Goal: Task Accomplishment & Management: Complete application form

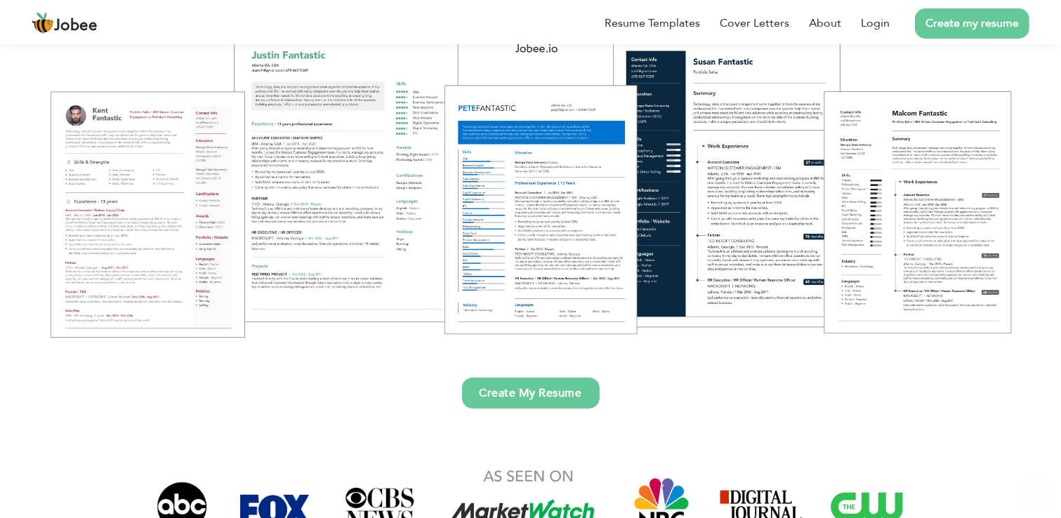
scroll to position [395, 0]
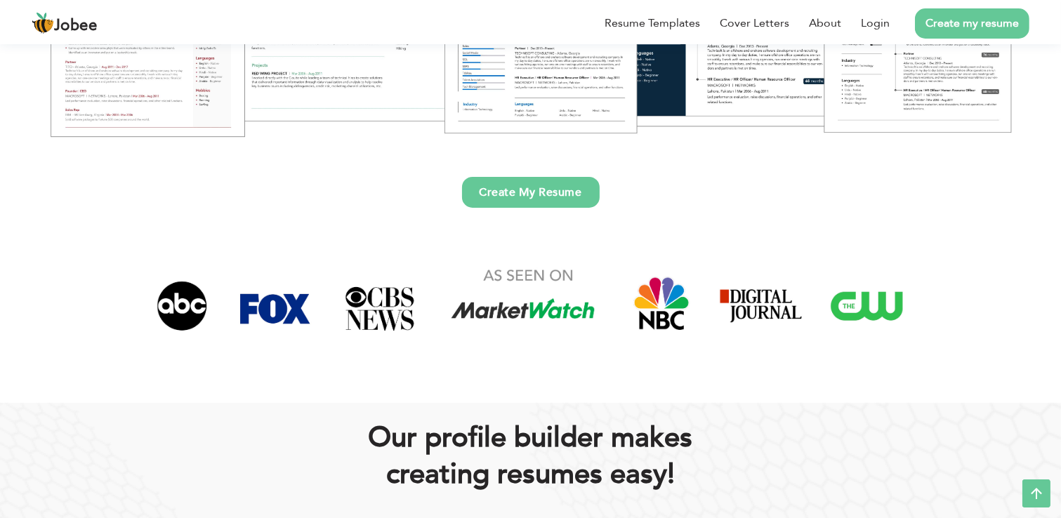
click at [537, 178] on link "Create My Resume" at bounding box center [531, 192] width 138 height 31
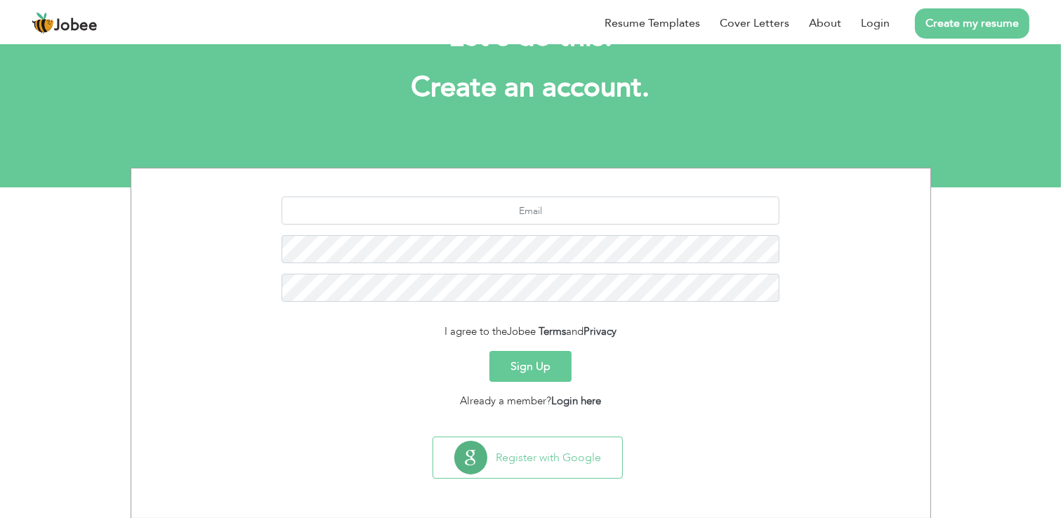
scroll to position [16, 0]
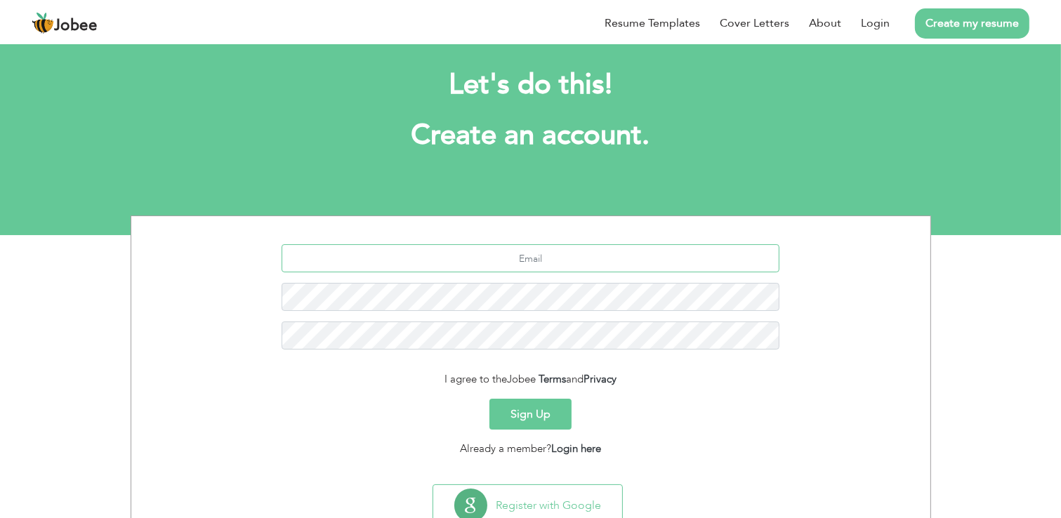
click at [577, 261] on input "text" at bounding box center [531, 258] width 498 height 28
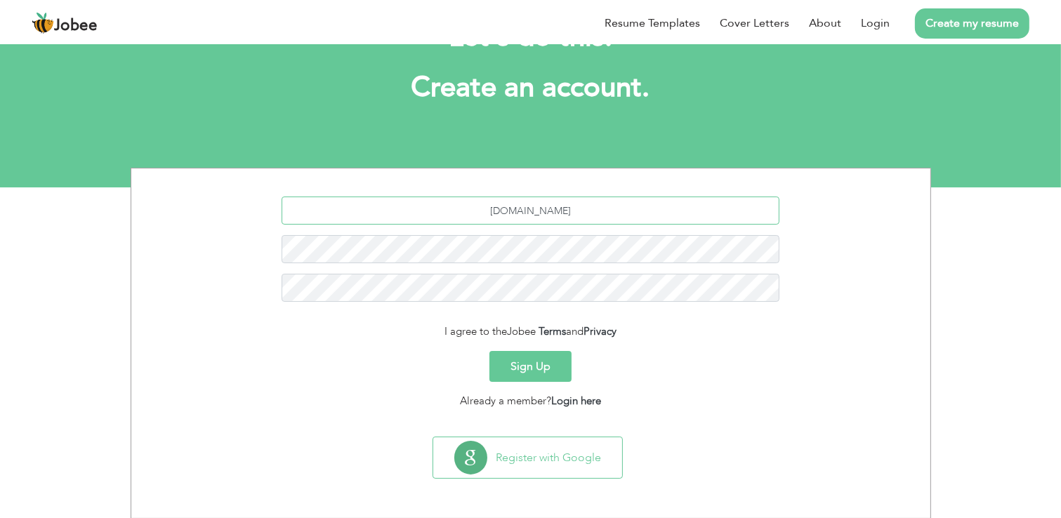
type input "ambreentahir170gmail.com"
click at [543, 370] on button "Sign Up" at bounding box center [530, 366] width 82 height 31
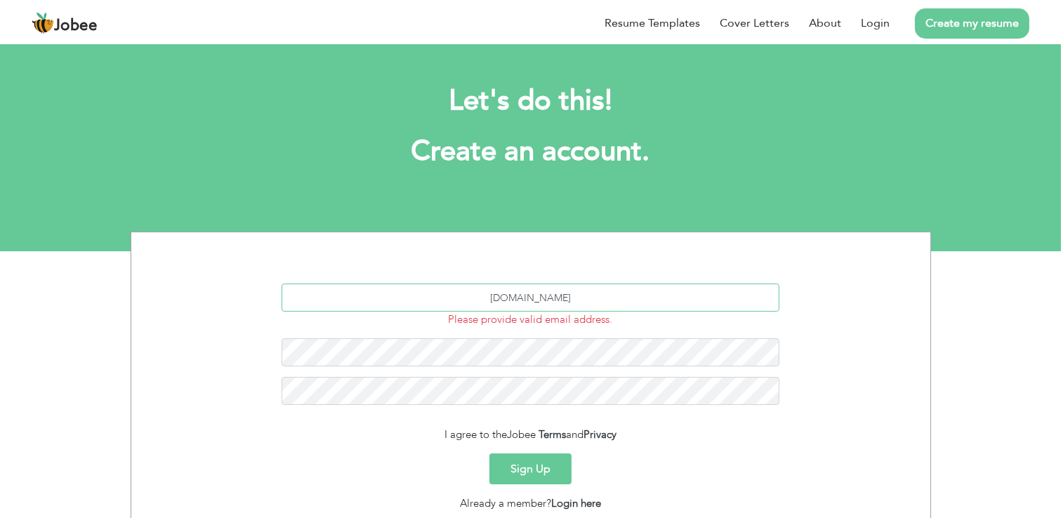
click at [548, 301] on input "[DOMAIN_NAME]" at bounding box center [531, 298] width 498 height 28
click at [541, 300] on input "[DOMAIN_NAME]" at bounding box center [531, 298] width 498 height 28
type input "ambreentahir170@gmail.com"
click at [545, 470] on button "Sign Up" at bounding box center [530, 469] width 82 height 31
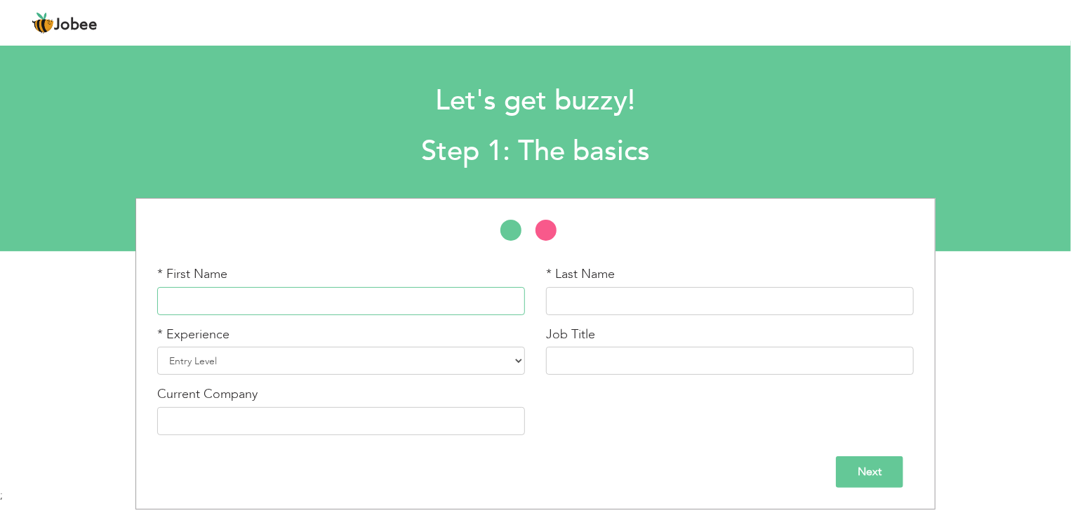
click at [397, 307] on input "text" at bounding box center [341, 301] width 368 height 28
type input "Ambreen Tahir"
click at [685, 300] on input "text" at bounding box center [730, 301] width 368 height 28
type input "Butt"
click at [379, 374] on select "Entry Level Less than 1 Year 1 Year 2 Years 3 Years 4 Years 5 Years 6 Years 7 Y…" at bounding box center [341, 361] width 368 height 28
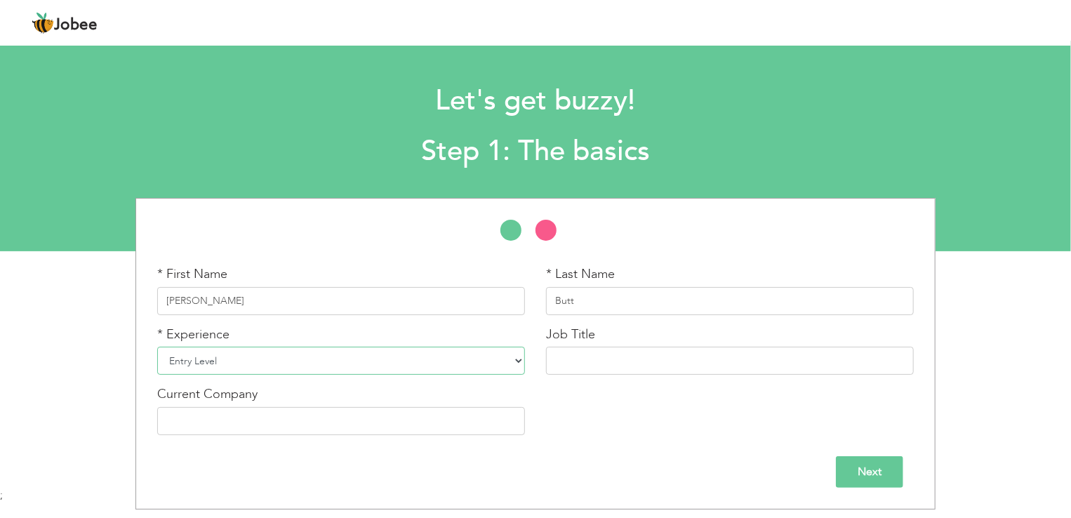
select select "4"
click at [157, 347] on select "Entry Level Less than 1 Year 1 Year 2 Years 3 Years 4 Years 5 Years 6 Years 7 Y…" at bounding box center [341, 361] width 368 height 28
click at [613, 355] on input "text" at bounding box center [730, 361] width 368 height 28
type input "Teaching"
click at [325, 420] on input "text" at bounding box center [341, 421] width 368 height 28
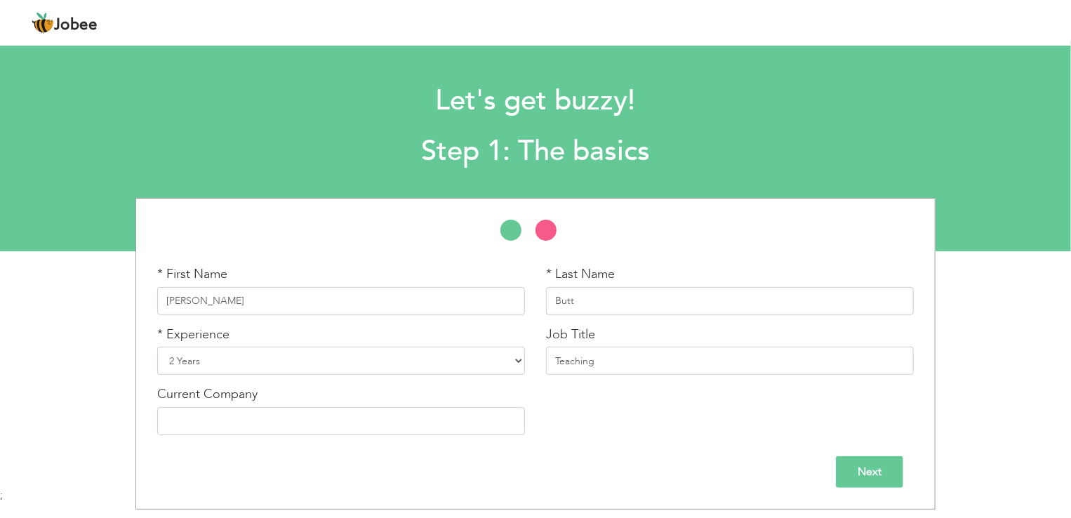
click at [885, 473] on input "Next" at bounding box center [869, 472] width 67 height 32
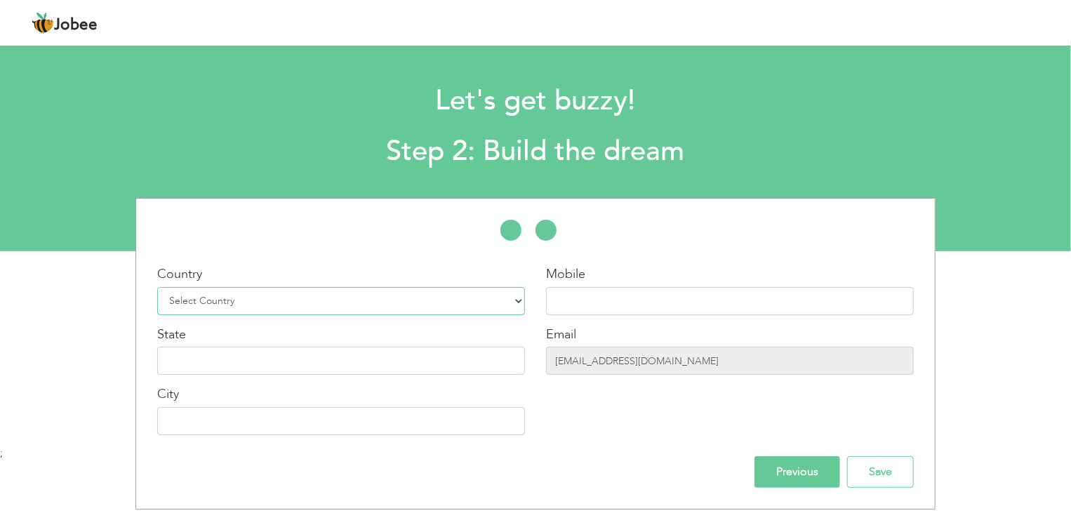
click at [451, 294] on select "Select Country Afghanistan Albania Algeria American Samoa Andorra Angola Anguil…" at bounding box center [341, 301] width 368 height 28
select select "166"
click at [157, 287] on select "Select Country Afghanistan Albania Algeria American Samoa Andorra Angola Anguil…" at bounding box center [341, 301] width 368 height 28
click at [649, 305] on input "text" at bounding box center [730, 301] width 368 height 28
click at [483, 367] on input "text" at bounding box center [341, 361] width 368 height 28
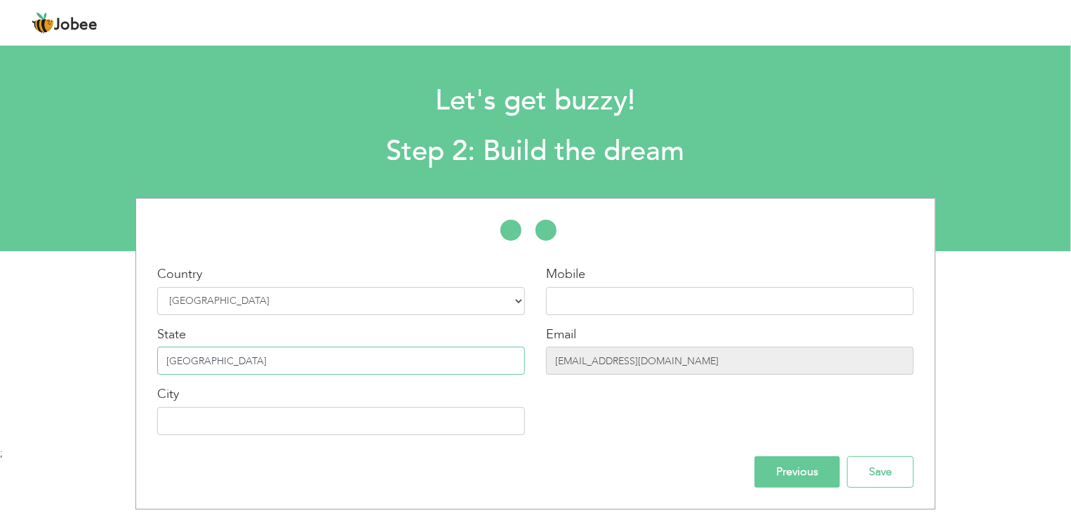
type input "[GEOGRAPHIC_DATA]"
click at [456, 421] on input "text" at bounding box center [341, 421] width 368 height 28
type input "[GEOGRAPHIC_DATA]"
click at [652, 305] on input "text" at bounding box center [730, 301] width 368 height 28
type input "03085760885"
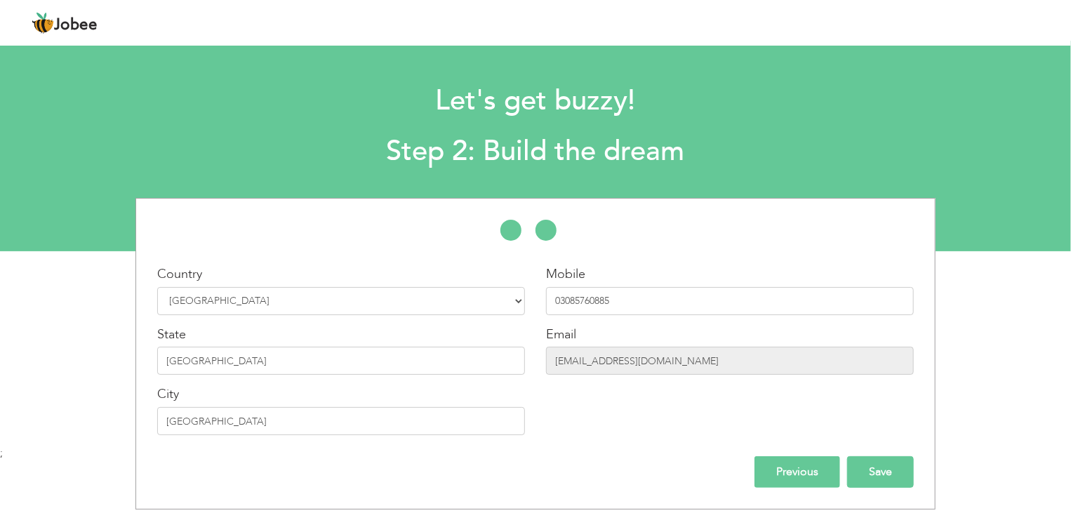
click at [882, 470] on input "Save" at bounding box center [880, 472] width 67 height 32
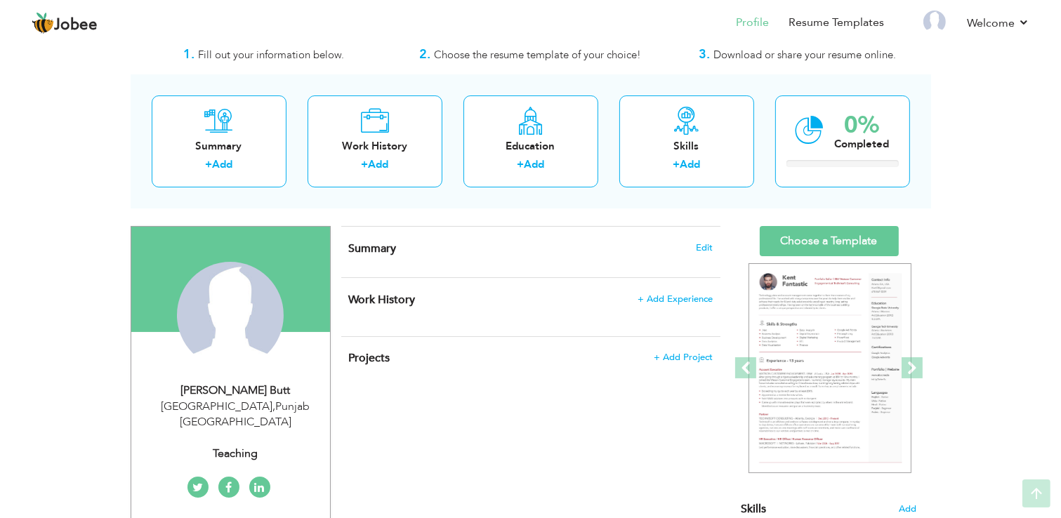
scroll to position [37, 0]
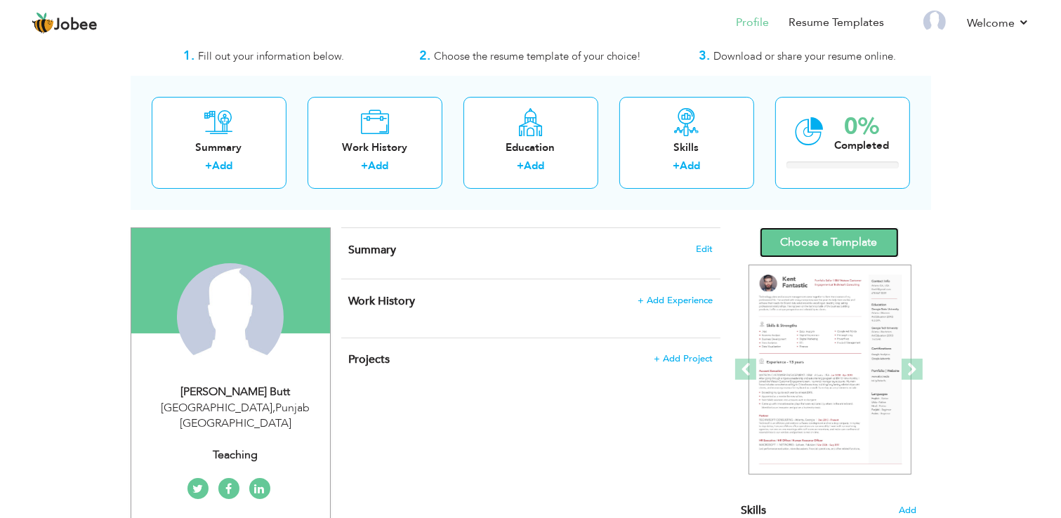
click at [864, 239] on link "Choose a Template" at bounding box center [829, 242] width 139 height 30
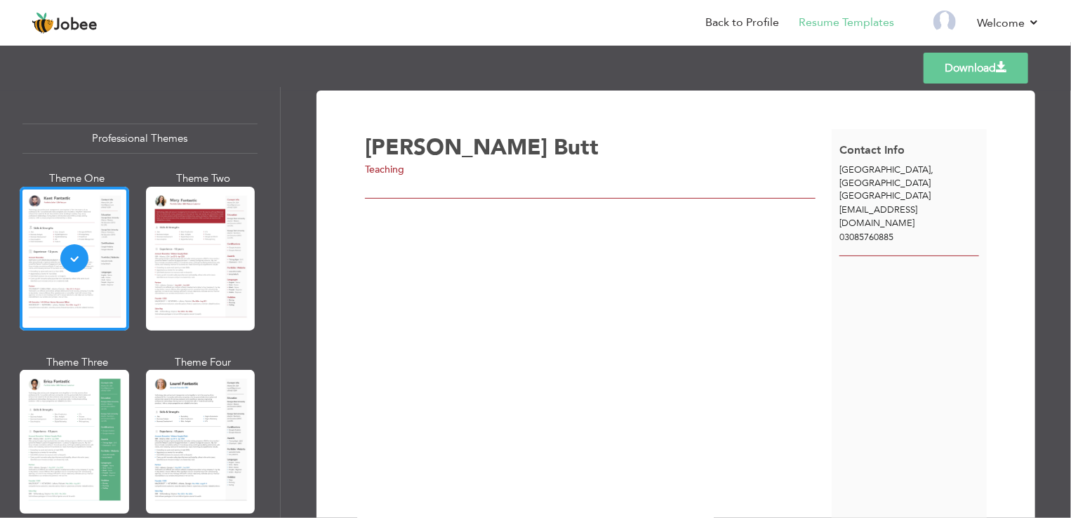
click at [213, 258] on div "Professional Themes Theme One Theme Two Theme Three Theme Four" at bounding box center [535, 302] width 1071 height 431
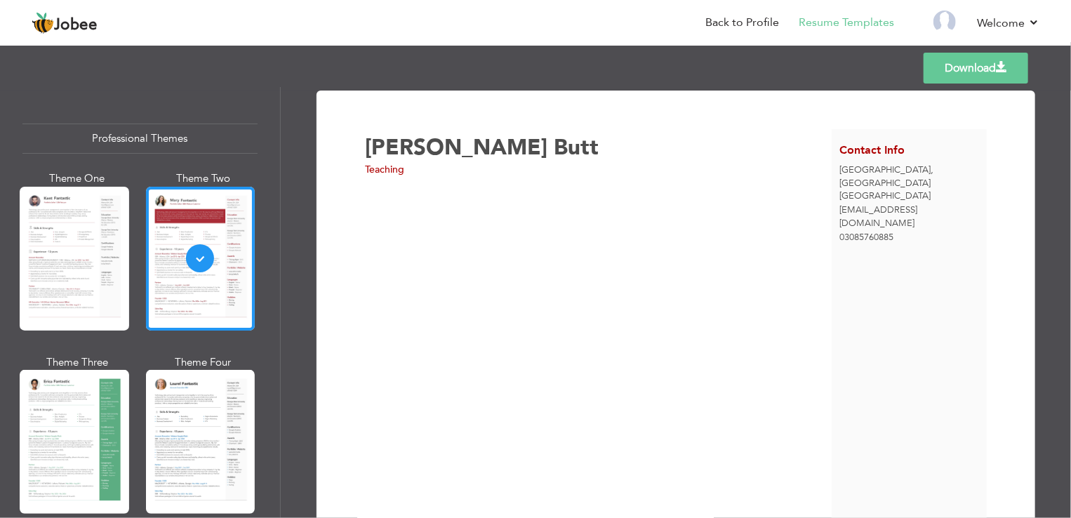
click at [90, 247] on div "Professional Themes Theme One Theme Two Theme Three Theme Four" at bounding box center [535, 302] width 1071 height 431
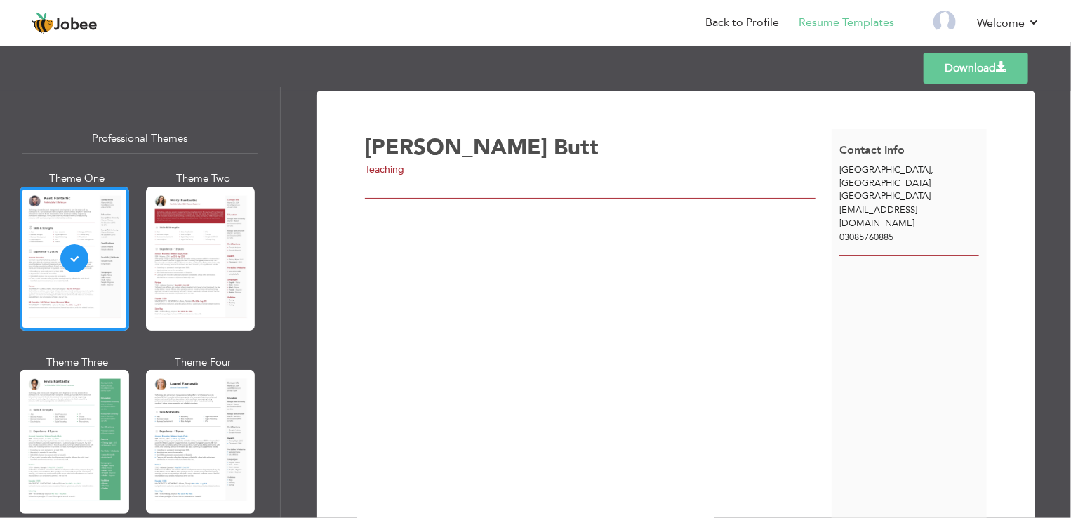
click at [433, 181] on div "[PERSON_NAME] Butt Teaching" at bounding box center [598, 323] width 467 height 389
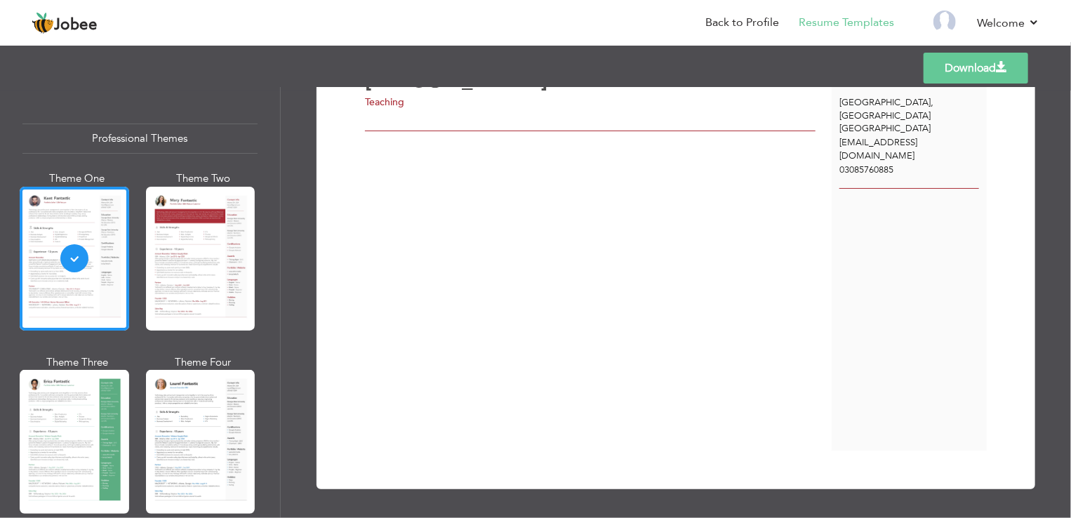
click at [529, 208] on div "[PERSON_NAME] Butt Teaching" at bounding box center [598, 256] width 467 height 389
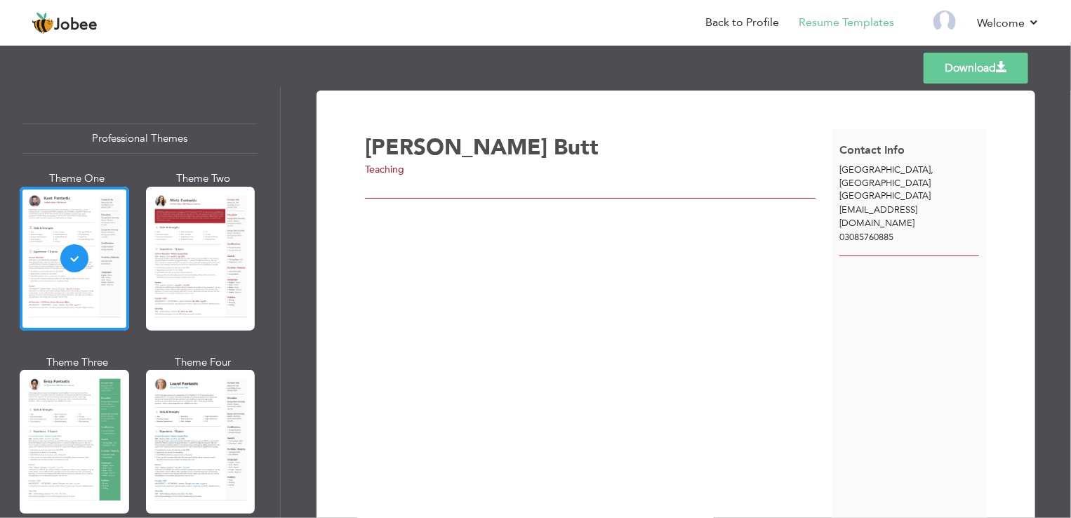
click at [206, 253] on div "Professional Themes Theme One Theme Two Theme Three Theme Four" at bounding box center [535, 302] width 1071 height 431
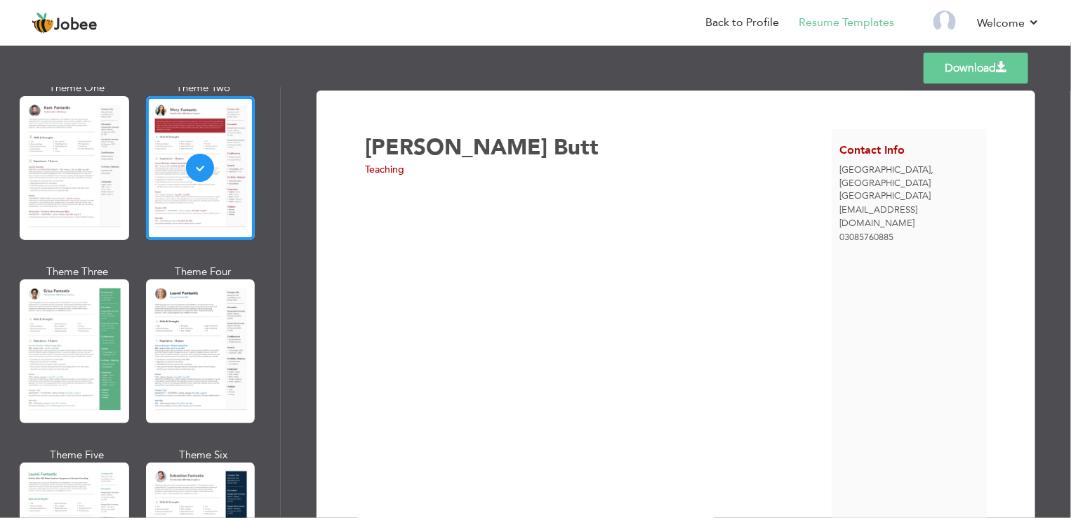
scroll to position [105, 0]
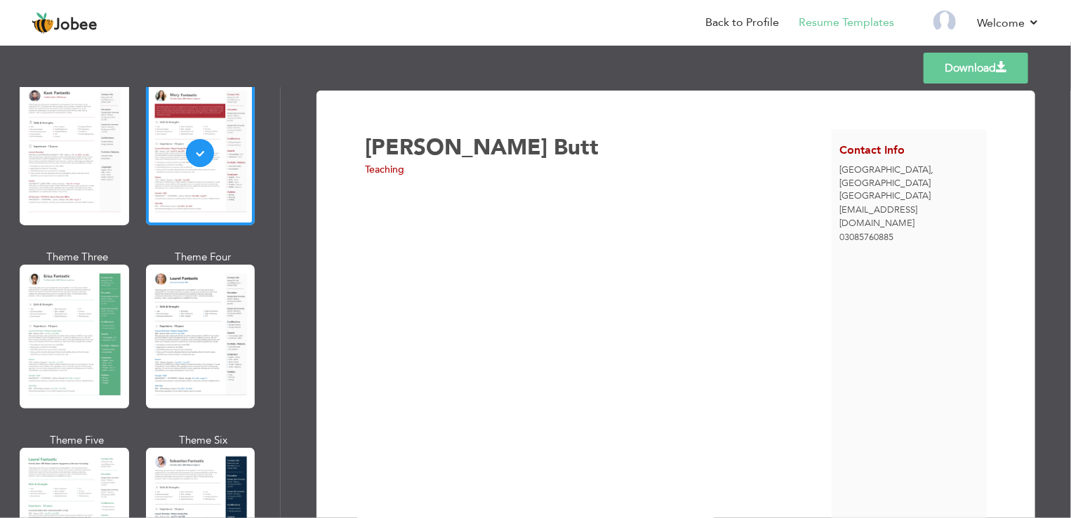
click at [218, 344] on div "Professional Themes Theme One Theme Two Theme Three Theme Four" at bounding box center [535, 302] width 1071 height 431
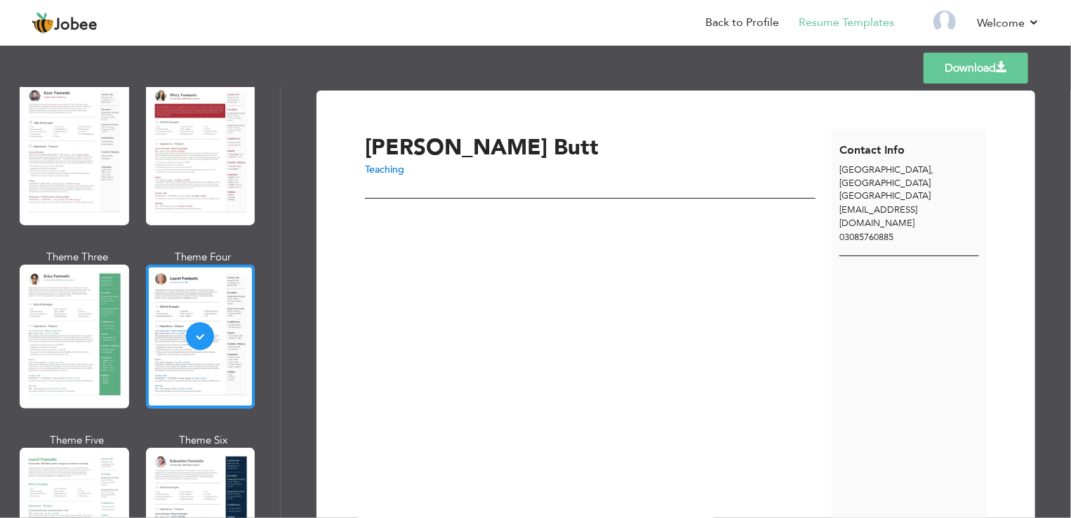
click at [86, 327] on div "Professional Themes Theme One Theme Two Theme Three Theme Four" at bounding box center [535, 302] width 1071 height 431
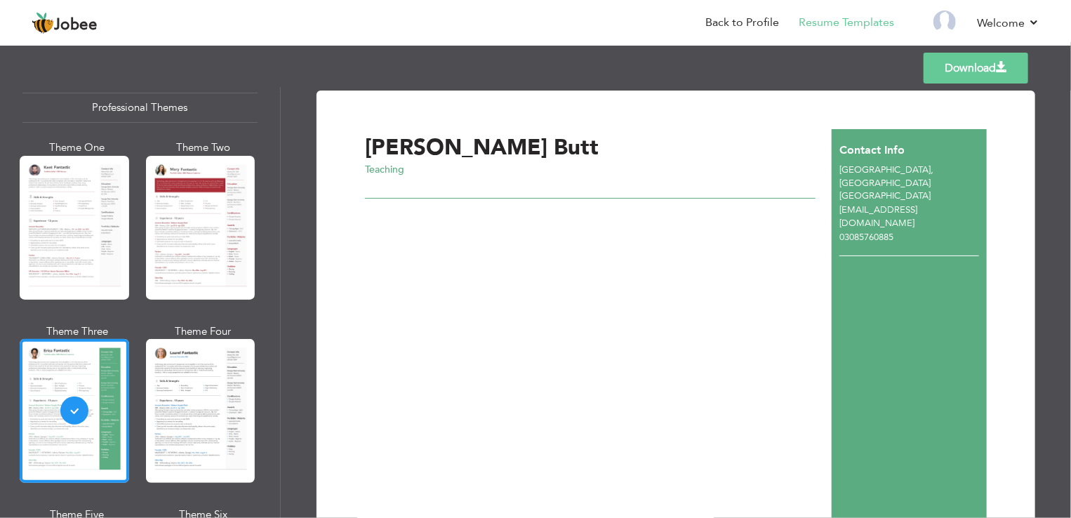
scroll to position [29, 0]
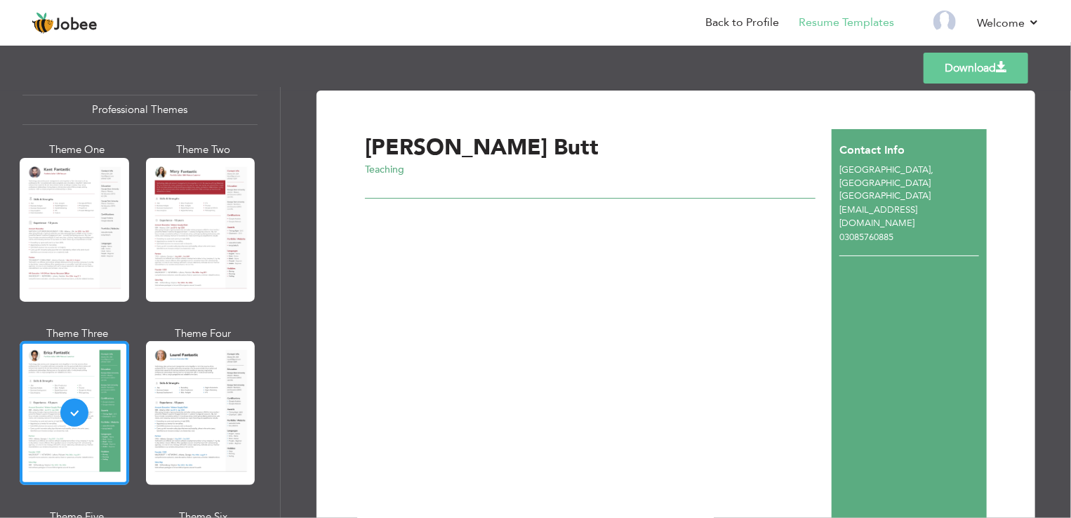
click at [222, 266] on div "Professional Themes Theme One Theme Two Theme Three Theme Four" at bounding box center [535, 302] width 1071 height 431
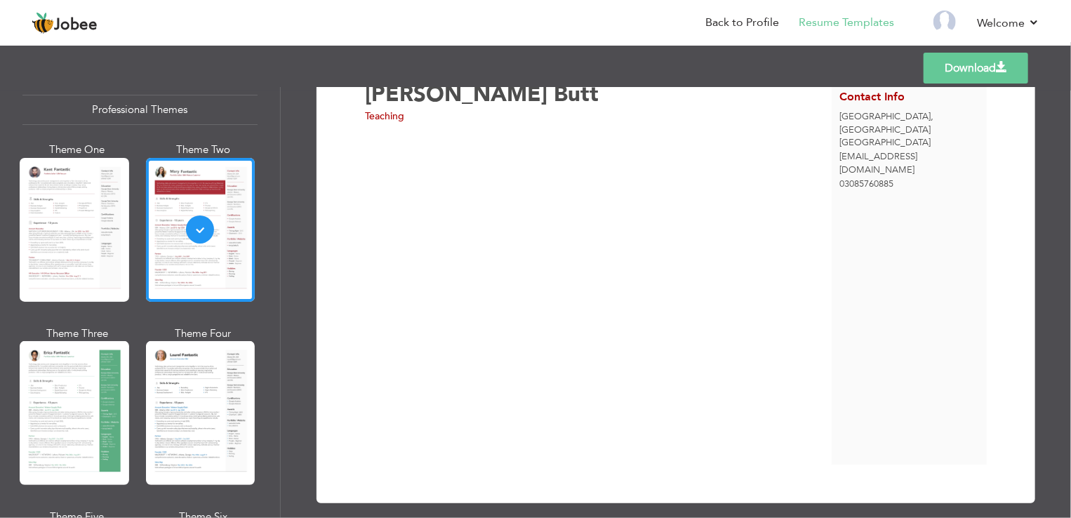
scroll to position [0, 0]
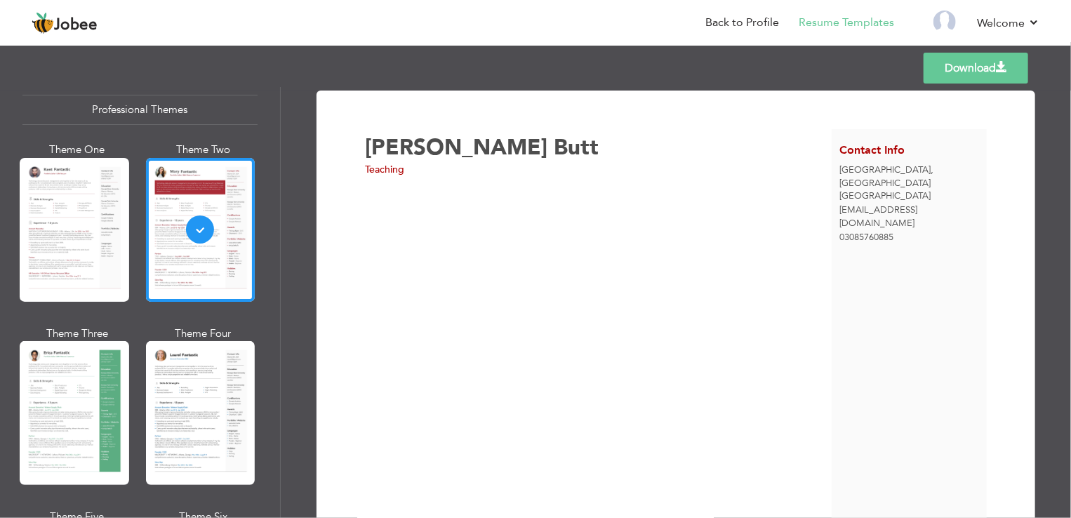
click at [975, 73] on link "Download" at bounding box center [976, 68] width 105 height 31
click at [717, 137] on div "[PERSON_NAME] Butt" at bounding box center [602, 148] width 475 height 22
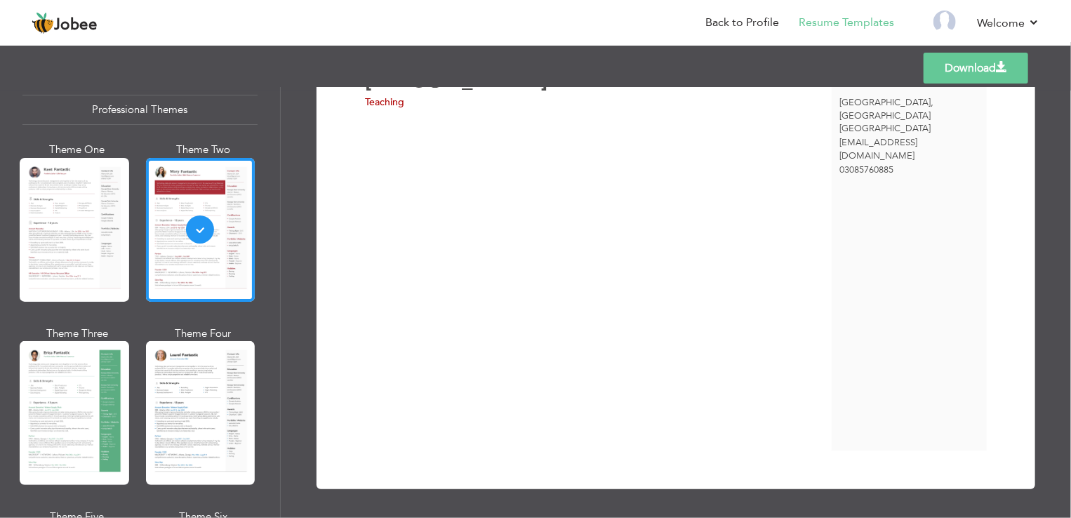
click at [629, 249] on div "[PERSON_NAME] Butt Teaching" at bounding box center [598, 256] width 467 height 389
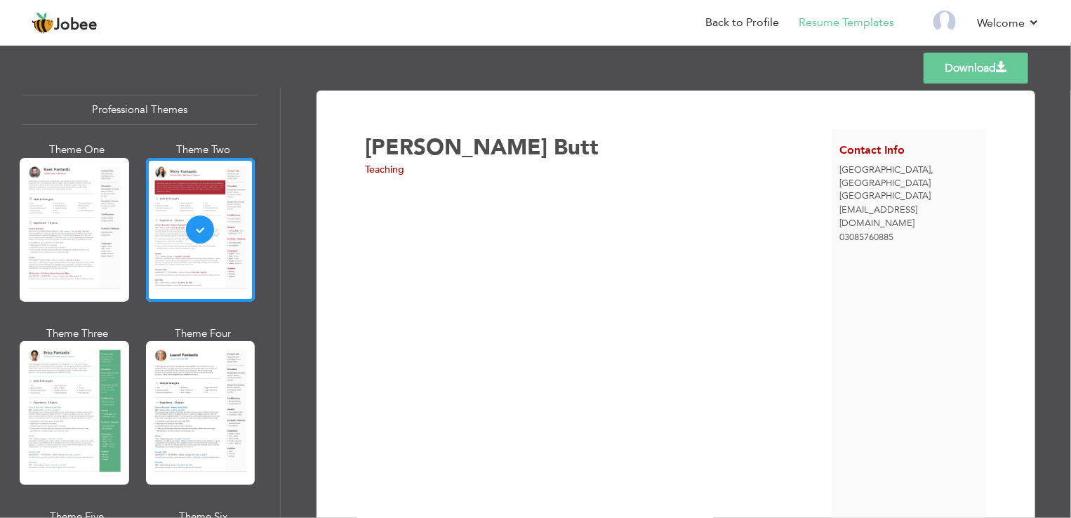
click at [594, 295] on div "[PERSON_NAME] Butt Teaching" at bounding box center [598, 323] width 467 height 389
click at [735, 22] on link "Back to Profile" at bounding box center [743, 23] width 74 height 16
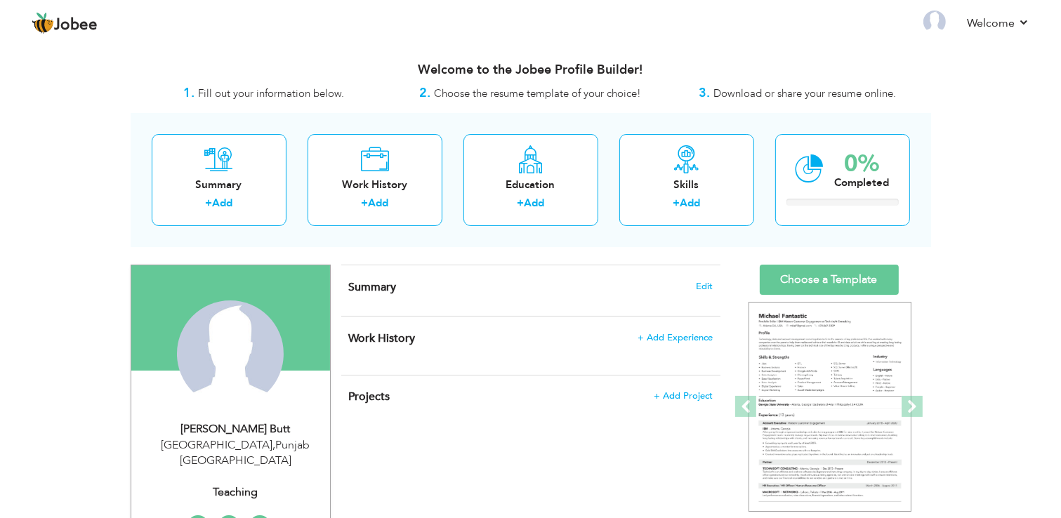
scroll to position [96, 0]
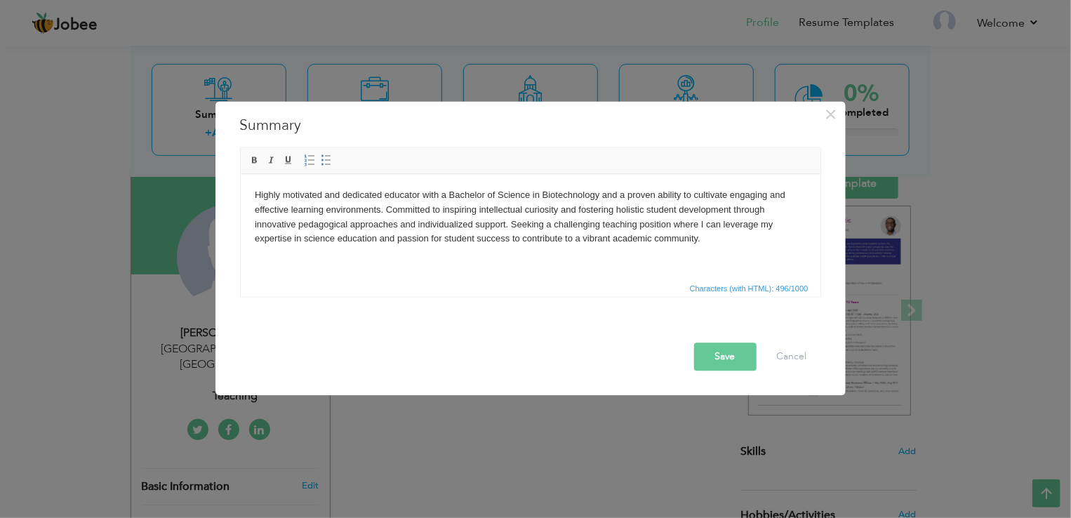
click at [0, 0] on span "button" at bounding box center [0, 0] width 0 height 0
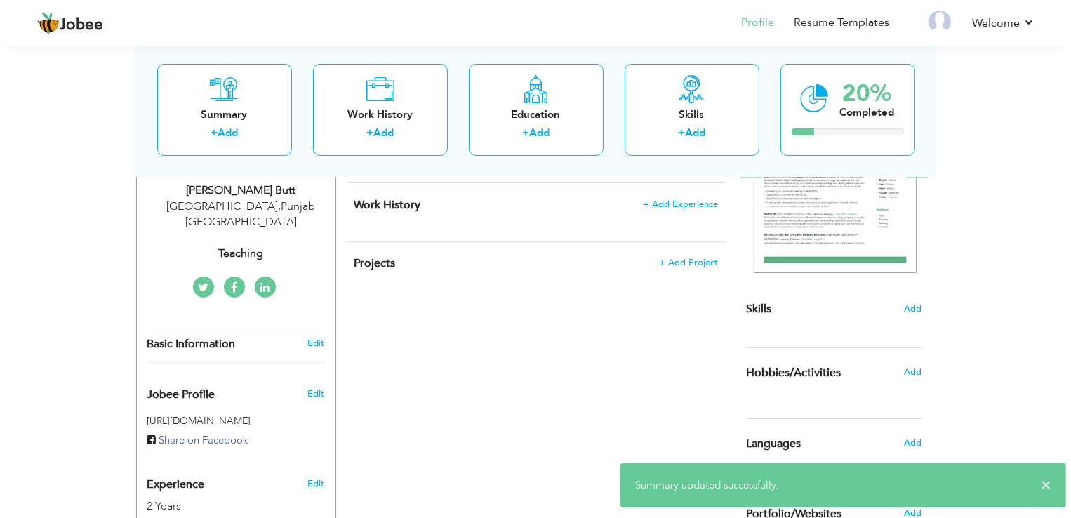
scroll to position [207, 0]
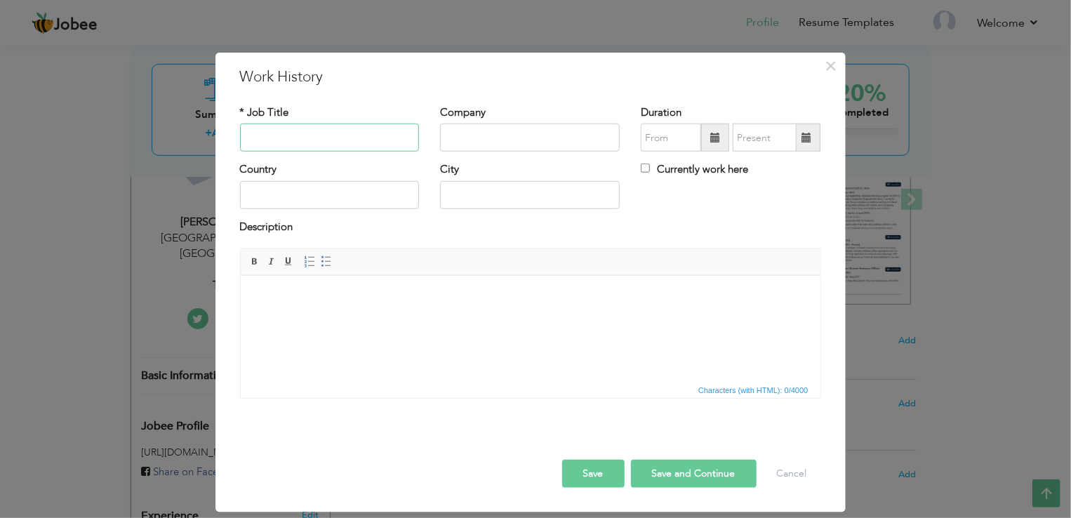
click at [346, 140] on input "text" at bounding box center [330, 138] width 180 height 28
paste input "[GEOGRAPHIC_DATA]"
type input "[GEOGRAPHIC_DATA]"
click at [516, 131] on input "text" at bounding box center [530, 138] width 180 height 28
click at [352, 137] on input "[GEOGRAPHIC_DATA]" at bounding box center [330, 138] width 180 height 28
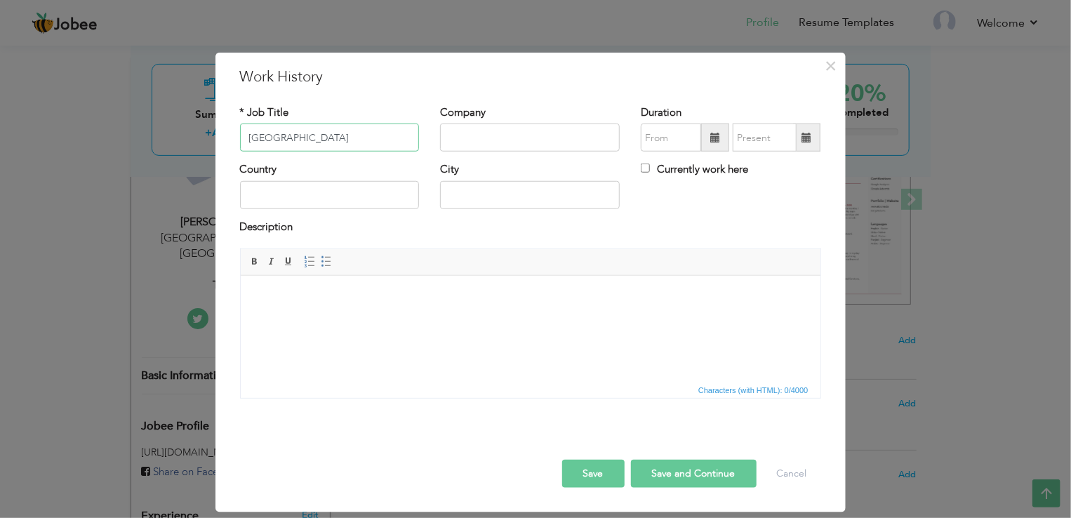
click at [351, 136] on input "[GEOGRAPHIC_DATA]" at bounding box center [330, 138] width 180 height 28
click at [350, 141] on input "[GEOGRAPHIC_DATA]" at bounding box center [330, 138] width 180 height 28
click at [503, 139] on input "text" at bounding box center [530, 138] width 180 height 28
paste input "[GEOGRAPHIC_DATA]"
type input "[GEOGRAPHIC_DATA]"
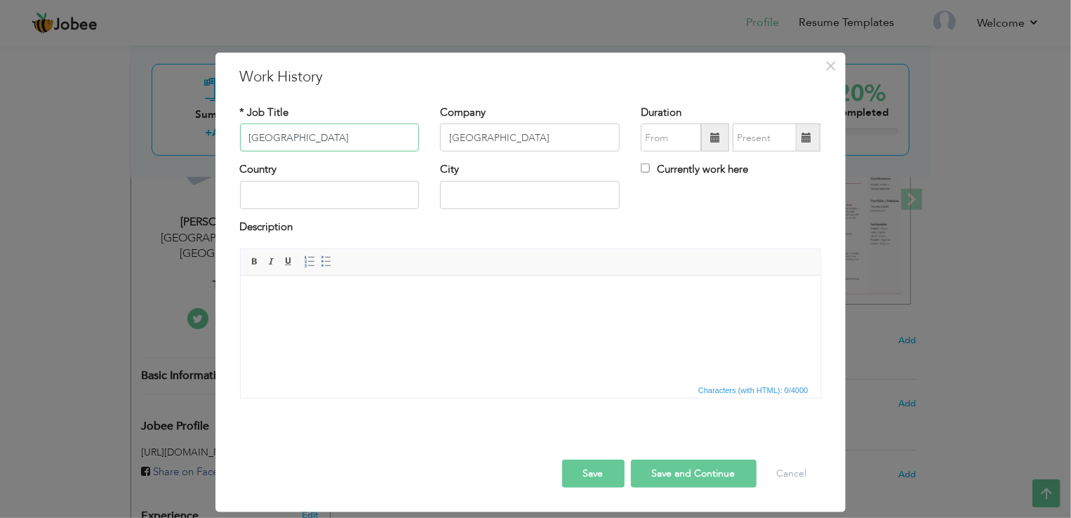
click at [312, 138] on input "[GEOGRAPHIC_DATA]" at bounding box center [330, 138] width 180 height 28
click at [317, 143] on input "[GEOGRAPHIC_DATA]" at bounding box center [330, 138] width 180 height 28
type input "Biology Teacher"
click at [347, 192] on input "text" at bounding box center [330, 195] width 180 height 28
type input "p"
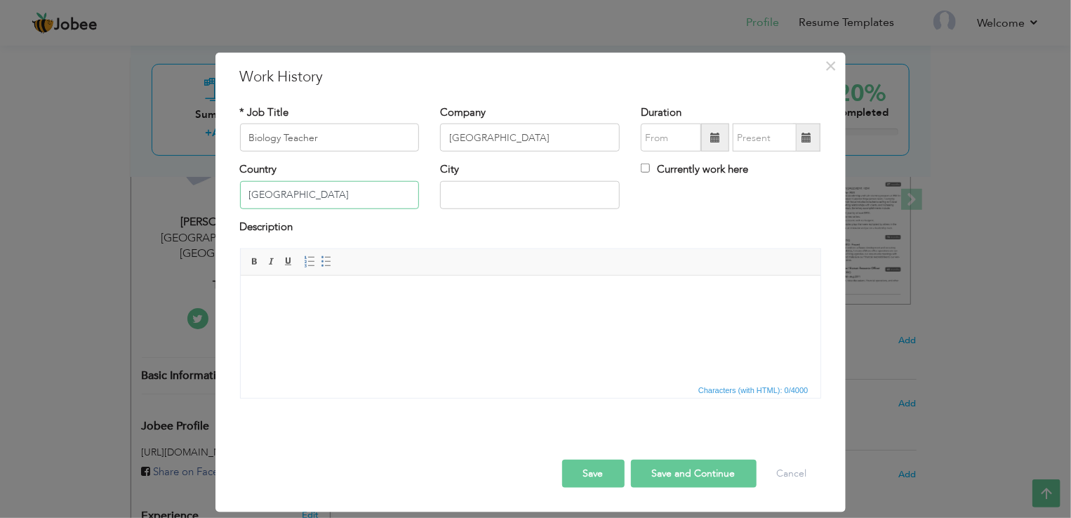
type input "[GEOGRAPHIC_DATA]"
click at [545, 197] on input "text" at bounding box center [530, 195] width 180 height 28
type input "[GEOGRAPHIC_DATA]"
click at [713, 139] on span at bounding box center [716, 138] width 10 height 10
click at [665, 137] on input "08/2025" at bounding box center [671, 138] width 60 height 28
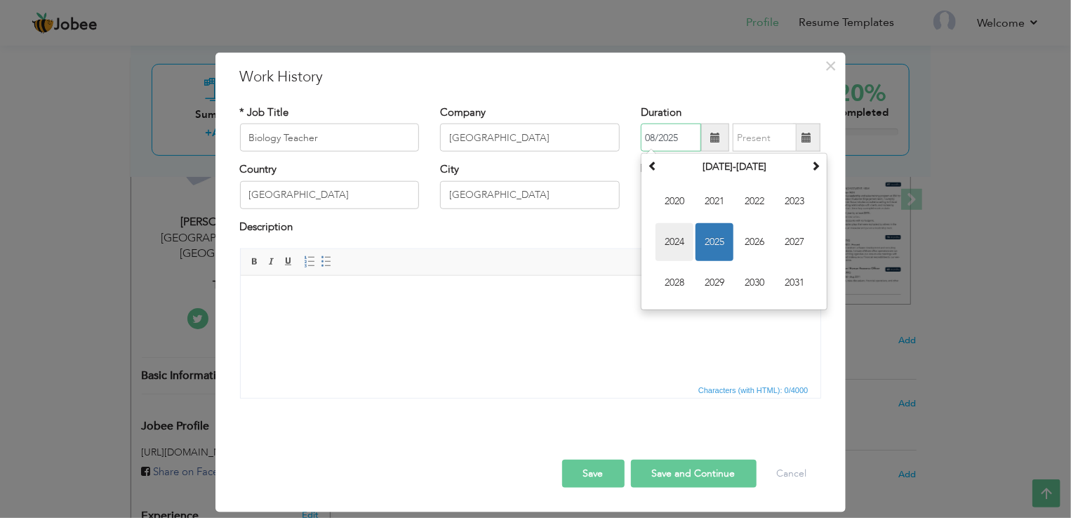
click at [671, 236] on span "2024" at bounding box center [675, 242] width 38 height 38
click at [742, 165] on th "2024" at bounding box center [734, 167] width 146 height 21
click at [677, 246] on span "2023" at bounding box center [675, 242] width 38 height 38
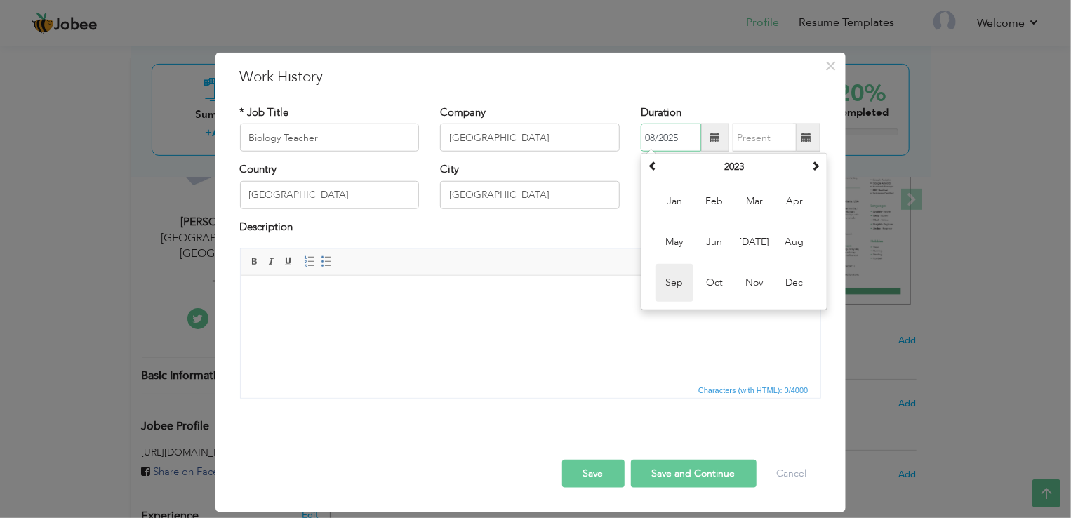
click at [684, 284] on span "Sep" at bounding box center [675, 283] width 38 height 38
type input "09/2023"
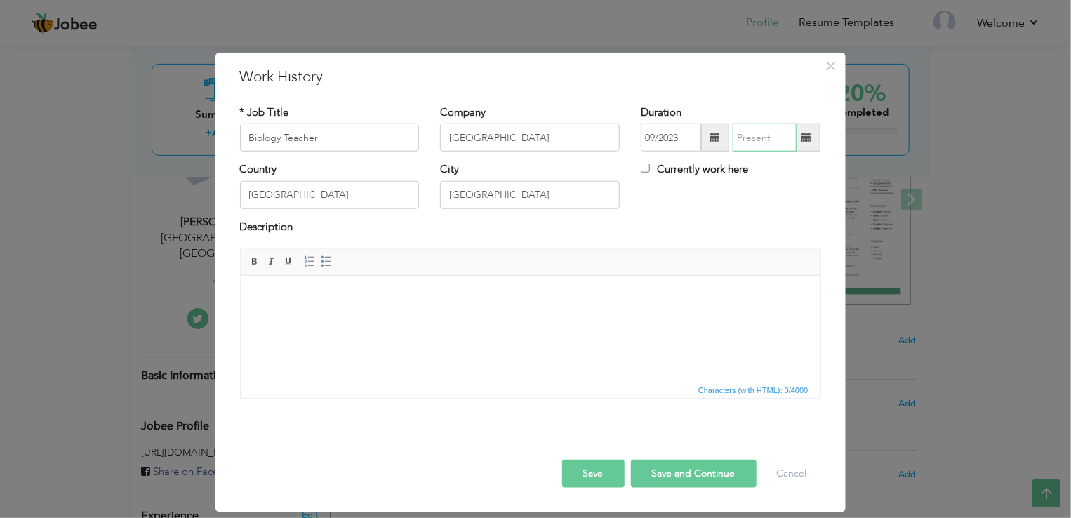
click at [786, 140] on input "text" at bounding box center [765, 138] width 64 height 28
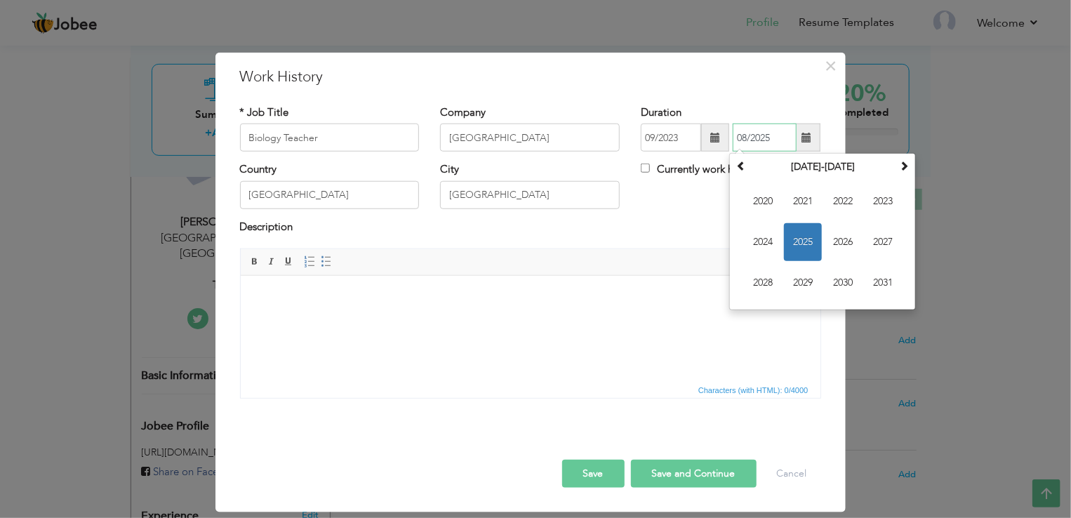
click at [767, 246] on span "2024" at bounding box center [763, 242] width 38 height 38
click at [812, 288] on span "Oct" at bounding box center [803, 283] width 38 height 38
type input "10/2024"
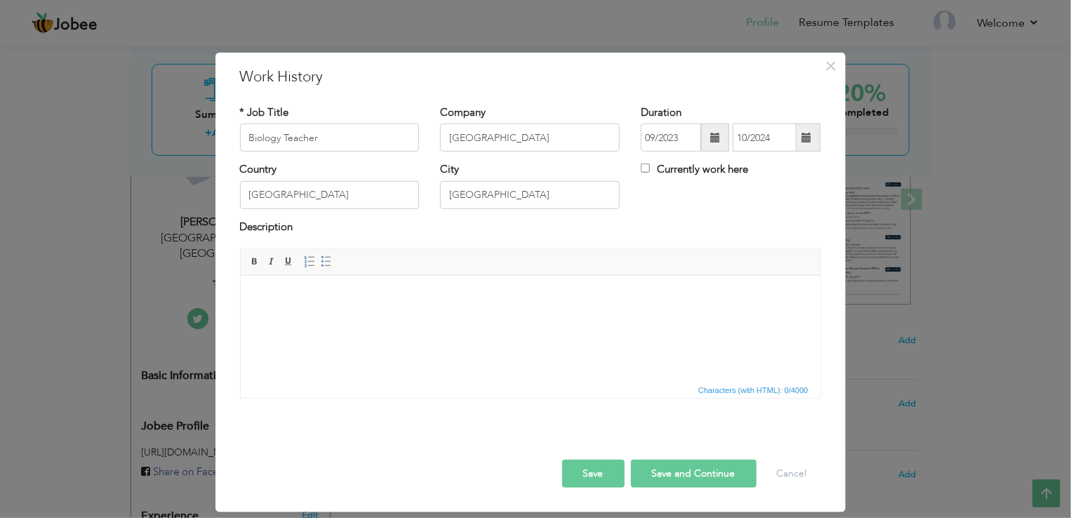
click at [423, 318] on html at bounding box center [530, 296] width 580 height 43
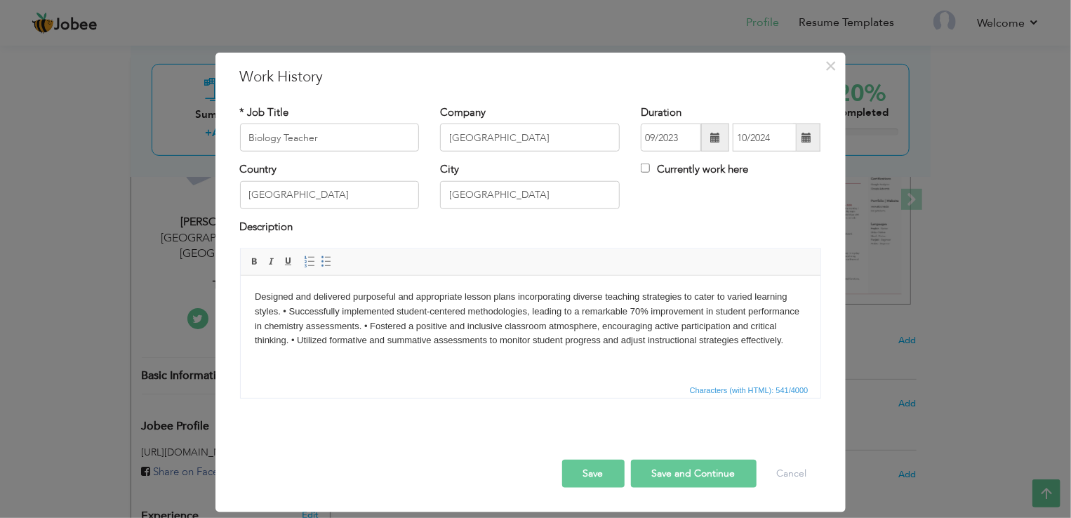
click at [254, 292] on body "Designed and delivered purposeful and appropriate lesson plans incorporating di…" at bounding box center [530, 318] width 552 height 58
click at [256, 291] on body "Designed and delivered purposeful and appropriate lesson plans incorporating di…" at bounding box center [530, 318] width 552 height 58
click at [428, 343] on body "Designed and delivered purposeful and appropriate lesson plans incorporating di…" at bounding box center [530, 318] width 552 height 58
click at [289, 315] on body "Designed and delivered purposeful and appropriate lesson plans incorporating di…" at bounding box center [530, 318] width 552 height 58
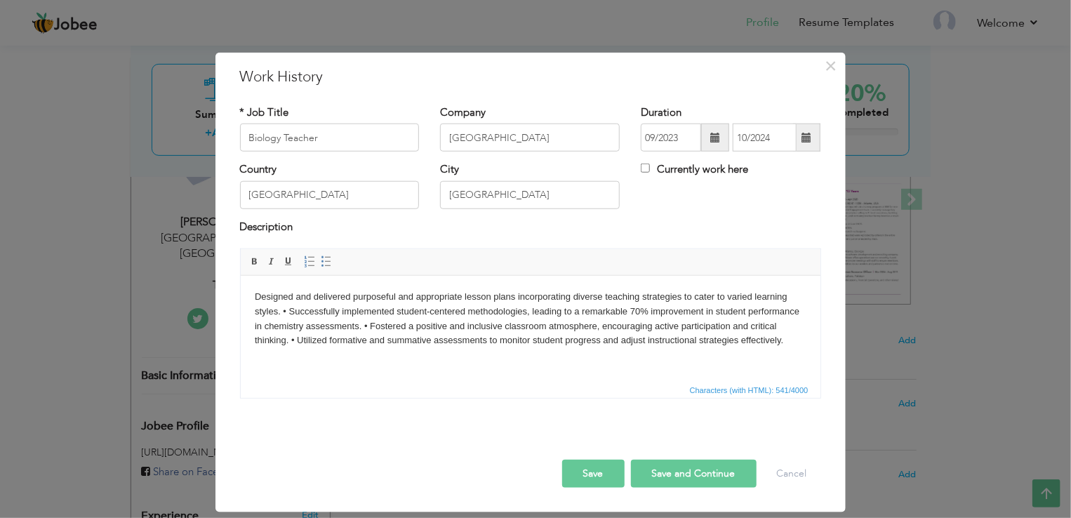
click at [279, 312] on body "Designed and delivered purposeful and appropriate lesson plans incorporating di…" at bounding box center [530, 318] width 552 height 58
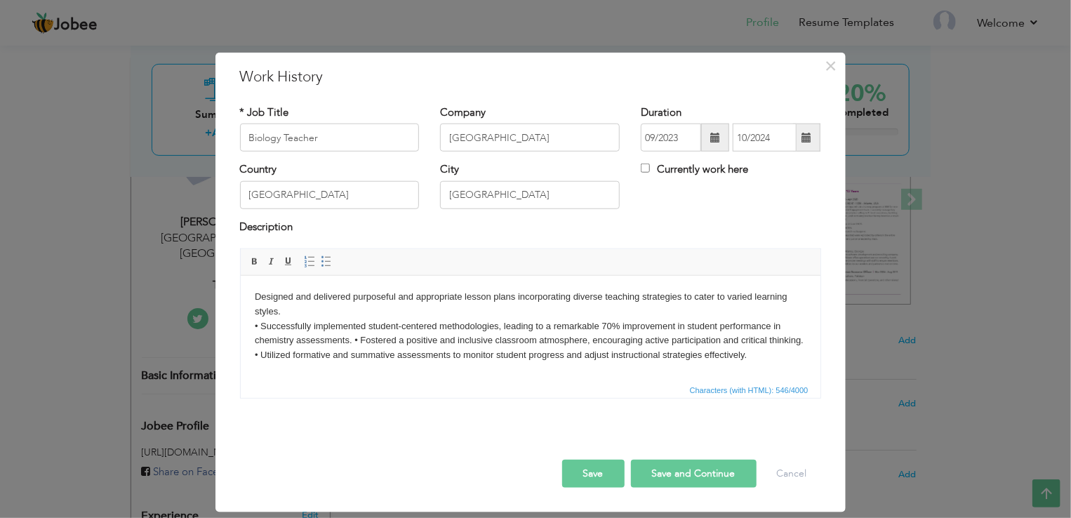
click at [350, 335] on body "Designed and delivered purposeful and appropriate lesson plans incorporating di…" at bounding box center [530, 325] width 552 height 73
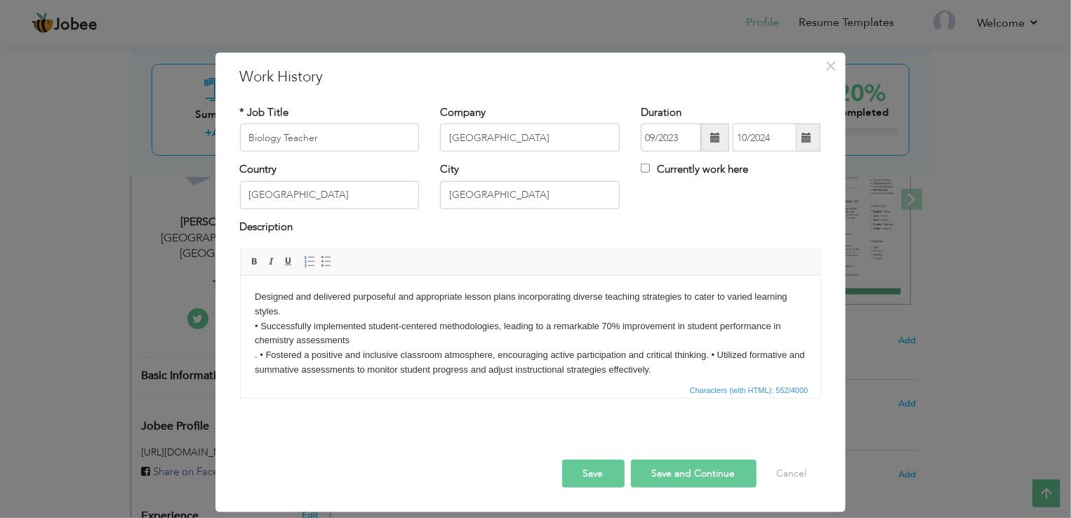
click at [710, 350] on body "Designed and delivered purposeful and appropriate lesson plans incorporating di…" at bounding box center [530, 333] width 552 height 88
click at [256, 297] on body "Designed and delivered purposeful and appropriate lesson plans incorporating di…" at bounding box center [530, 333] width 552 height 88
click at [257, 300] on body "Designed and delivered purposeful and appropriate lesson plans incorporating di…" at bounding box center [530, 333] width 552 height 88
click at [359, 350] on body "Designed and delivered purposeful and appropriate lesson plans incorporating di…" at bounding box center [530, 333] width 552 height 88
click at [284, 314] on body "Designed and delivered purposeful and appropriate lesson plans incorporating di…" at bounding box center [530, 333] width 552 height 88
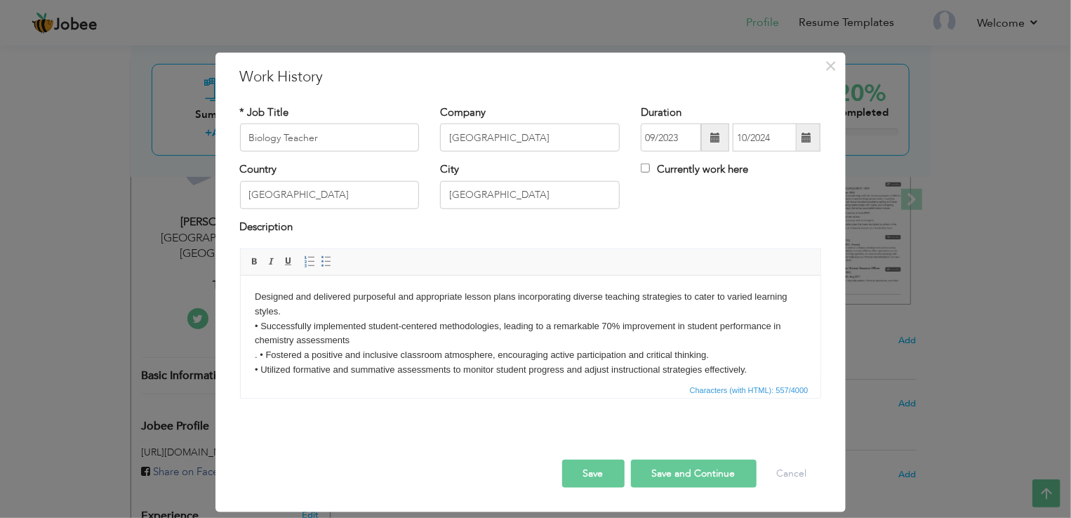
click at [362, 339] on body "Designed and delivered purposeful and appropriate lesson plans incorporating di…" at bounding box center [530, 333] width 552 height 88
click at [712, 350] on body "Designed and delivered purposeful and appropriate lesson plans incorporating di…" at bounding box center [530, 333] width 552 height 88
click at [754, 367] on body "Designed and delivered purposeful and appropriate lesson plans incorporating di…" at bounding box center [530, 333] width 552 height 88
click at [289, 311] on body "Designed and delivered purposeful and appropriate lesson plans incorporating di…" at bounding box center [530, 333] width 552 height 88
click at [257, 294] on body "Designed and delivered purposeful and appropriate lesson plans incorporating di…" at bounding box center [530, 333] width 552 height 88
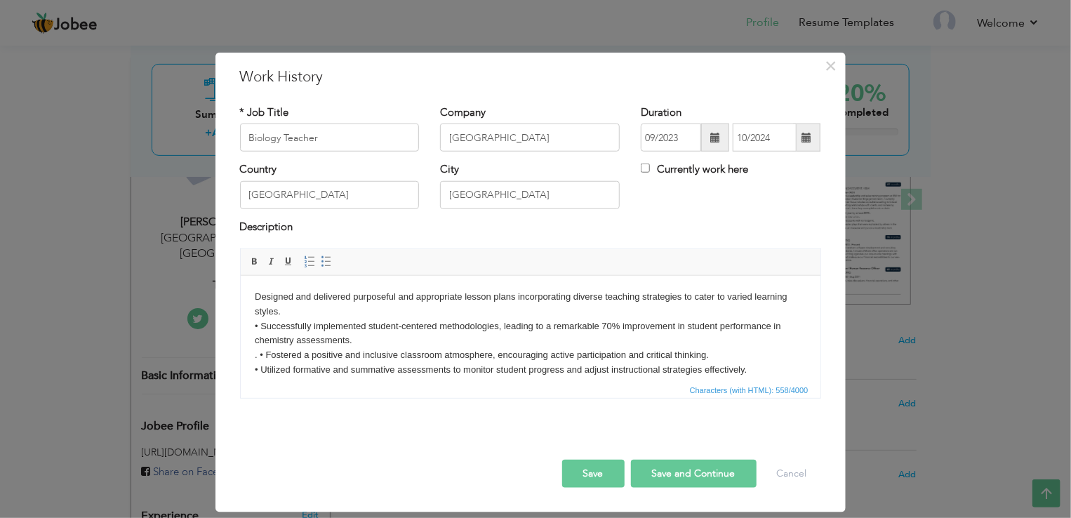
click at [258, 297] on body "Designed and delivered purposeful and appropriate lesson plans incorporating di…" at bounding box center [530, 333] width 552 height 88
click at [375, 328] on body "Designed and delivered purposeful and appropriate lesson plans incorporating di…" at bounding box center [530, 333] width 552 height 88
click at [331, 263] on link "Insert/Remove Bulleted List" at bounding box center [326, 261] width 15 height 15
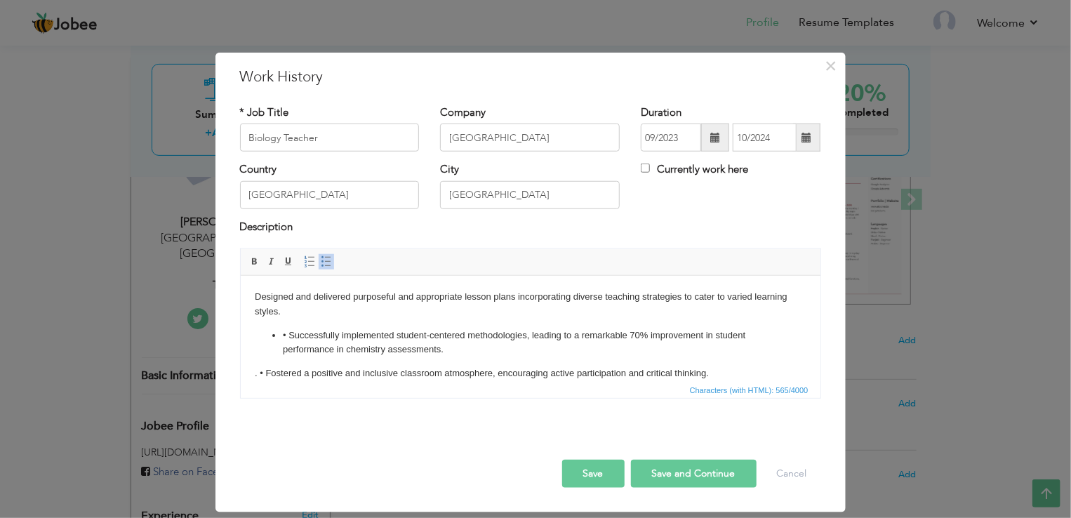
click at [331, 263] on link "Insert/Remove Bulleted List" at bounding box center [326, 261] width 15 height 15
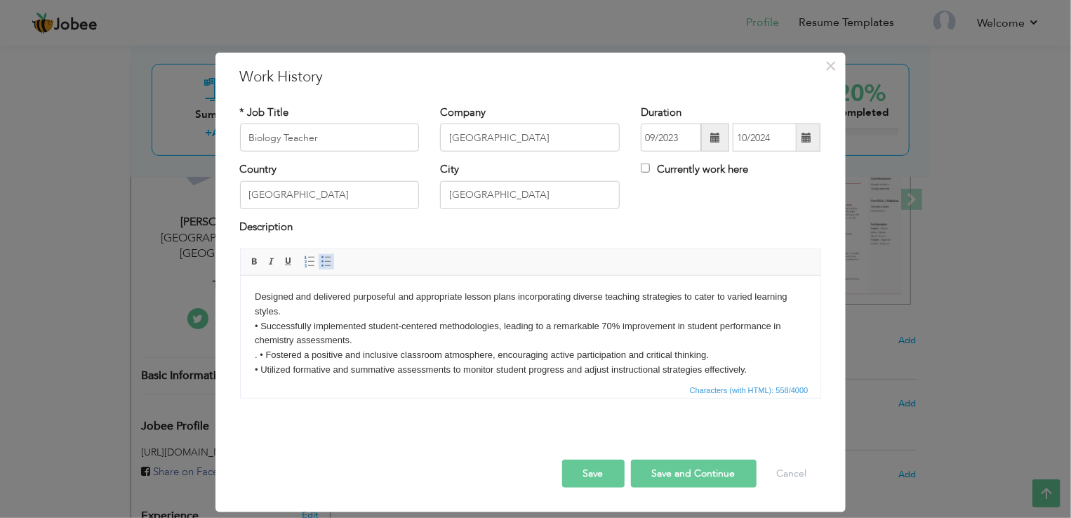
click at [331, 263] on link "Insert/Remove Bulleted List" at bounding box center [326, 261] width 15 height 15
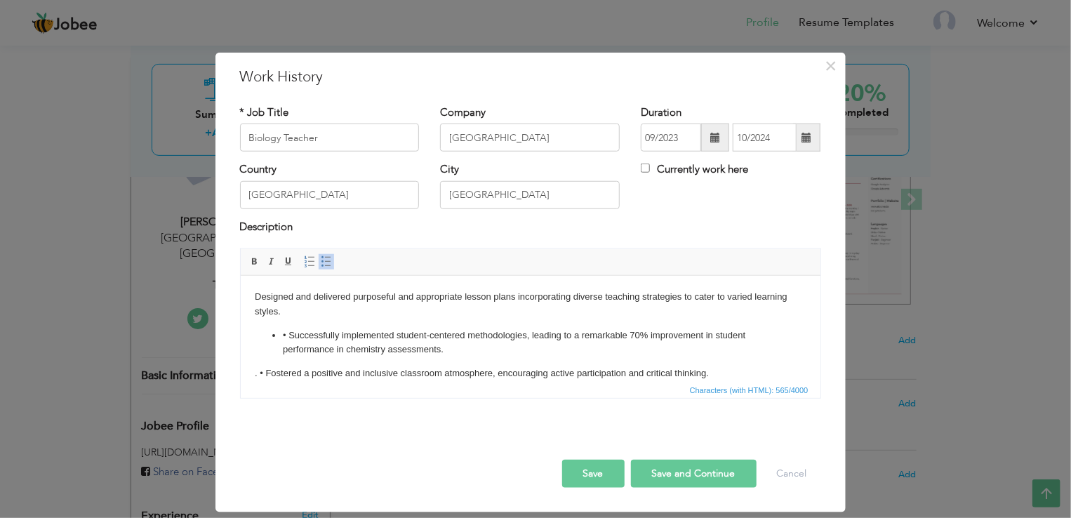
click at [331, 263] on link "Insert/Remove Bulleted List" at bounding box center [326, 261] width 15 height 15
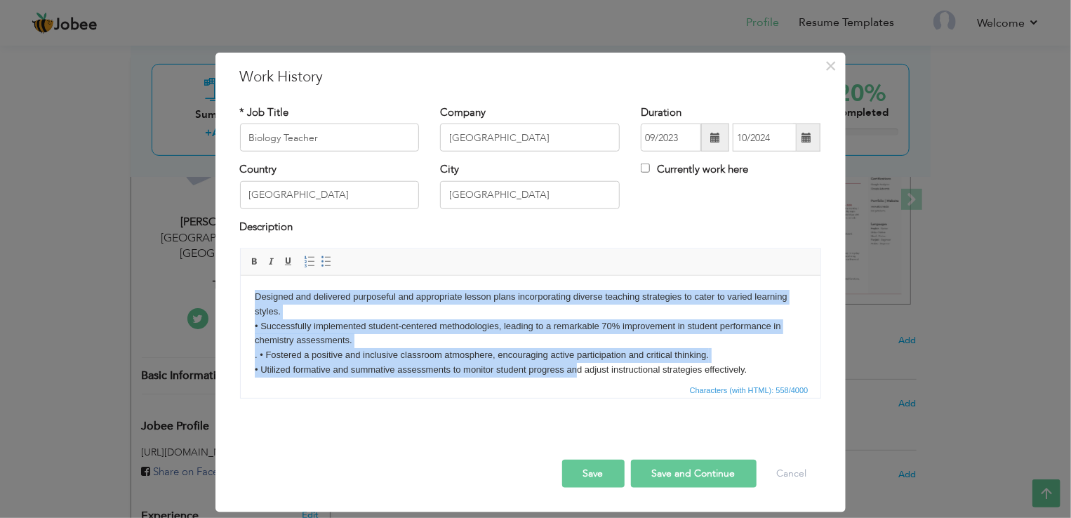
scroll to position [10, 0]
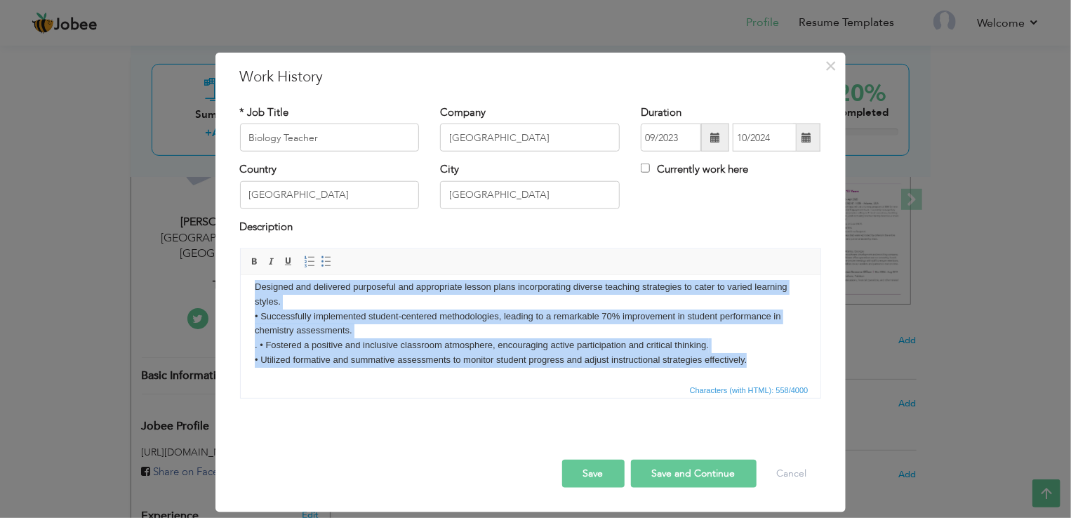
drag, startPoint x: 255, startPoint y: 297, endPoint x: 826, endPoint y: 534, distance: 618.6
click at [820, 381] on html "Designed and delivered purposeful and appropriate lesson plans incorporating di…" at bounding box center [530, 323] width 580 height 116
click at [310, 259] on span at bounding box center [309, 261] width 11 height 11
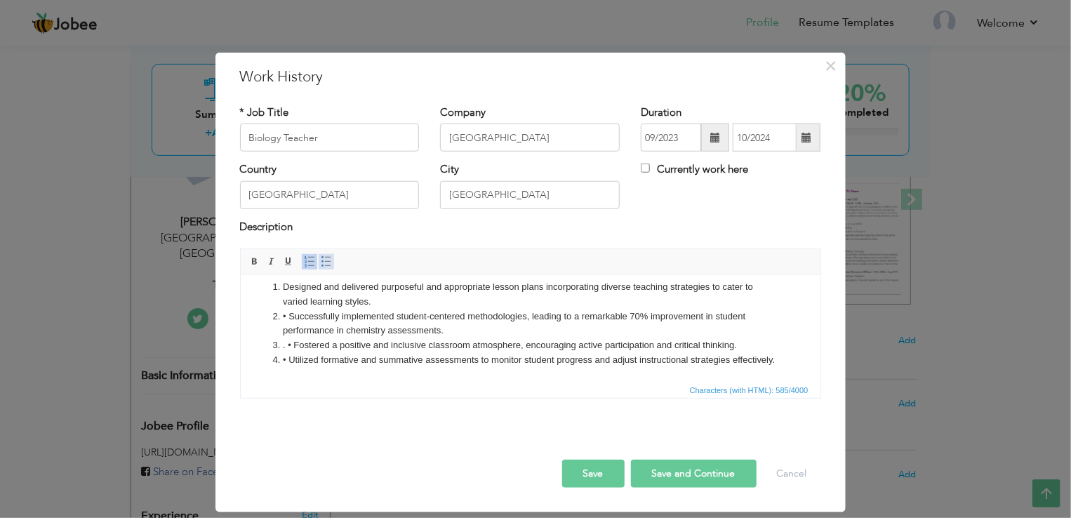
click at [322, 260] on span at bounding box center [326, 261] width 11 height 11
click at [308, 262] on span at bounding box center [309, 261] width 11 height 11
click at [327, 259] on span at bounding box center [326, 261] width 11 height 11
click at [282, 323] on li "• Successfully implemented st udent-centered methodologies, leading to a remark…" at bounding box center [530, 323] width 496 height 29
click at [291, 312] on li "• Successfully implemented st udent-centered methodologies, leading to a remark…" at bounding box center [530, 323] width 496 height 29
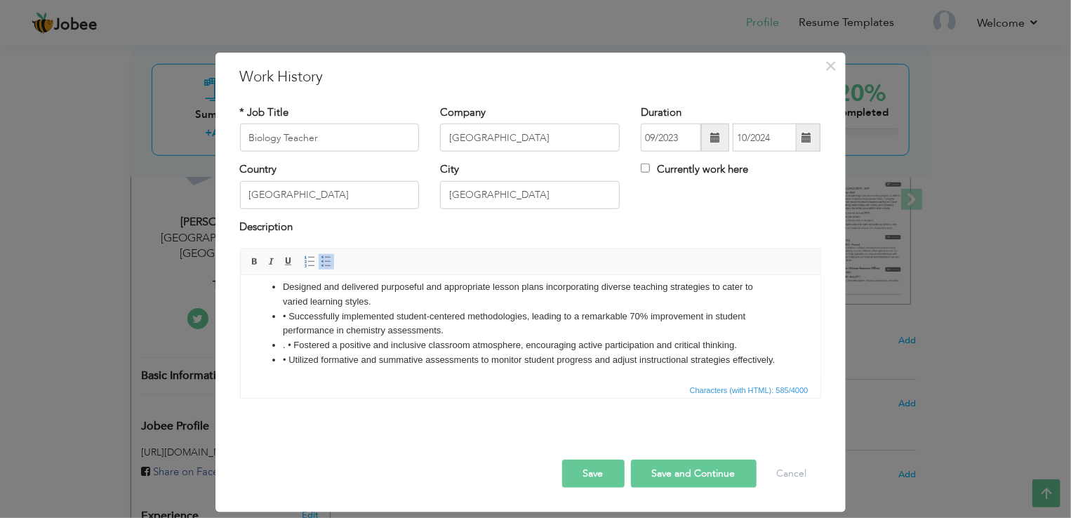
click at [289, 319] on li "• Successfully implemented st udent-centered methodologies, leading to a remark…" at bounding box center [530, 323] width 496 height 29
click at [295, 348] on li ". • Fostered a positive and inclusive classroom atmosphere, encouraging active …" at bounding box center [530, 345] width 496 height 15
click at [289, 362] on li "• Utilized formative and summative assessments to monitor student progress and …" at bounding box center [530, 359] width 496 height 15
click at [280, 289] on ul "Designed and delivered purposeful and appropriate lesson plans incorporating di…" at bounding box center [530, 323] width 552 height 88
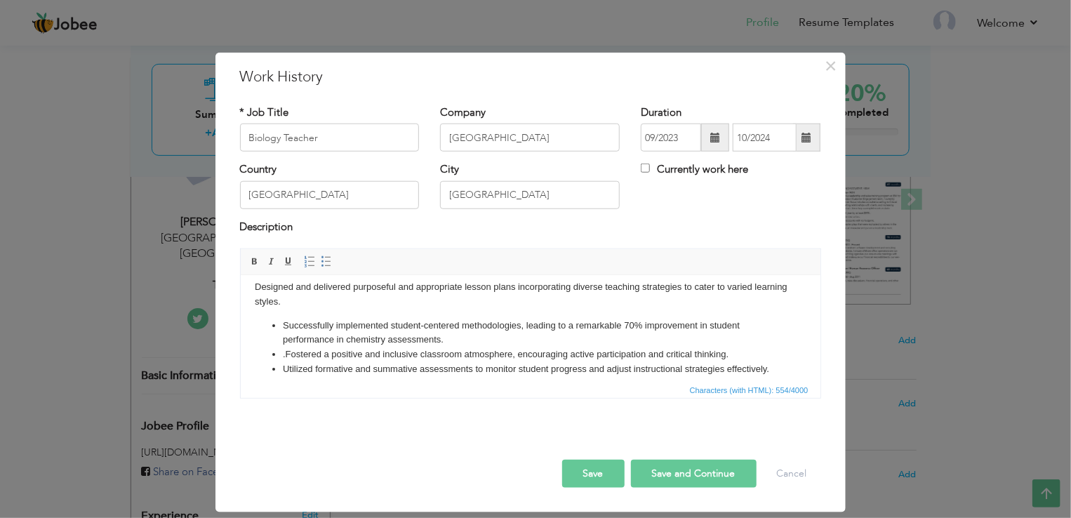
click at [282, 325] on li "Successfully implemented st udent-centered methodologies, leading to a remarkab…" at bounding box center [530, 332] width 496 height 29
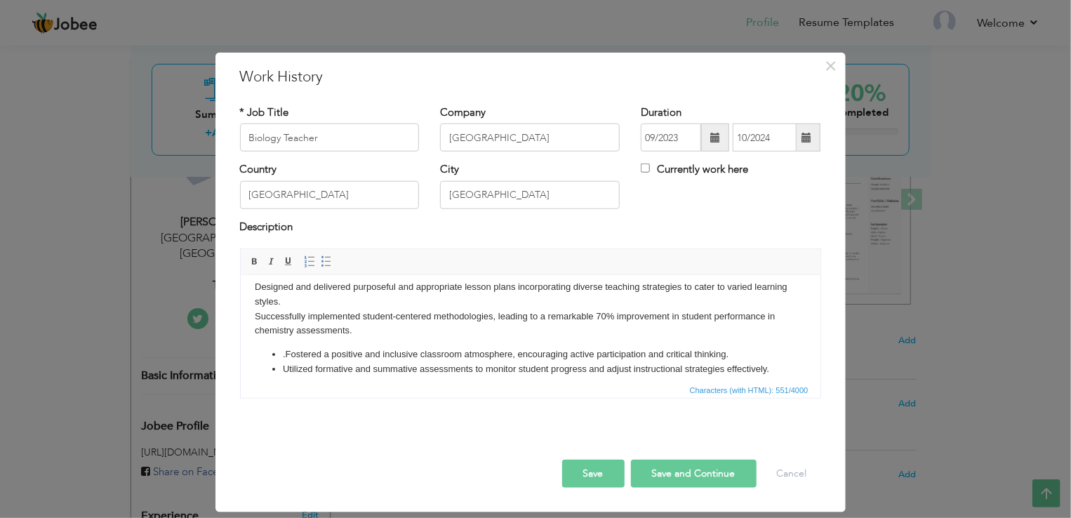
click at [286, 355] on li ". Fostered a positive and inclusive classroom atmosphere, encouraging active pa…" at bounding box center [530, 354] width 496 height 15
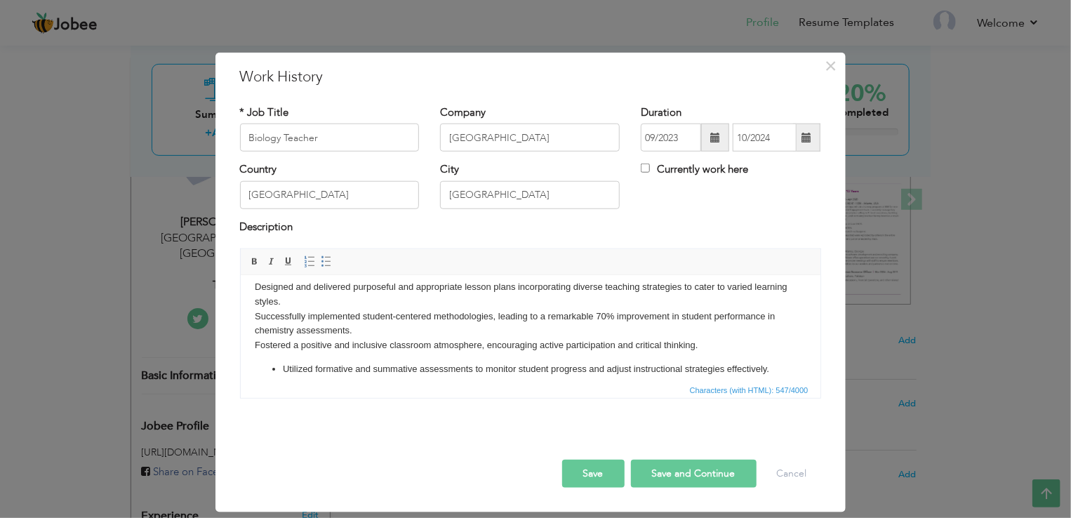
click at [282, 372] on li "Utilized formative and summative assessments to monitor student progress and ad…" at bounding box center [530, 369] width 496 height 15
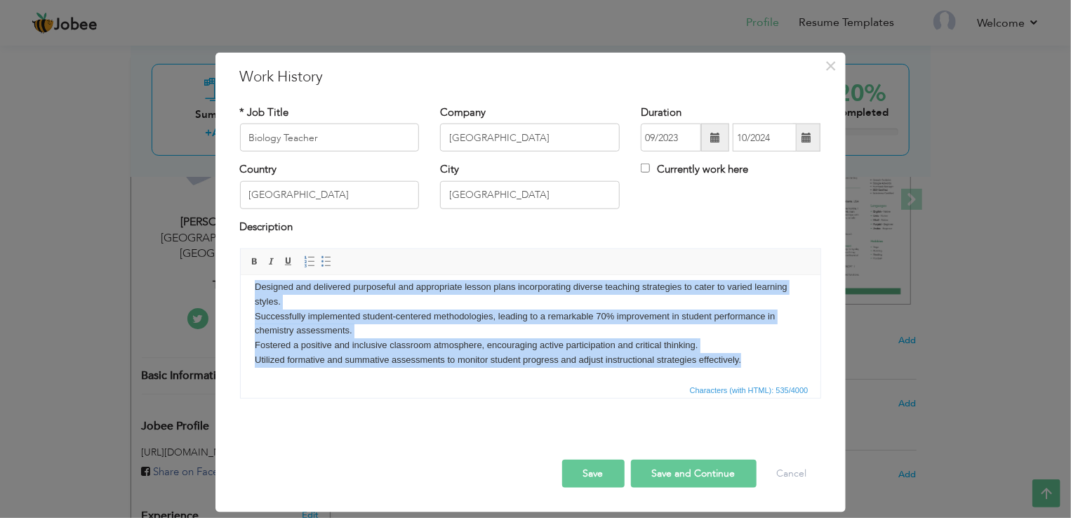
drag, startPoint x: 253, startPoint y: 289, endPoint x: 897, endPoint y: 393, distance: 652.2
click at [820, 381] on html "Designed and delivered purposeful and appropriate lesson plans incorporating di…" at bounding box center [530, 323] width 580 height 116
click at [324, 265] on span at bounding box center [326, 261] width 11 height 11
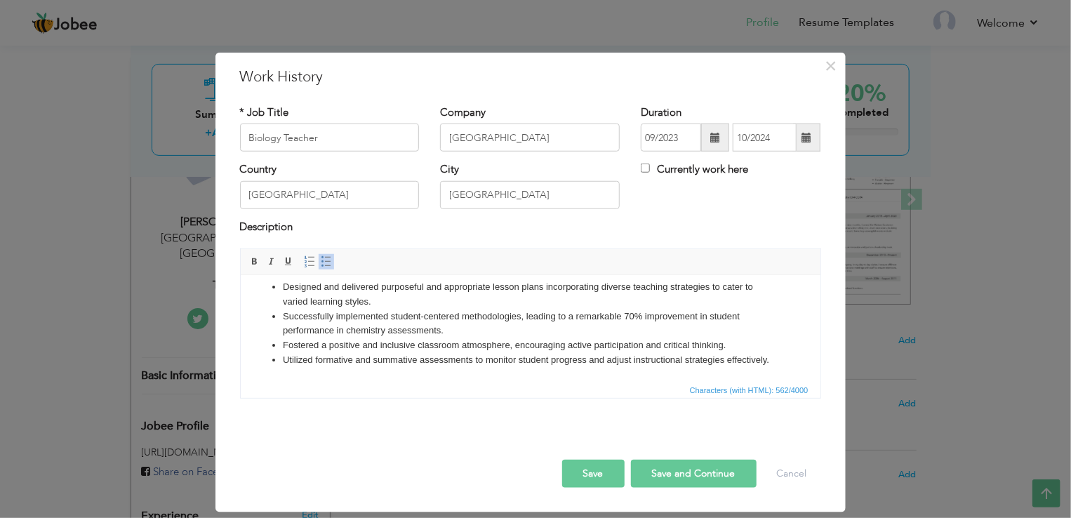
click at [314, 428] on div "Save Save and Continue Delete Cancel" at bounding box center [531, 459] width 602 height 79
click at [481, 367] on li "Utilized formative and summative assessments to monitor student progress and ad…" at bounding box center [530, 359] width 496 height 15
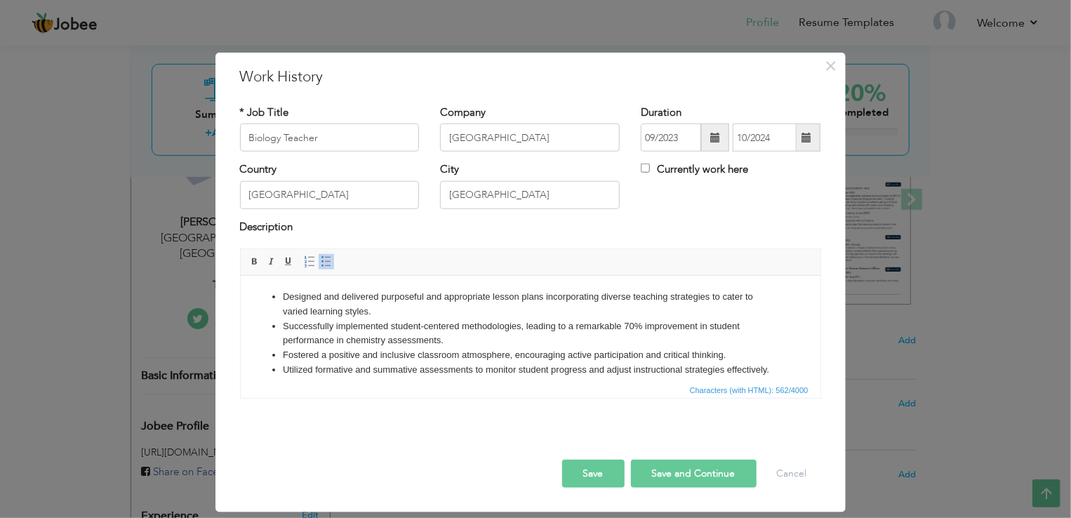
scroll to position [25, 0]
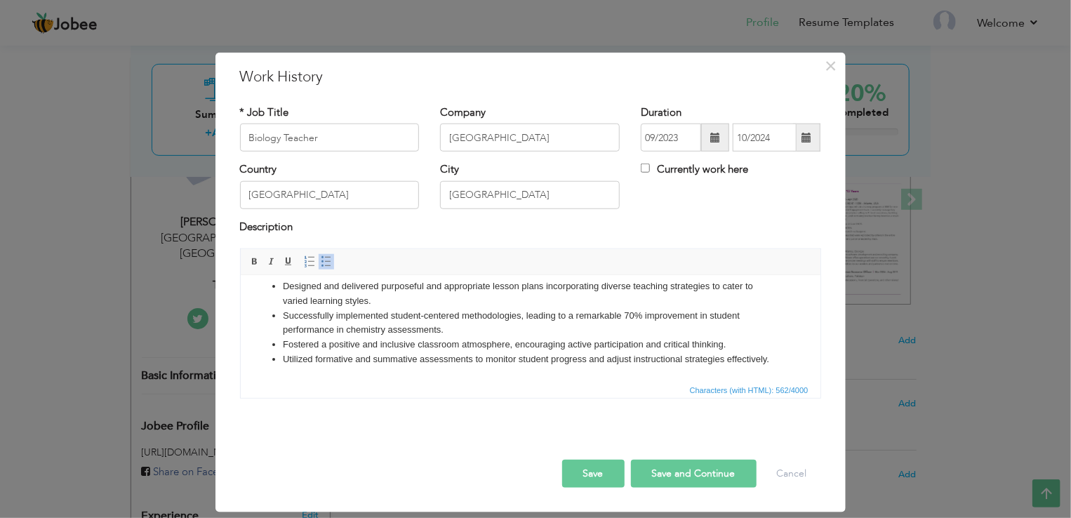
click at [689, 487] on button "Save and Continue" at bounding box center [694, 474] width 126 height 28
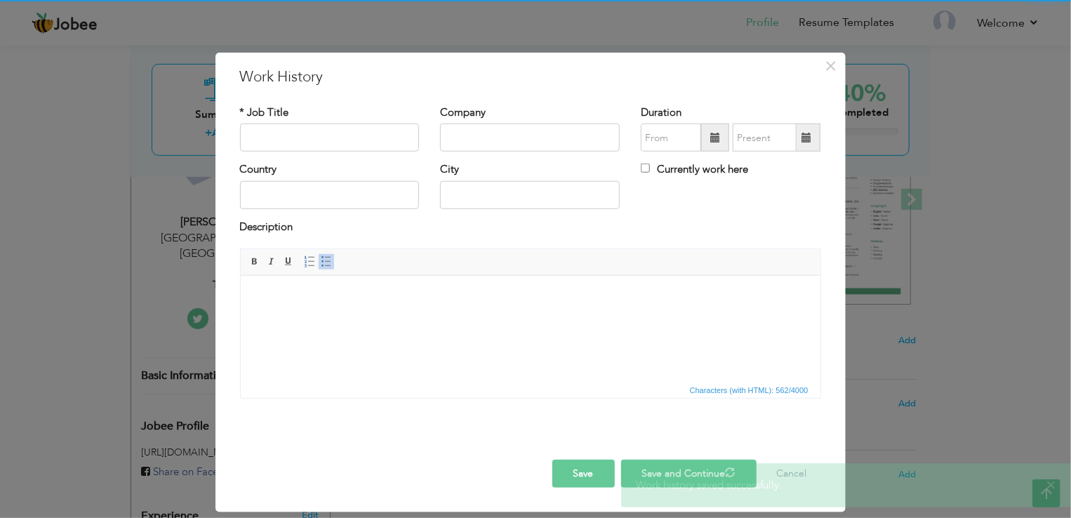
scroll to position [0, 0]
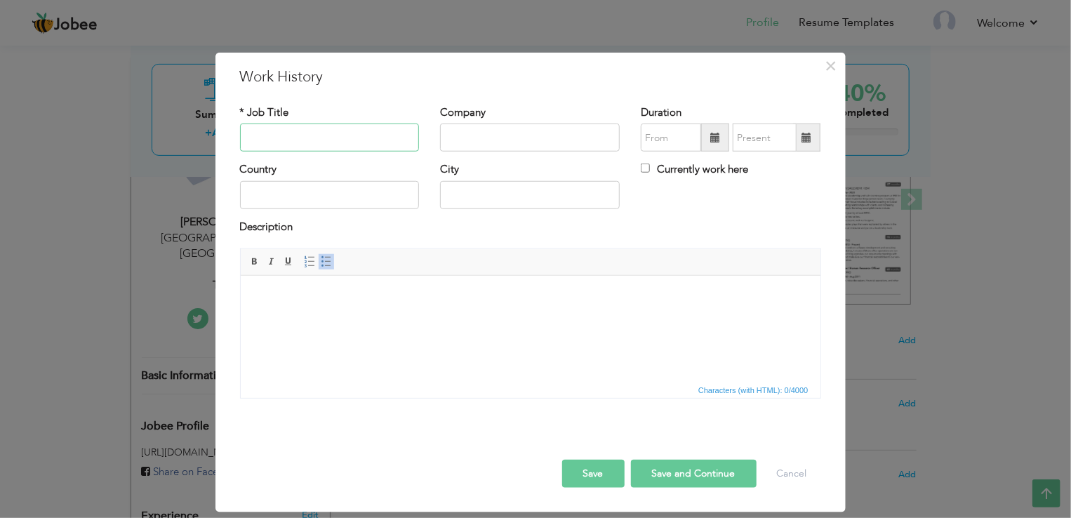
click at [359, 138] on input "text" at bounding box center [330, 138] width 180 height 28
paste input "UNIQUE SCHOOL"
type input "UNIQUE SCHOOL"
click at [515, 133] on input "text" at bounding box center [530, 138] width 180 height 28
click at [326, 142] on input "UNIQUE SCHOOL" at bounding box center [330, 138] width 180 height 28
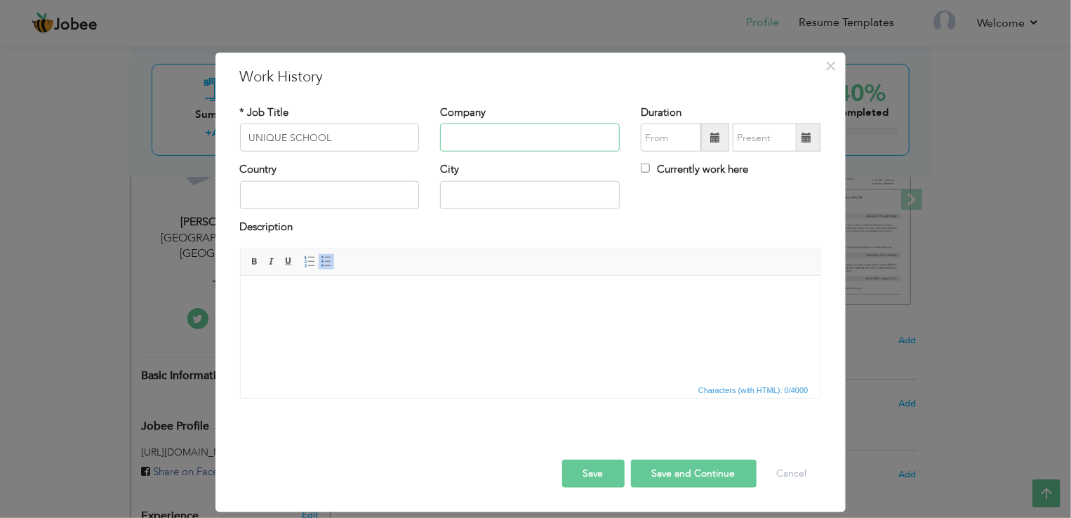
click at [517, 136] on input "text" at bounding box center [530, 138] width 180 height 28
paste input "UNIQUE SCHOOL"
type input "UNIQUE SCHOOL"
click at [305, 135] on input "UNIQUE SCHOOL" at bounding box center [330, 138] width 180 height 28
click at [298, 141] on input "UNIQUE SCHOOL" at bounding box center [330, 138] width 180 height 28
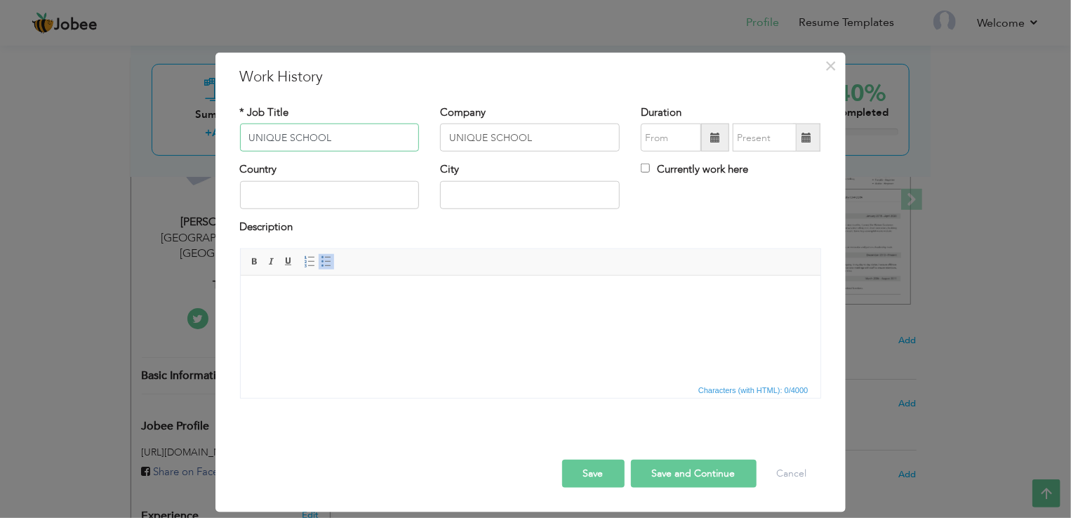
click at [293, 138] on input "UNIQUE SCHOOL" at bounding box center [330, 138] width 180 height 28
type input "T"
type input "BIology Teacher"
click at [712, 136] on span at bounding box center [716, 138] width 10 height 10
click at [372, 190] on input "text" at bounding box center [330, 195] width 180 height 28
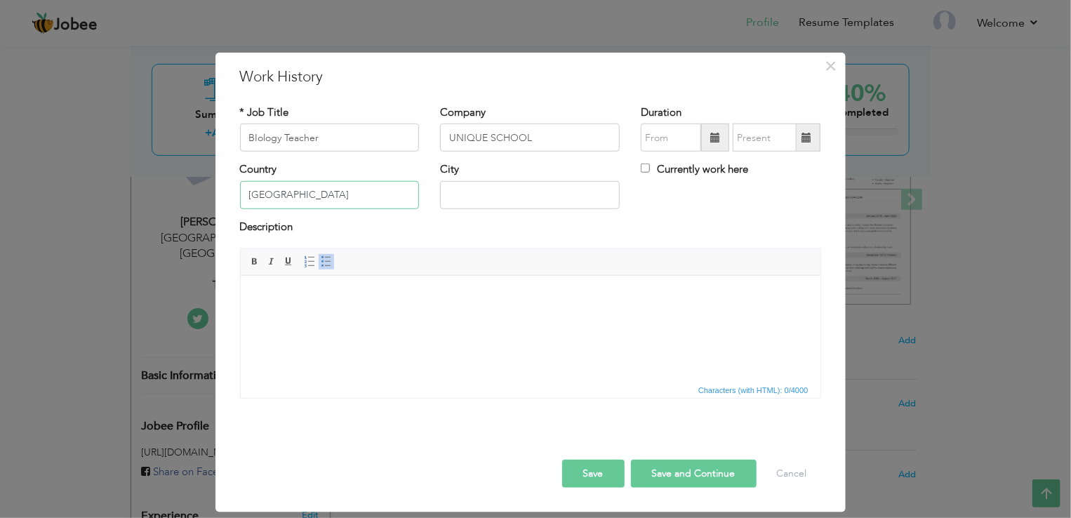
type input "[GEOGRAPHIC_DATA]"
click at [554, 194] on input "text" at bounding box center [530, 195] width 180 height 28
type input "[GEOGRAPHIC_DATA]"
click at [720, 135] on span at bounding box center [716, 138] width 10 height 10
click at [715, 128] on span at bounding box center [715, 138] width 28 height 28
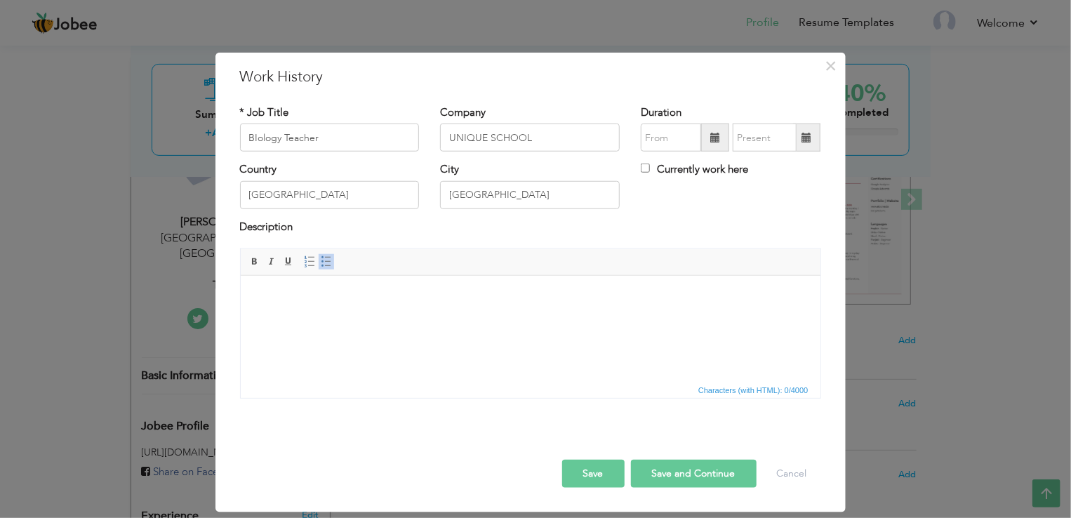
click at [728, 138] on span at bounding box center [715, 138] width 28 height 28
click at [717, 136] on span at bounding box center [716, 138] width 10 height 10
click at [673, 136] on input "text" at bounding box center [671, 138] width 60 height 28
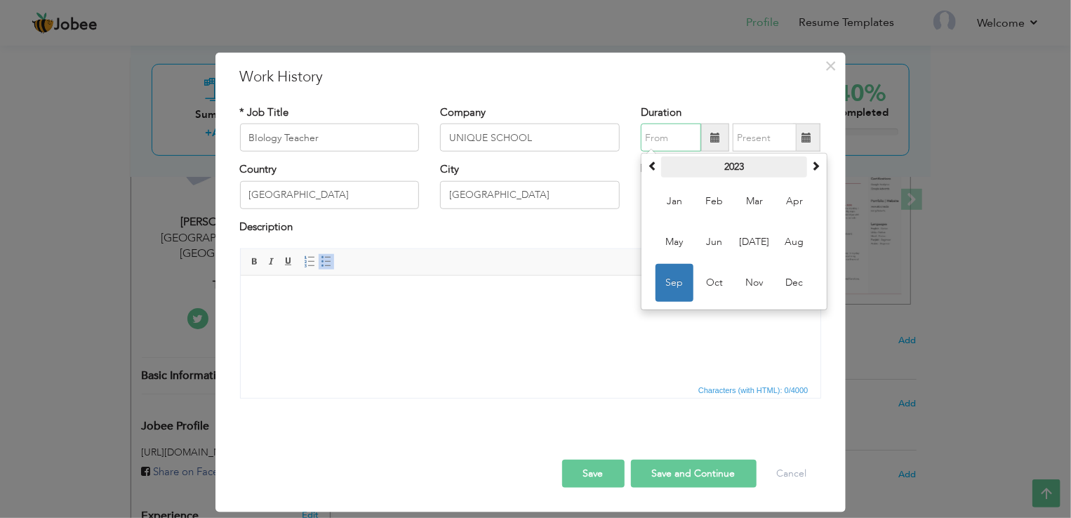
click at [740, 173] on th "2023" at bounding box center [734, 167] width 146 height 21
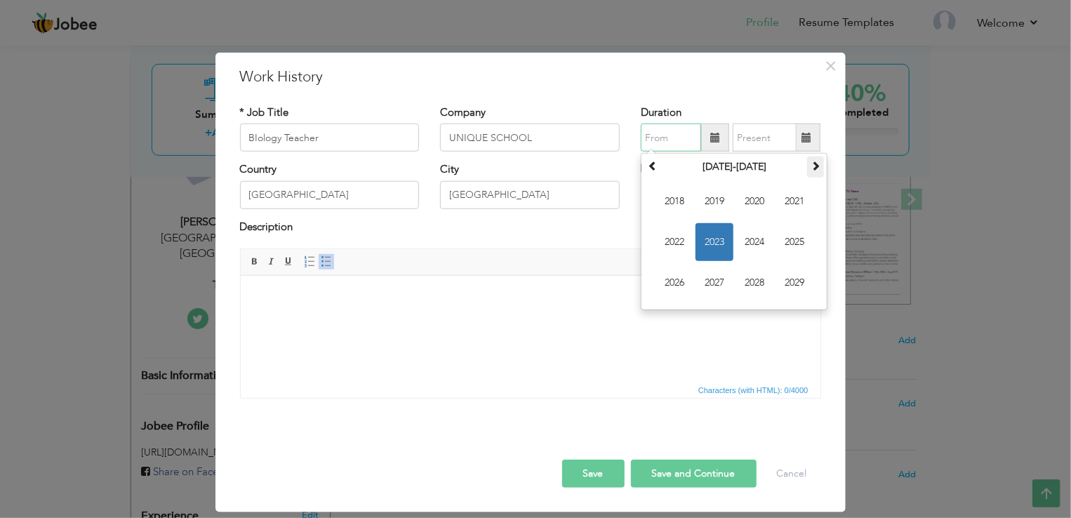
click at [815, 168] on span at bounding box center [816, 166] width 10 height 10
click at [657, 163] on span at bounding box center [653, 166] width 10 height 10
click at [767, 247] on span "2024" at bounding box center [755, 242] width 38 height 38
click at [719, 282] on span "Oct" at bounding box center [715, 283] width 38 height 38
type input "10/2024"
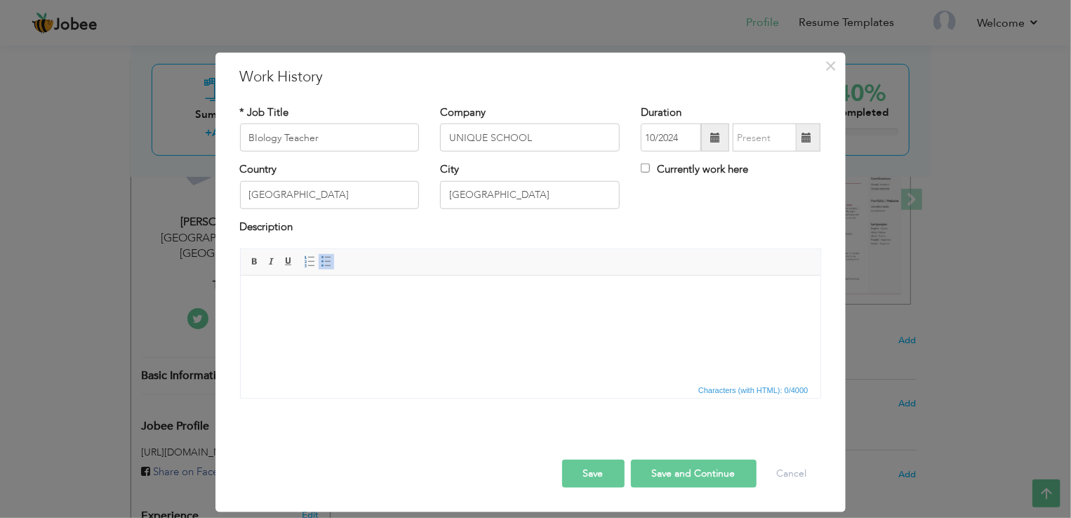
click at [810, 141] on span at bounding box center [807, 138] width 10 height 10
click at [803, 134] on span at bounding box center [807, 138] width 10 height 10
click at [807, 134] on span at bounding box center [807, 138] width 10 height 10
click at [762, 140] on input "text" at bounding box center [765, 138] width 64 height 28
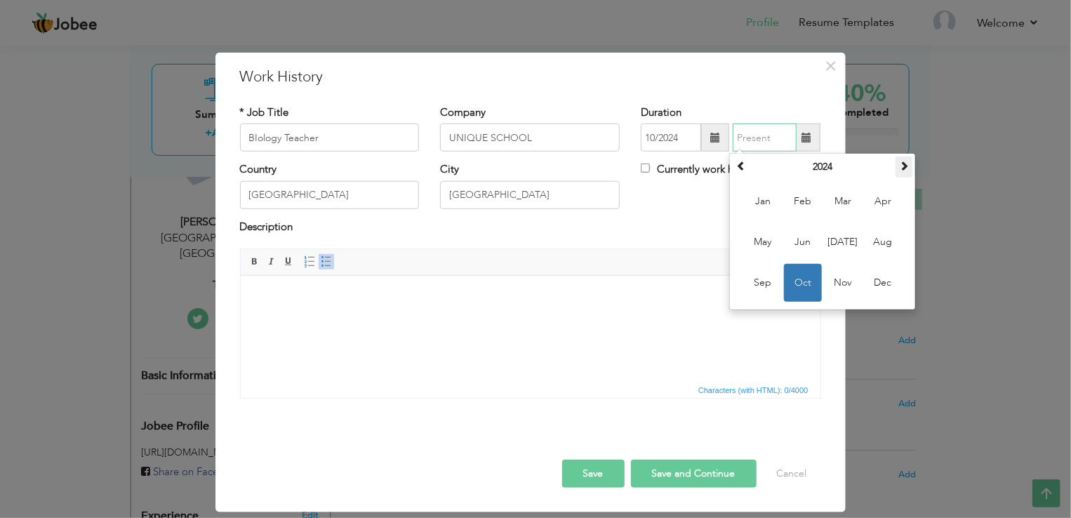
click at [901, 174] on th at bounding box center [904, 167] width 17 height 21
click at [770, 199] on span "Jan" at bounding box center [763, 202] width 38 height 38
type input "01/2025"
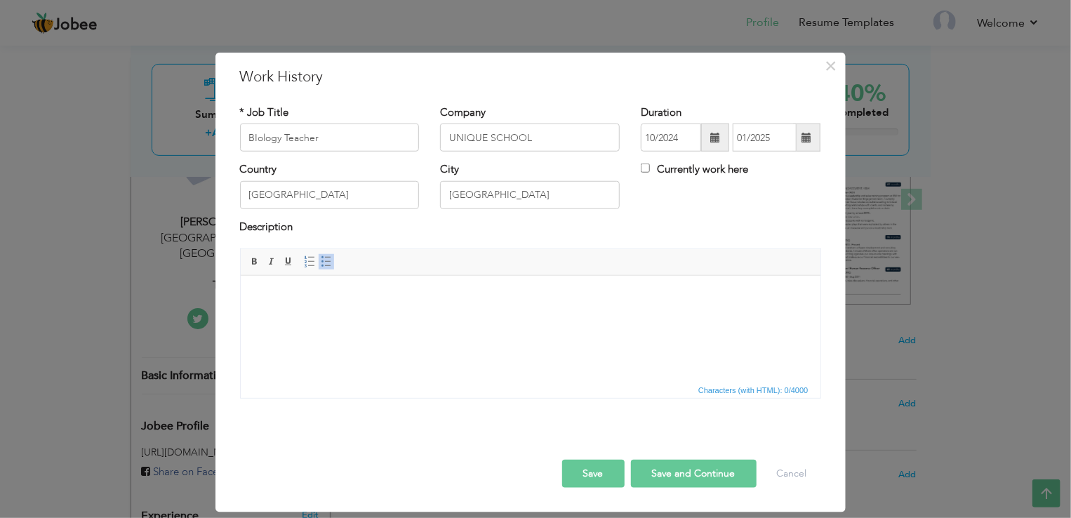
click at [376, 318] on html at bounding box center [530, 296] width 580 height 43
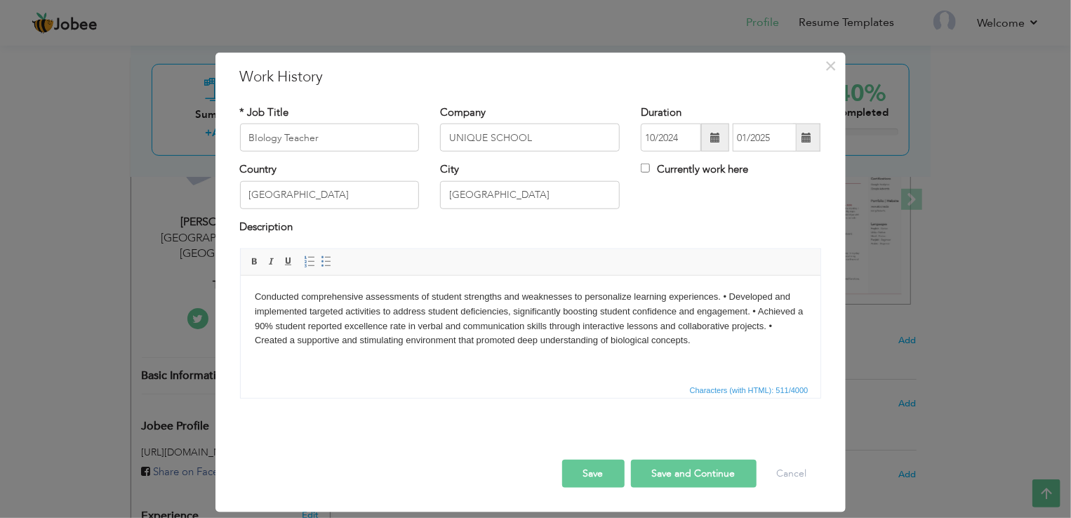
click at [719, 294] on body "Conducted comprehensive assessments of student strengths and weaknesses to pers…" at bounding box center [530, 318] width 552 height 58
click at [308, 324] on body "Conducted comprehensive assessments of student strengths and weaknesses to pers…" at bounding box center [530, 318] width 552 height 58
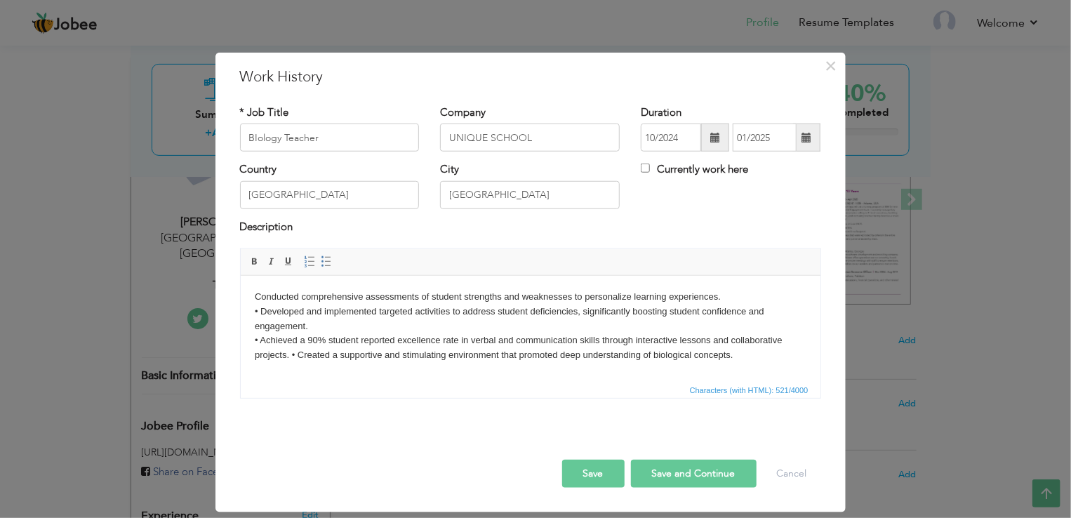
click at [299, 358] on body "Conducted comprehensive assessments of student strengths and weaknesses to pers…" at bounding box center [530, 325] width 552 height 73
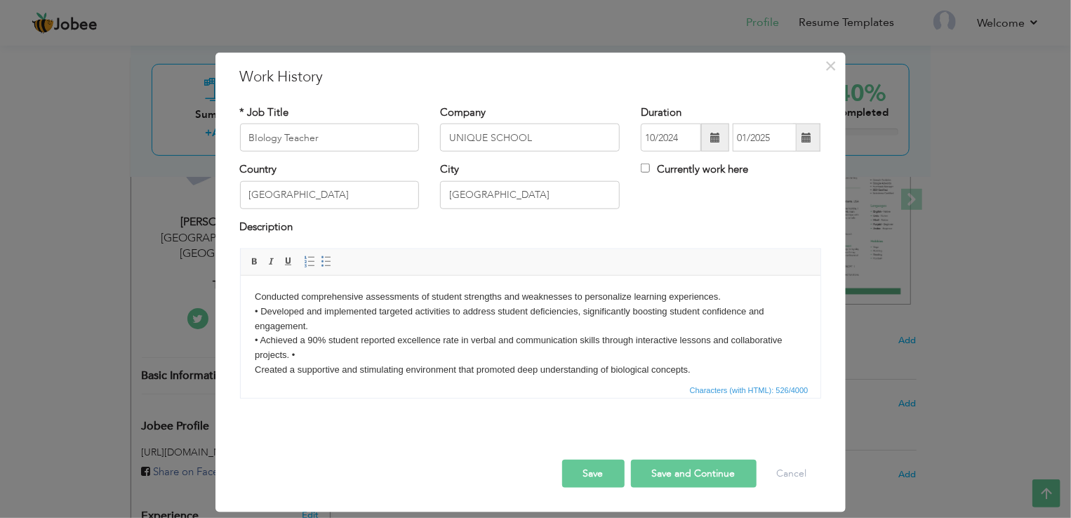
click at [326, 355] on body "Conducted comprehensive assessments of student strengths and weaknesses to pers…" at bounding box center [530, 333] width 552 height 88
click at [263, 337] on body "Conducted comprehensive assessments of student strengths and weaknesses to pers…" at bounding box center [530, 333] width 552 height 88
click at [257, 339] on body "Conducted comprehensive assessments of student strengths and weaknesses to pers…" at bounding box center [530, 333] width 552 height 88
click at [258, 313] on body "Conducted comprehensive assessments of student strengths and weaknesses to pers…" at bounding box center [530, 333] width 552 height 88
click at [256, 296] on body "Conducted comprehensive assessments of student strengths and weaknesses to pers…" at bounding box center [530, 333] width 552 height 88
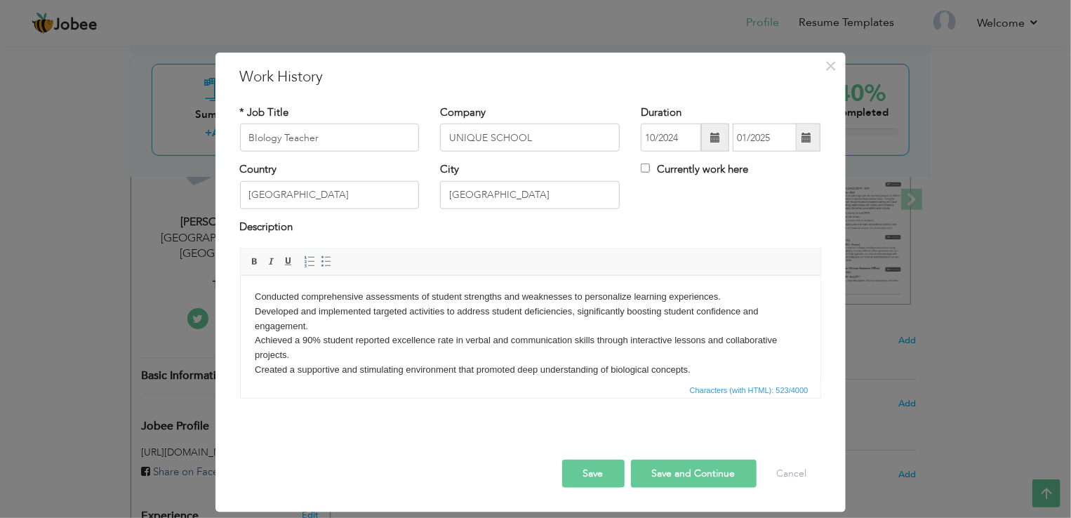
click at [258, 298] on body "Conducted comprehensive assessments of student strengths and weaknesses to pers…" at bounding box center [530, 333] width 552 height 88
click at [375, 349] on body "Conducted comprehensive assessments of student strengths and weaknesses to pers…" at bounding box center [530, 333] width 552 height 88
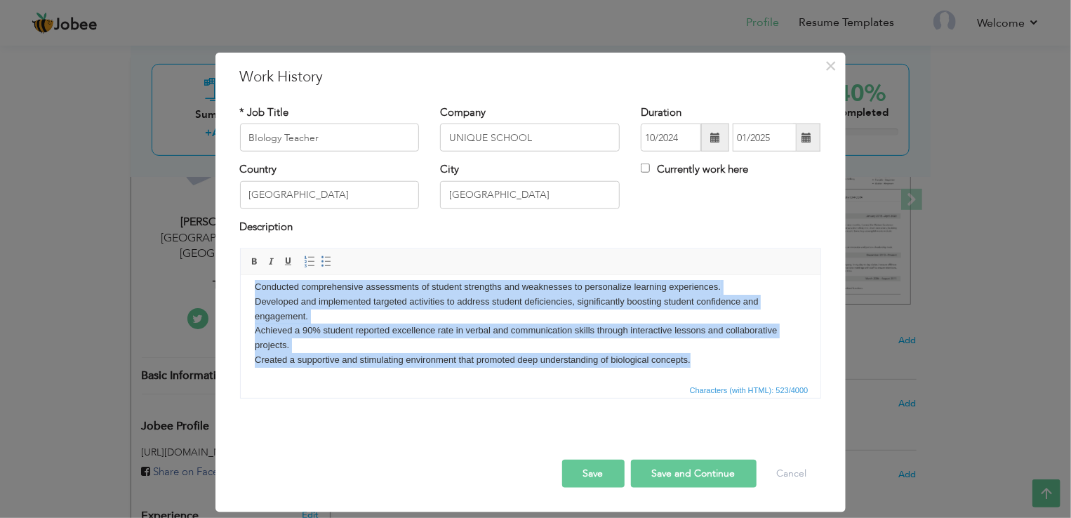
drag, startPoint x: 254, startPoint y: 297, endPoint x: 810, endPoint y: 441, distance: 574.4
click at [810, 381] on html "Conducted comprehensive assessments of student strengths and weaknesses to pers…" at bounding box center [530, 323] width 580 height 116
click at [321, 264] on span at bounding box center [326, 261] width 11 height 11
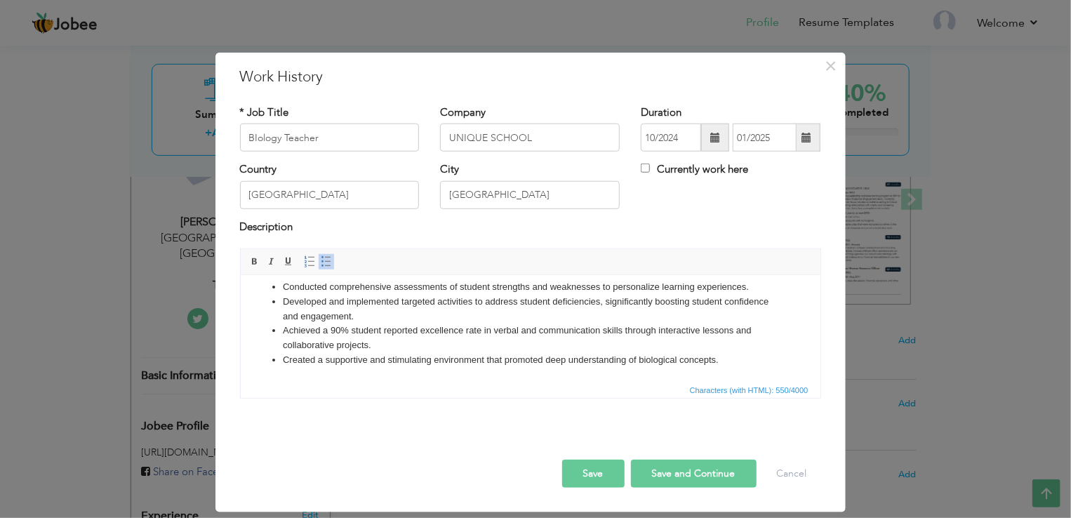
click at [292, 423] on div "Save Save and Continue Delete Cancel" at bounding box center [531, 459] width 602 height 79
click at [456, 334] on li "Achieved a 90% student reported excellence rate in verbal and communication ski…" at bounding box center [530, 337] width 496 height 29
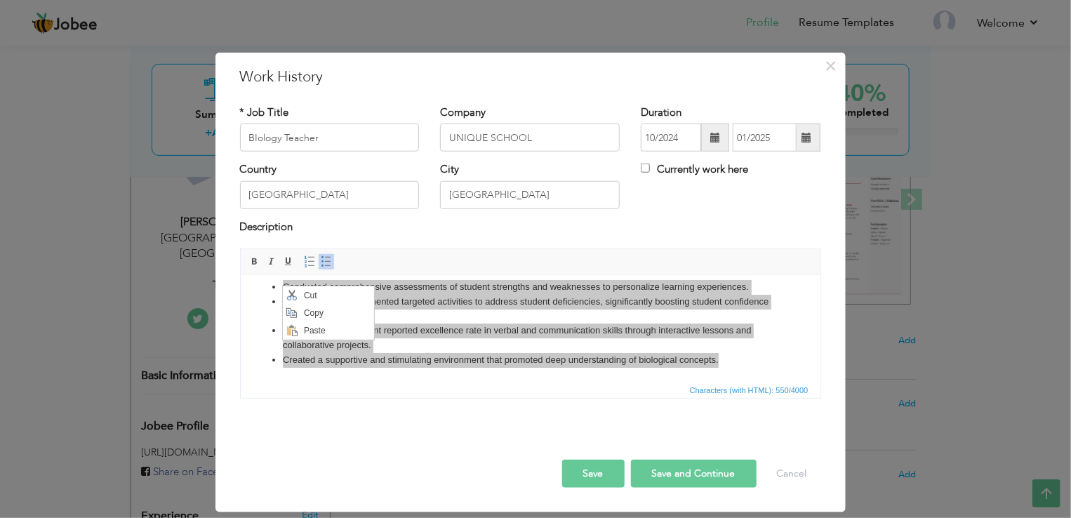
click at [425, 381] on span "Characters (with HTML): 550/4000" at bounding box center [531, 389] width 580 height 17
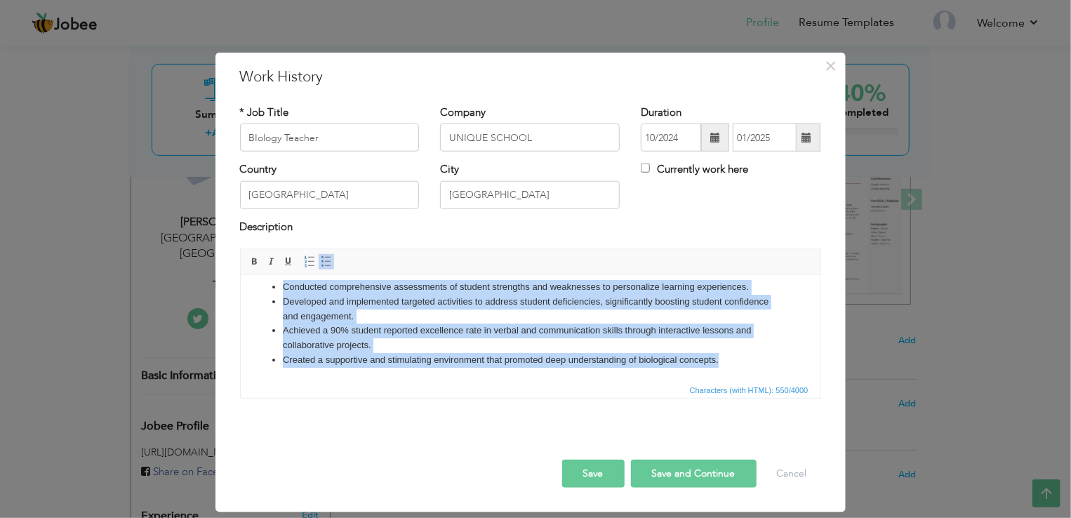
click at [246, 329] on html "Conducted comprehensive assessments of student strengths and weaknesses to pers…" at bounding box center [530, 323] width 580 height 116
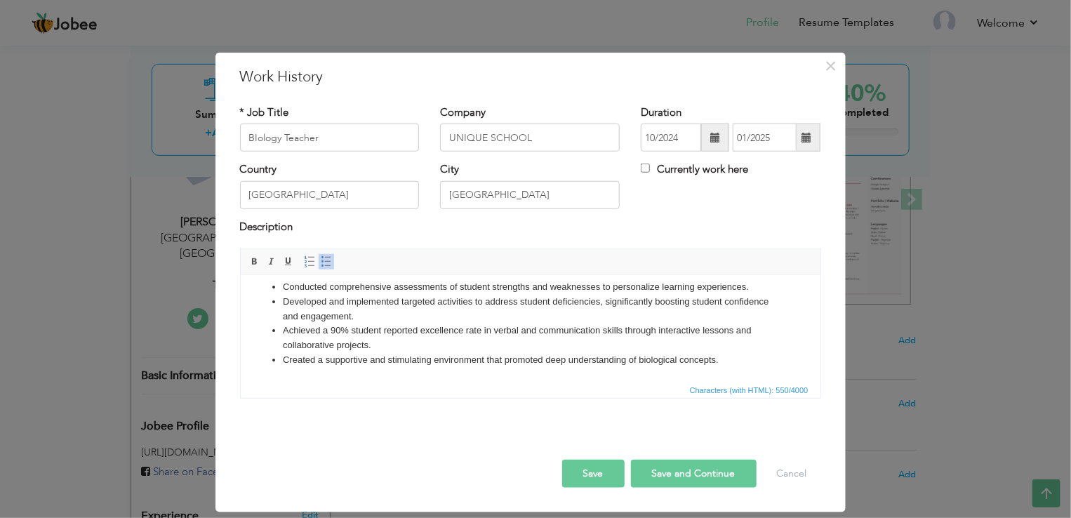
click at [285, 302] on li "Developed and implemented targeted activities to address student deficiencies, …" at bounding box center [530, 308] width 496 height 29
click at [285, 326] on li "Achieved a 90% student reported excellence rate in verbal and communication ski…" at bounding box center [530, 337] width 496 height 29
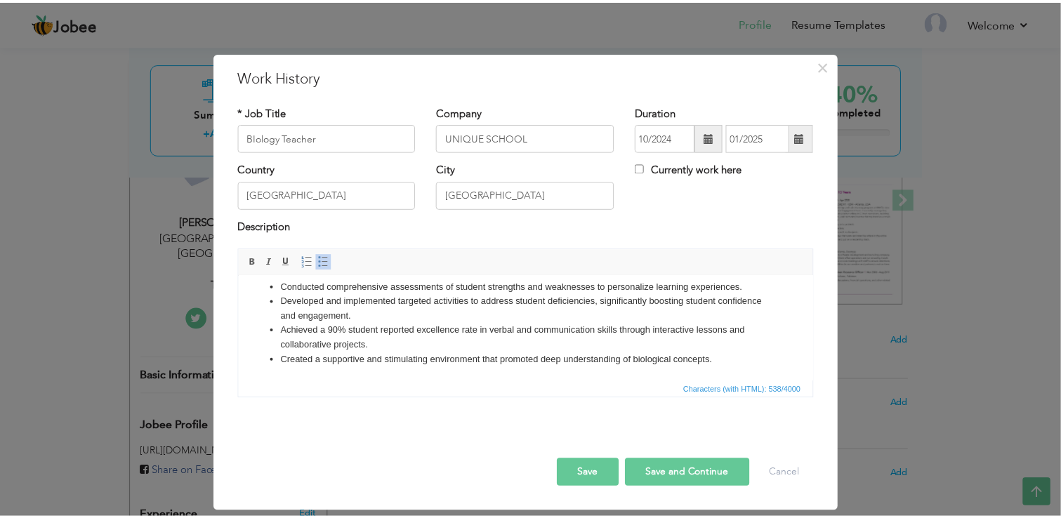
scroll to position [0, 0]
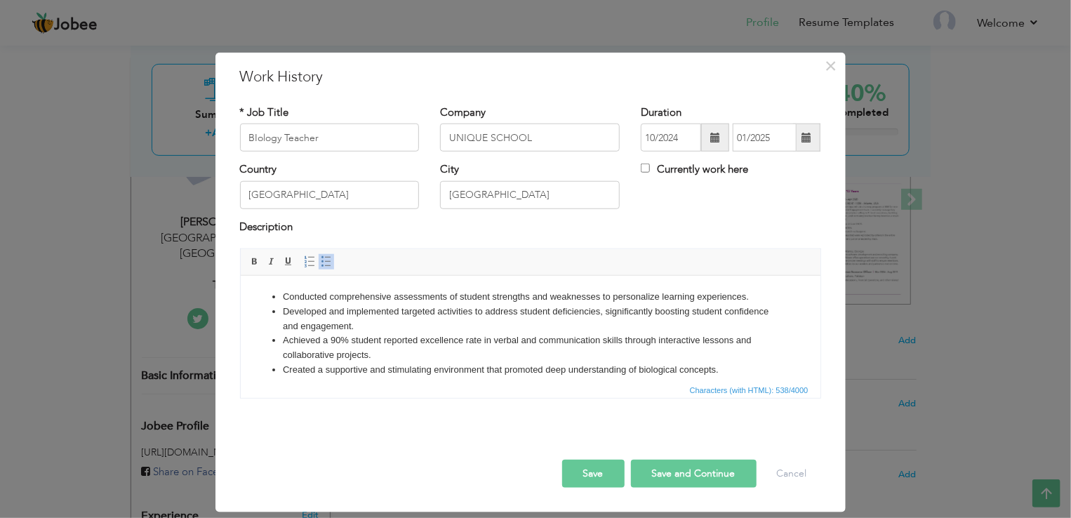
click at [675, 473] on button "Save and Continue" at bounding box center [694, 474] width 126 height 28
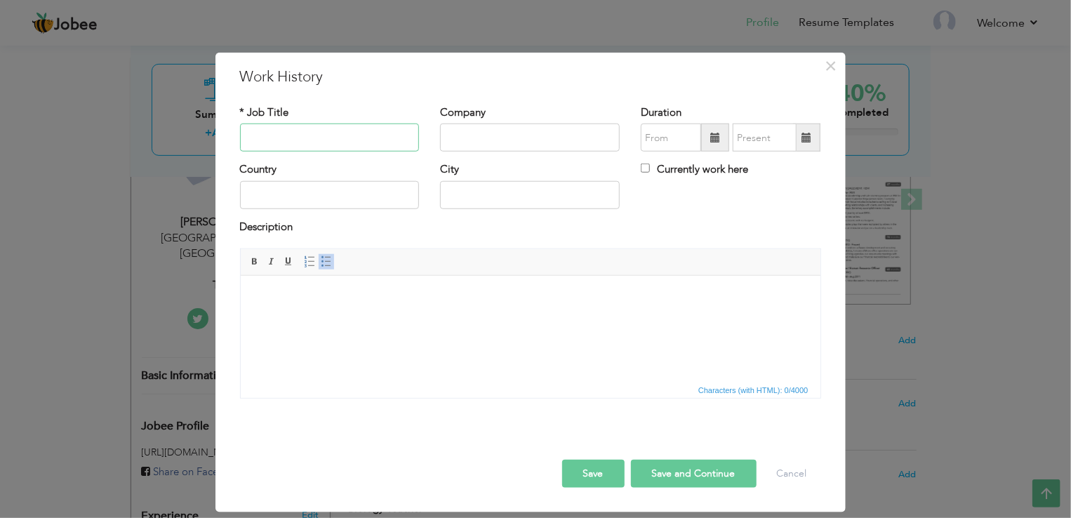
click at [329, 124] on input "text" at bounding box center [330, 138] width 180 height 28
paste input "LAB ASSISTANT"
type input "LAB ASSISTANT"
click at [517, 140] on input "text" at bounding box center [530, 138] width 180 height 28
click at [467, 138] on input "text" at bounding box center [530, 138] width 180 height 28
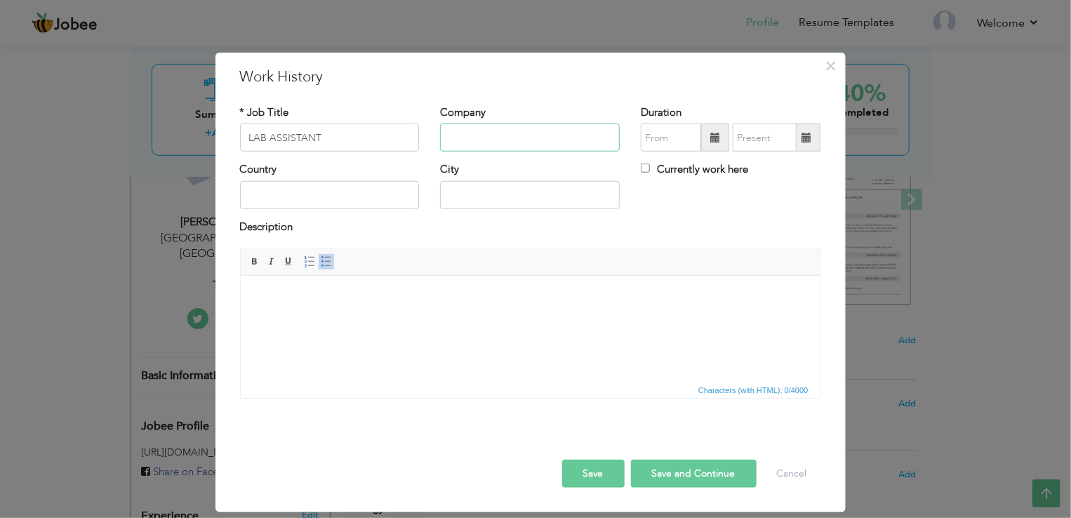
paste input "[GEOGRAPHIC_DATA]"
type input "[GEOGRAPHIC_DATA]"
click at [722, 146] on span at bounding box center [715, 138] width 28 height 28
click at [720, 139] on span at bounding box center [716, 138] width 10 height 10
click at [672, 135] on input "text" at bounding box center [671, 138] width 60 height 28
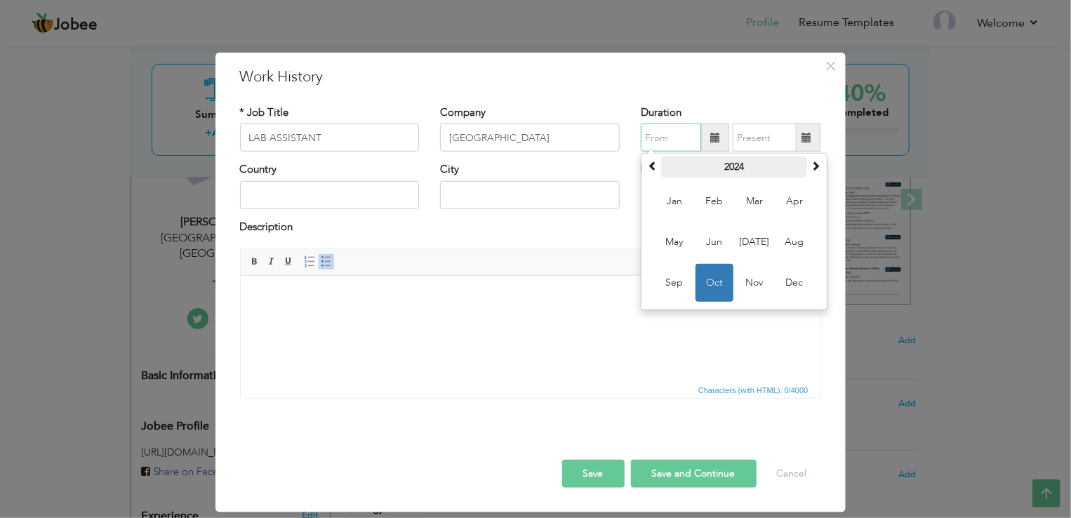
click at [741, 168] on th "2024" at bounding box center [734, 167] width 146 height 21
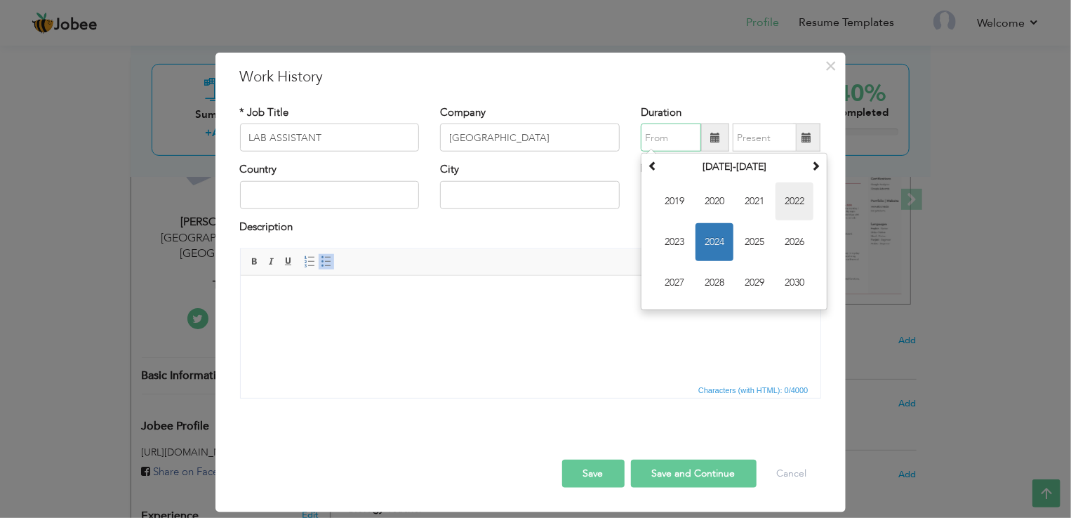
click at [800, 203] on span "2022" at bounding box center [795, 202] width 38 height 38
click at [754, 200] on span "Mar" at bounding box center [755, 202] width 38 height 38
type input "03/2022"
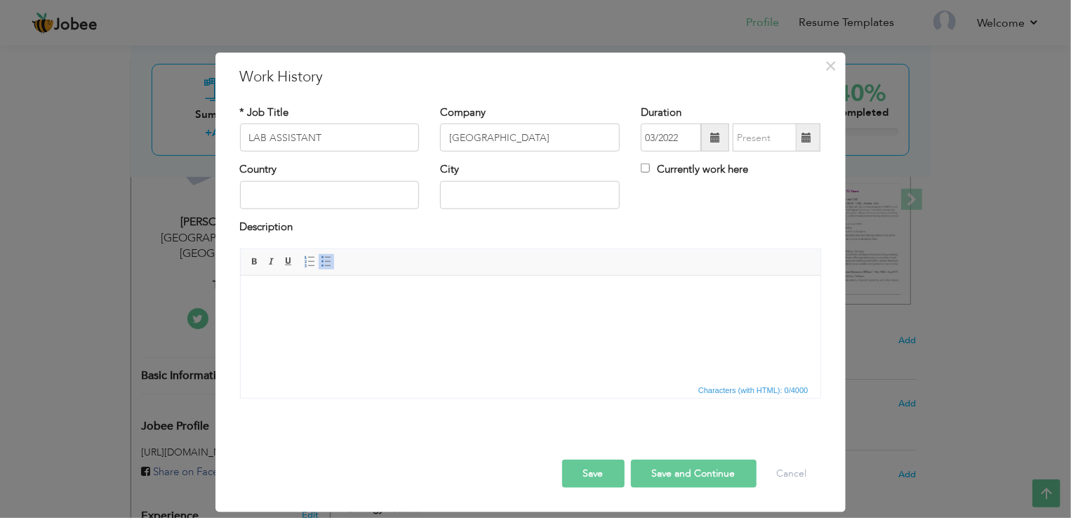
click at [809, 138] on span at bounding box center [807, 138] width 10 height 10
click at [803, 140] on span at bounding box center [807, 138] width 10 height 10
click at [809, 142] on span at bounding box center [807, 138] width 10 height 10
click at [755, 136] on input "text" at bounding box center [765, 138] width 64 height 28
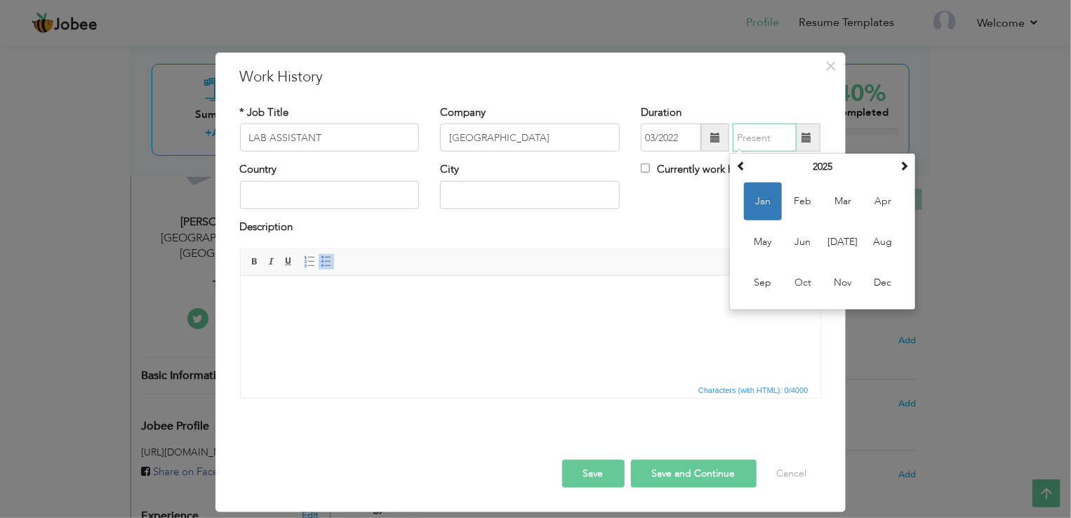
click at [820, 171] on th "2025" at bounding box center [823, 167] width 146 height 21
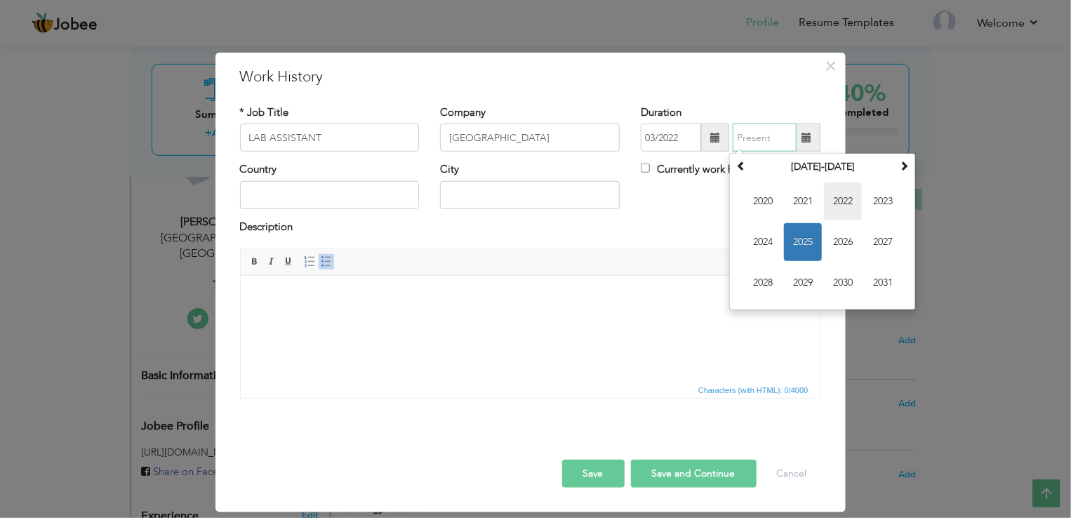
click at [846, 205] on span "2022" at bounding box center [843, 202] width 38 height 38
click at [810, 244] on span "Jun" at bounding box center [803, 242] width 38 height 38
type input "06/2022"
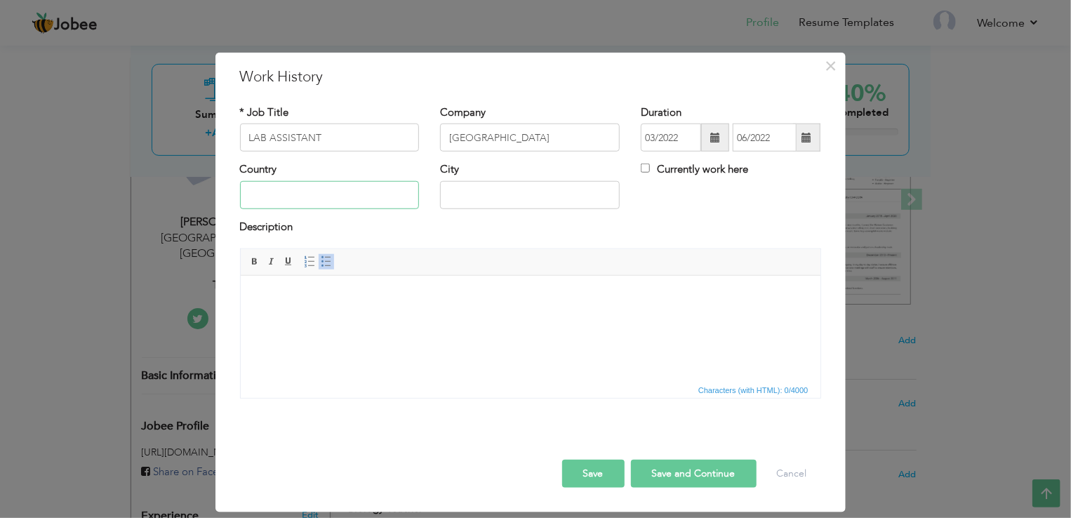
click at [340, 187] on input "text" at bounding box center [330, 195] width 180 height 28
type input "[GEOGRAPHIC_DATA]"
click at [539, 191] on input "text" at bounding box center [530, 195] width 180 height 28
type input "[GEOGRAPHIC_DATA]"
click at [431, 315] on html at bounding box center [530, 296] width 580 height 43
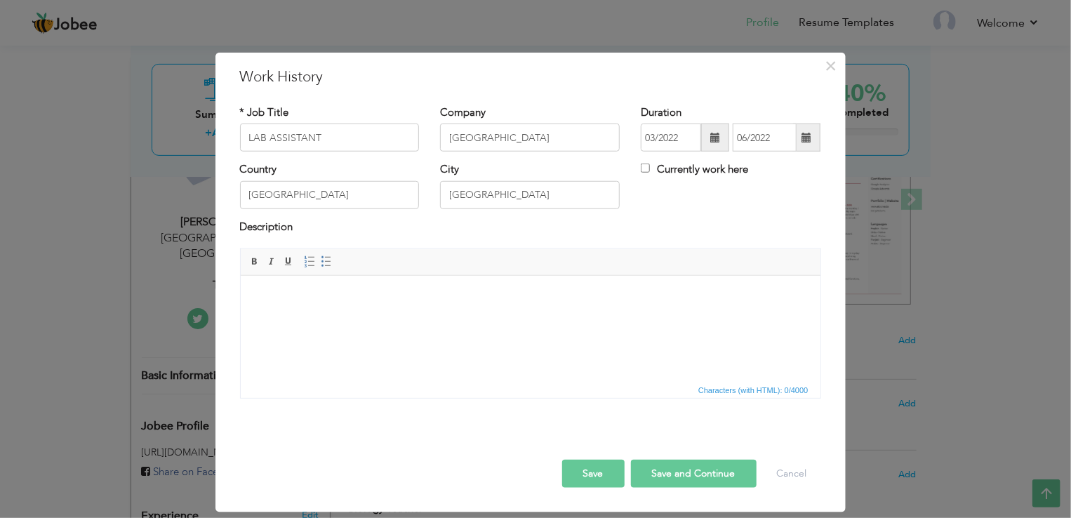
click at [312, 318] on html at bounding box center [530, 296] width 580 height 43
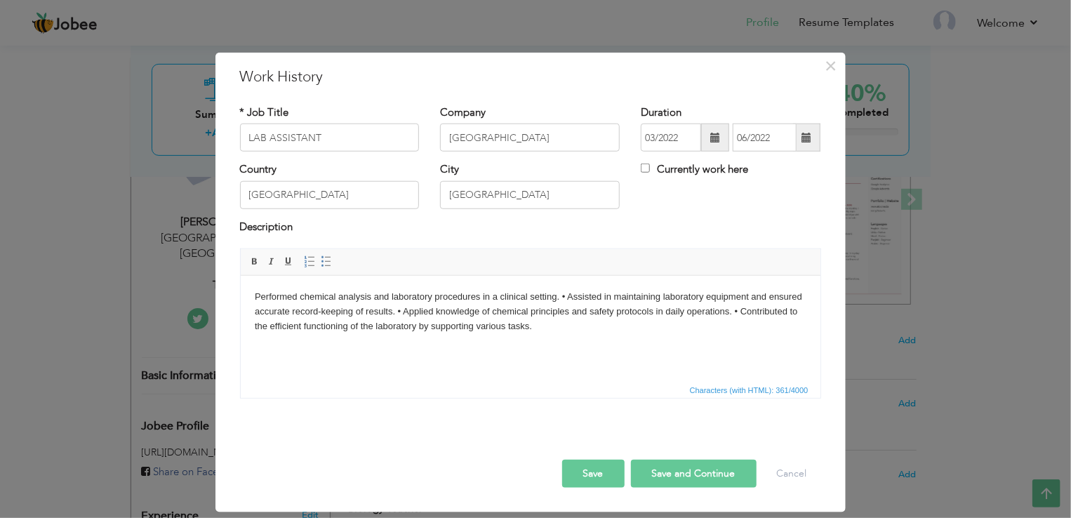
click at [562, 291] on body "Performed chemical analysis and laboratory procedures in a clinical setting. • …" at bounding box center [530, 311] width 552 height 44
click at [573, 293] on body "Performed chemical analysis and laboratory procedures in a clinical setting. • …" at bounding box center [530, 311] width 552 height 44
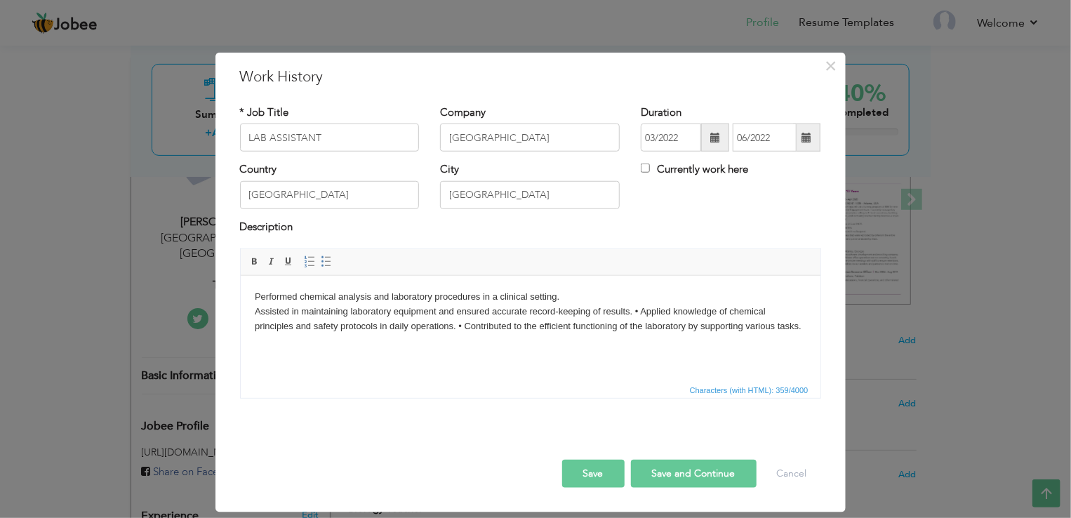
click at [639, 310] on body "Performed chemical analysis and laboratory procedures in a clinical setting. ​​…" at bounding box center [530, 311] width 552 height 44
click at [598, 327] on body "Performed chemical analysis and laboratory procedures in a clinical setting. As…" at bounding box center [530, 318] width 552 height 58
click at [595, 329] on body "Performed chemical analysis and laboratory procedures in a clinical setting. As…" at bounding box center [530, 318] width 552 height 58
click at [588, 324] on body "Performed chemical analysis and laboratory procedures in a clinical setting. As…" at bounding box center [530, 318] width 552 height 58
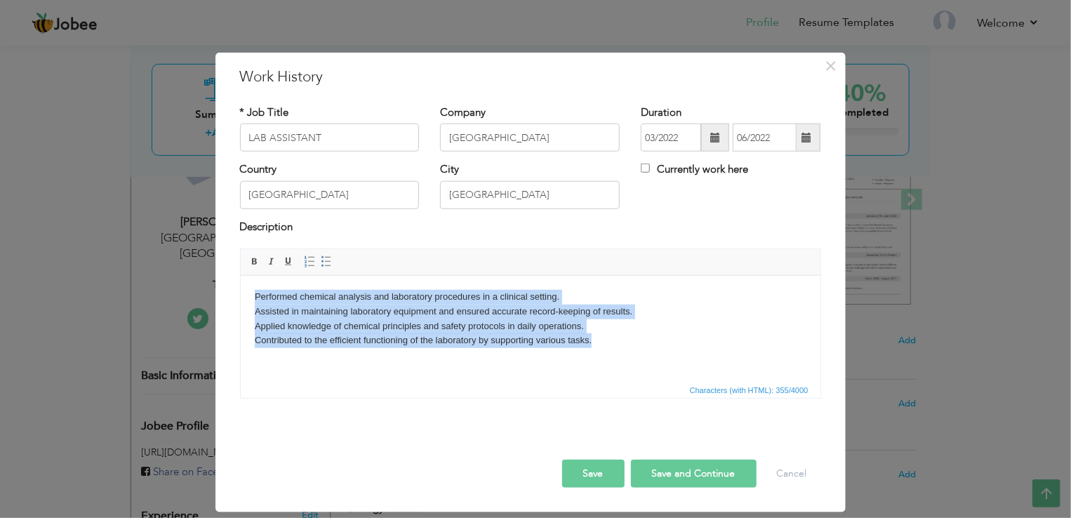
drag, startPoint x: 253, startPoint y: 297, endPoint x: 642, endPoint y: 392, distance: 400.5
click at [642, 362] on html "Performed chemical analysis and laboratory procedures in a clinical setting. As…" at bounding box center [530, 318] width 580 height 86
click at [324, 262] on span at bounding box center [326, 261] width 11 height 11
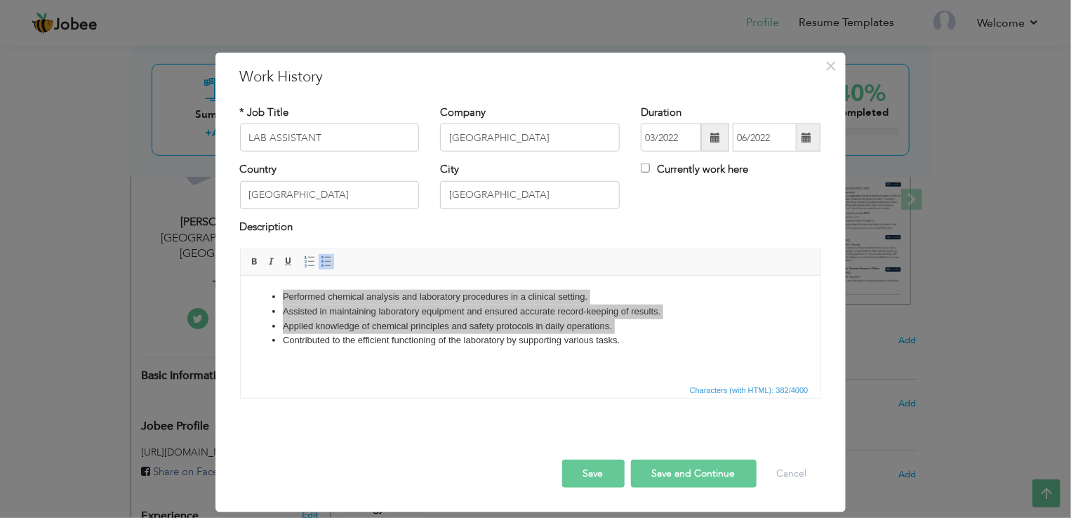
click at [402, 390] on span "Characters (with HTML): 382/4000" at bounding box center [531, 389] width 580 height 17
click at [418, 406] on div "Rich Text Editor, workEditor Editor toolbars Basic Styles Bold Italic Underline…" at bounding box center [531, 329] width 602 height 161
click at [485, 384] on span "Characters (with HTML): 382/4000" at bounding box center [531, 389] width 580 height 17
click at [439, 461] on div "Save Save and Continue Delete Cancel" at bounding box center [531, 459] width 602 height 79
click at [608, 466] on button "Save" at bounding box center [593, 474] width 62 height 28
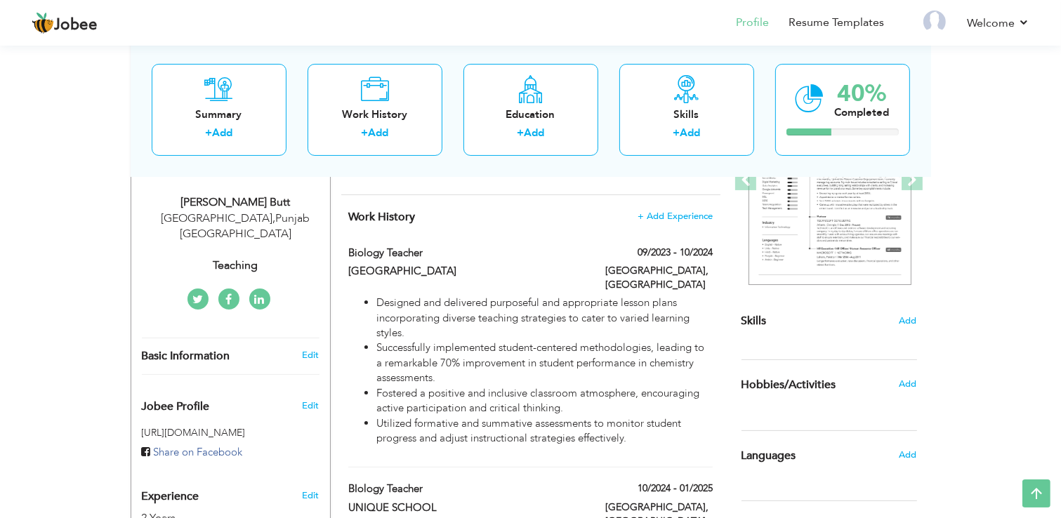
scroll to position [181, 0]
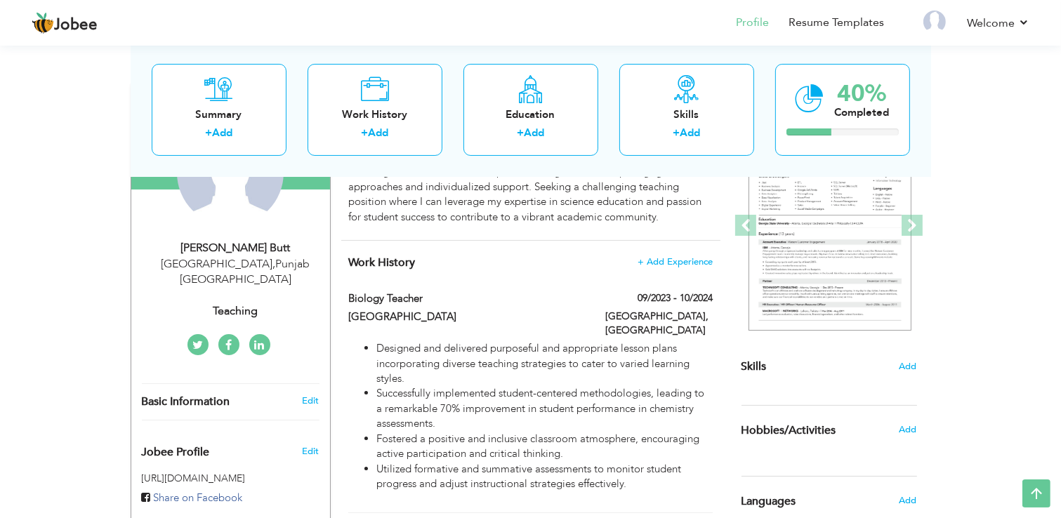
type input "Biology Teacher"
type input "[GEOGRAPHIC_DATA]"
type input "09/2023"
type input "10/2024"
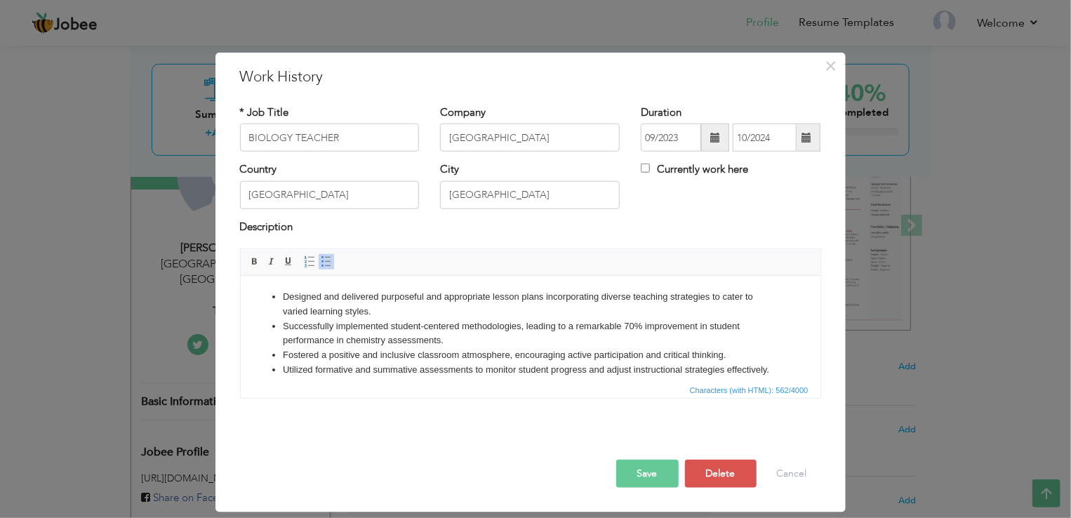
click at [654, 464] on button "Save" at bounding box center [647, 474] width 62 height 28
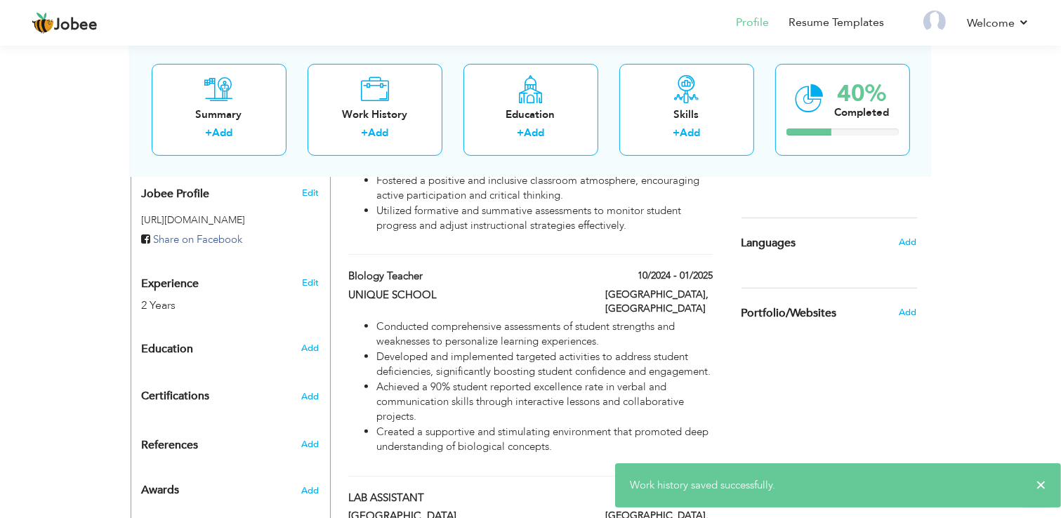
scroll to position [463, 0]
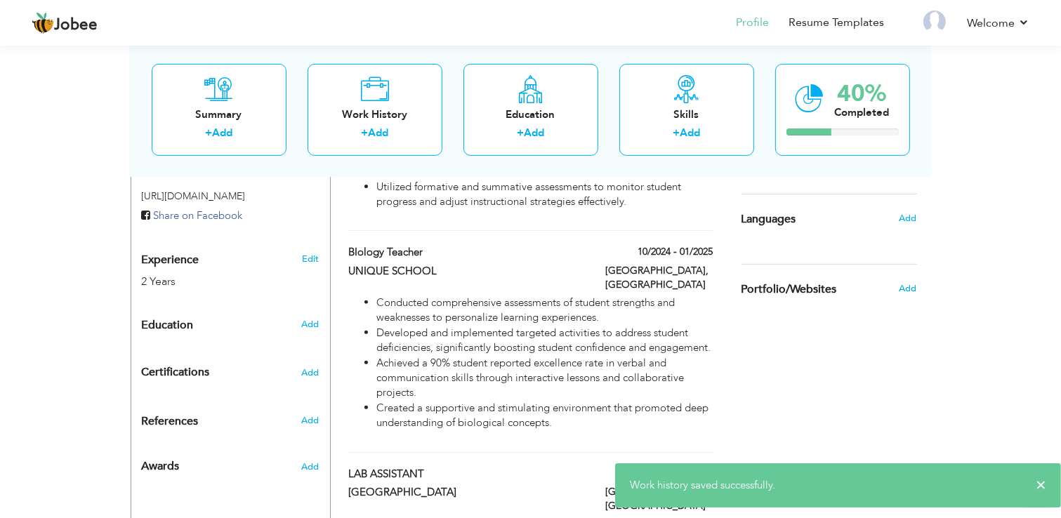
type input "BIology Teacher"
type input "UNIQUE SCHOOL"
type input "10/2024"
type input "01/2025"
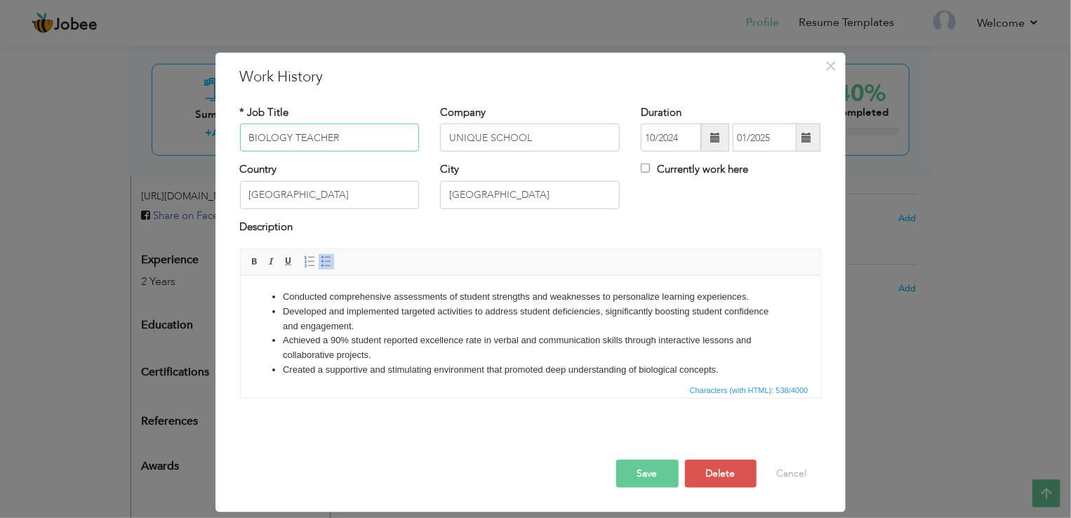
type input "BIOLOGY TEACHER"
click at [0, 0] on span "button" at bounding box center [0, 0] width 0 height 0
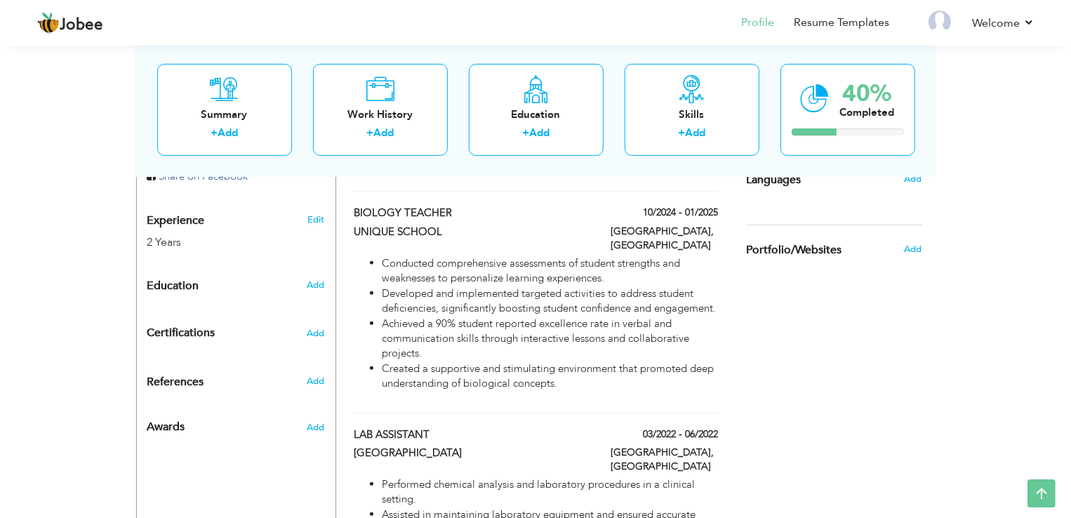
scroll to position [486, 0]
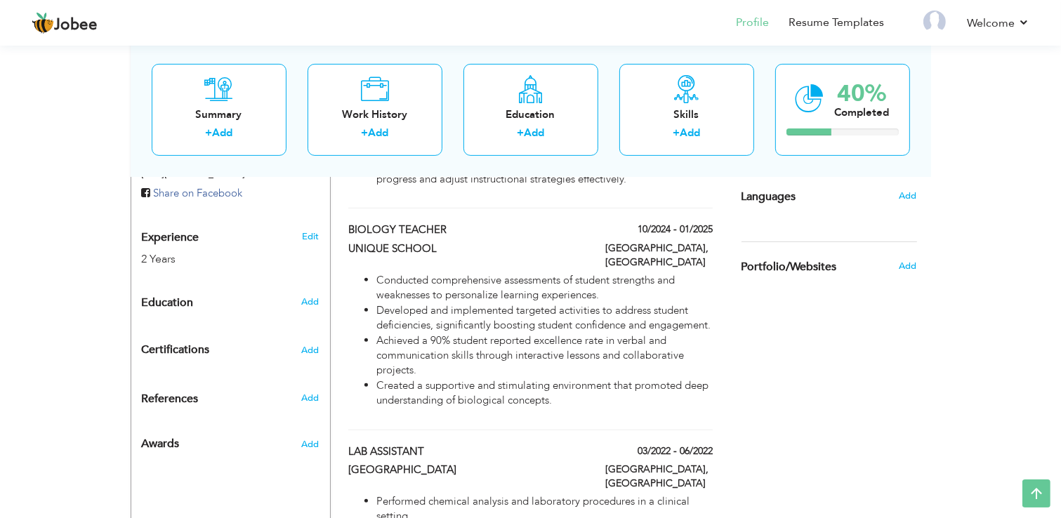
radio input "true"
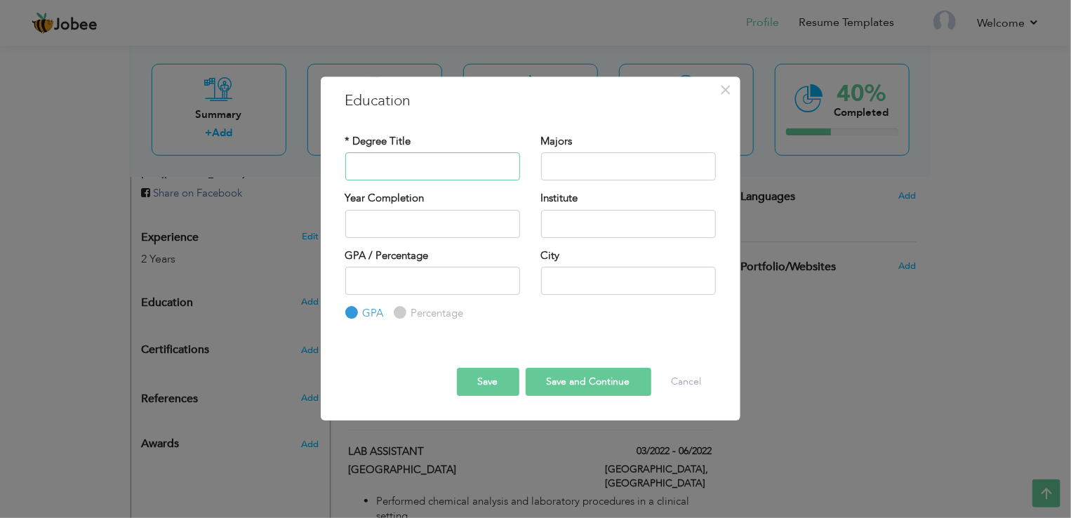
type input "b"
type input "BS BIOTECHNOLOGY"
click at [625, 169] on input "text" at bounding box center [628, 166] width 175 height 28
click at [657, 177] on input "Biotechnology." at bounding box center [628, 166] width 175 height 28
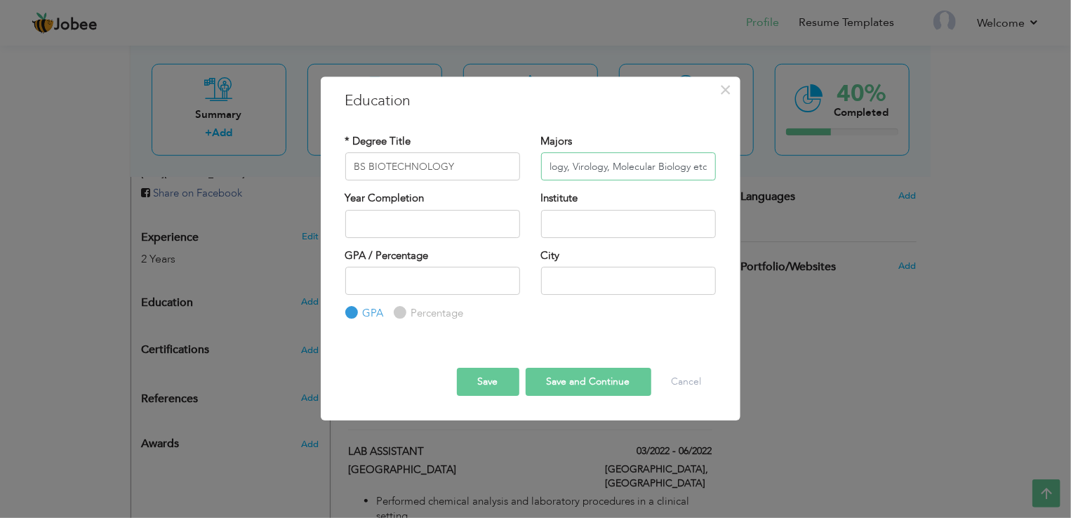
type input "Biotechnology. Microbiology, Virology, Molecular Biology etc"
click at [472, 223] on input "text" at bounding box center [432, 224] width 175 height 28
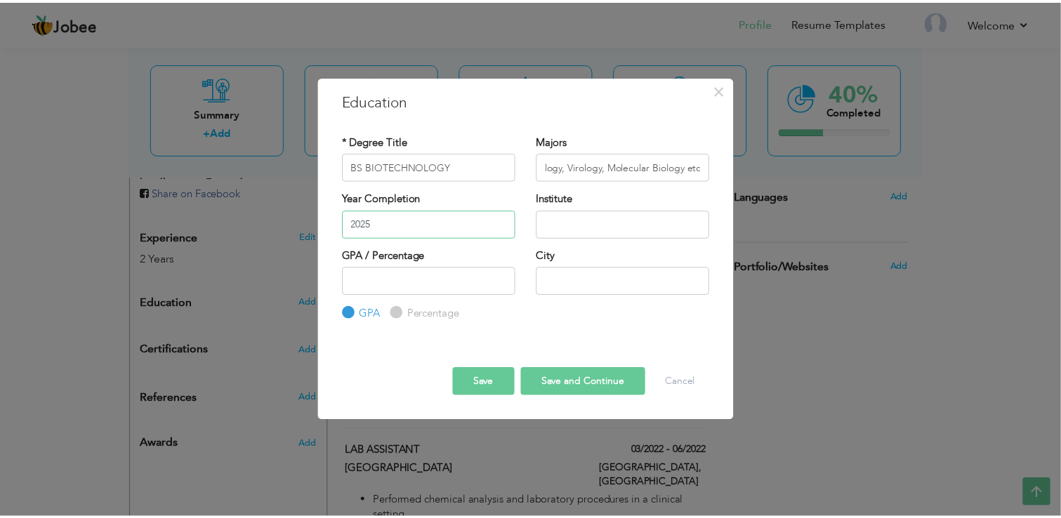
scroll to position [0, 0]
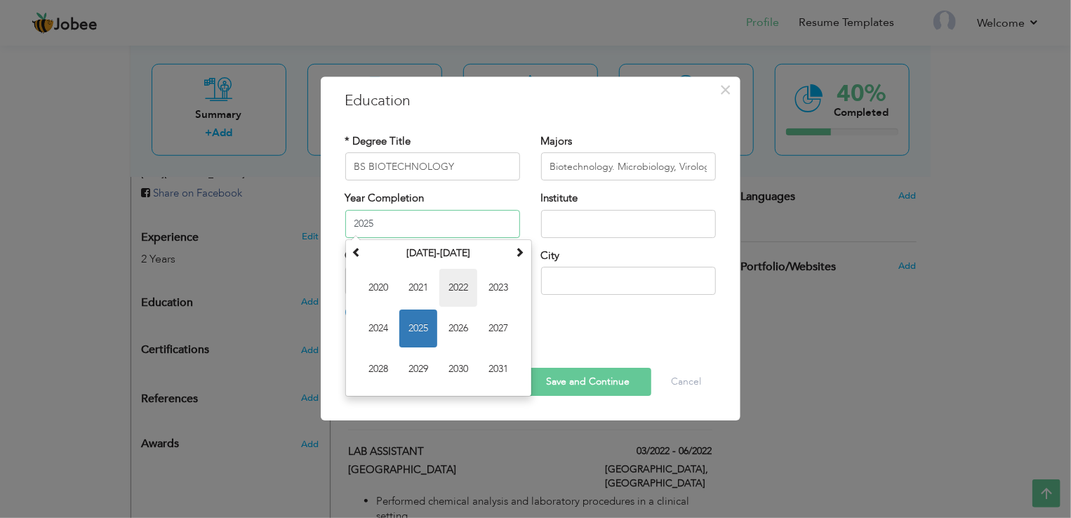
click at [465, 286] on span "2022" at bounding box center [459, 288] width 38 height 38
type input "2022"
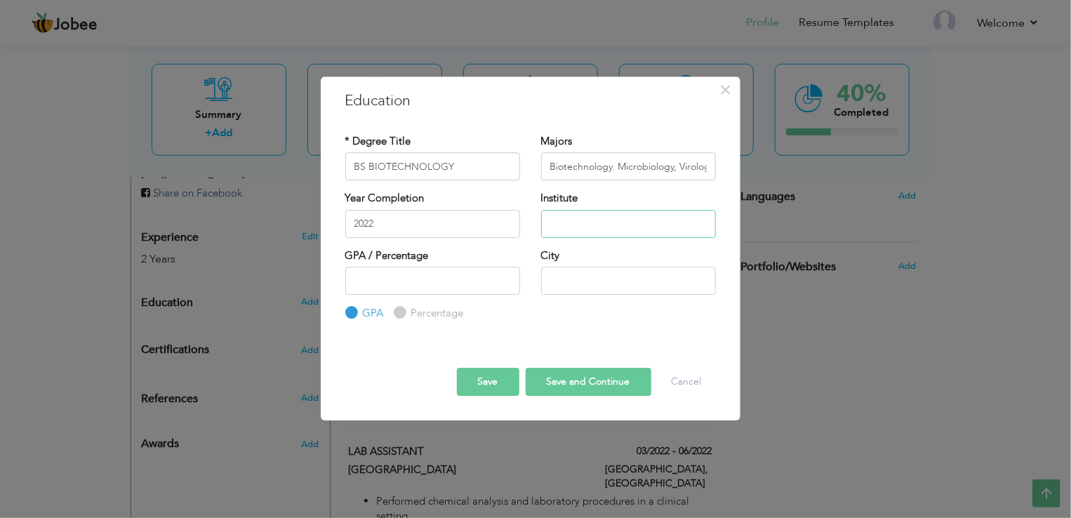
click at [611, 227] on input "text" at bounding box center [628, 224] width 175 height 28
type input "[GEOGRAPHIC_DATA]"
click at [449, 283] on input "number" at bounding box center [432, 281] width 175 height 28
click at [587, 284] on input "text" at bounding box center [628, 281] width 175 height 28
type input "[GEOGRAPHIC_DATA]"
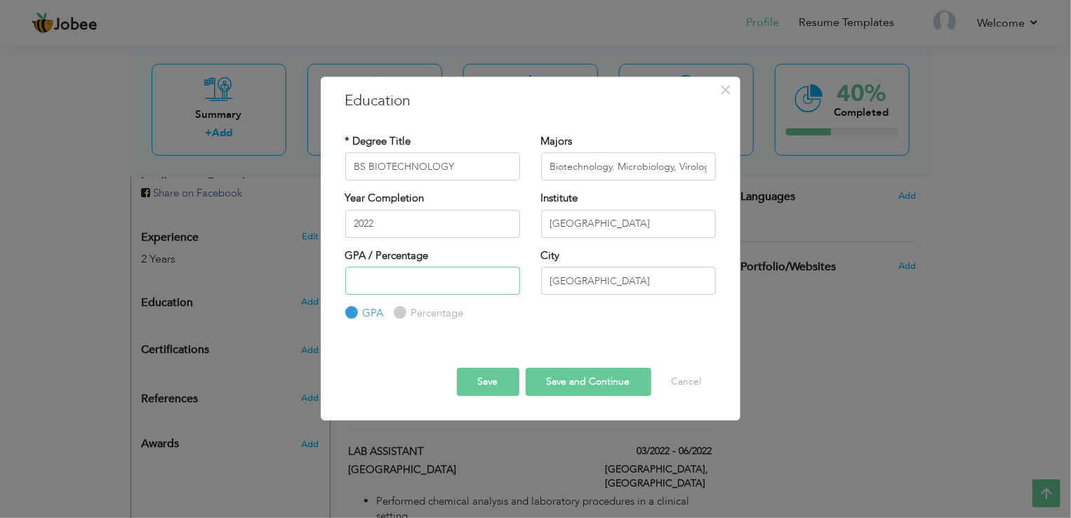
click at [461, 284] on input "number" at bounding box center [432, 281] width 175 height 28
type input "3.27"
click at [0, 0] on span "button" at bounding box center [0, 0] width 0 height 0
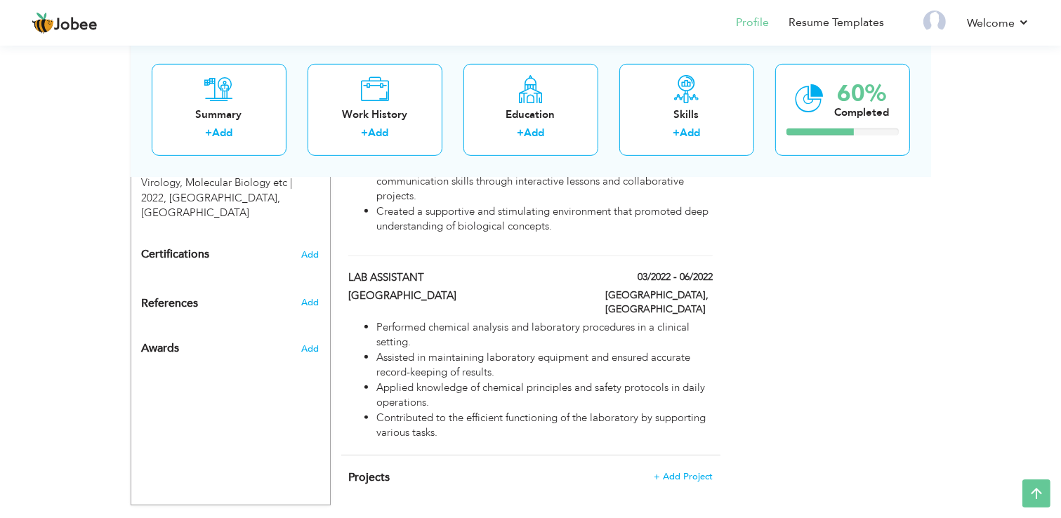
scroll to position [648, 0]
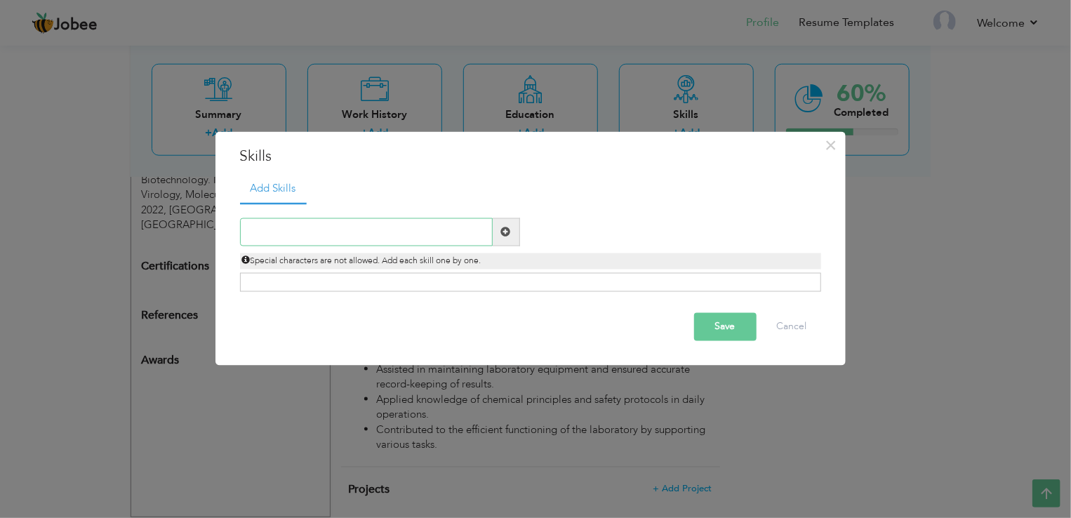
click at [410, 237] on input "text" at bounding box center [366, 232] width 253 height 28
paste input "Curriculum Development"
type input "Curriculum Development"
click at [456, 291] on div "Add Skills Curriculum Development Duplicate entry" at bounding box center [531, 238] width 602 height 128
click at [344, 289] on div "Click on , to mark skill as primary." at bounding box center [530, 282] width 581 height 19
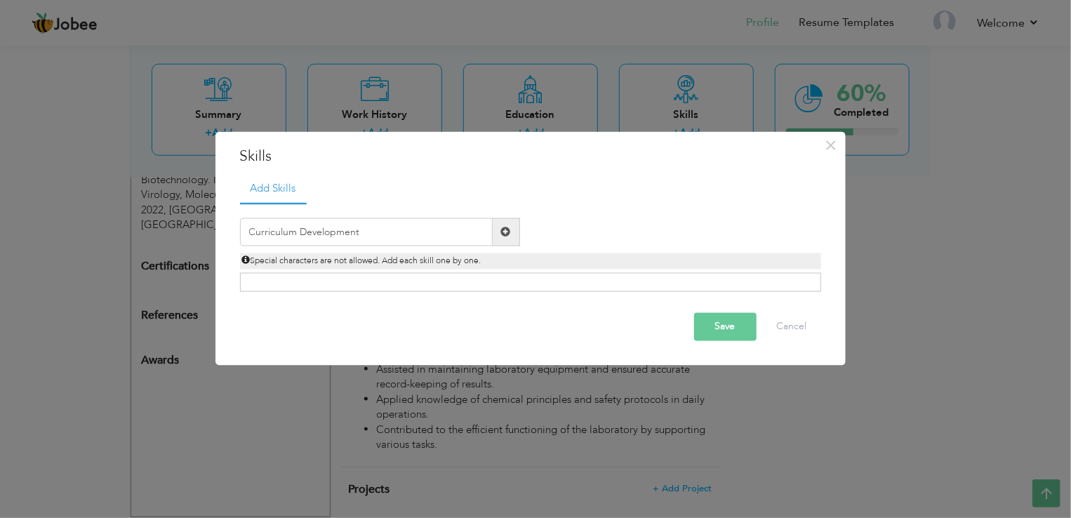
click at [323, 289] on div "Click on , to mark skill as primary." at bounding box center [530, 282] width 581 height 19
click at [398, 277] on div "Click on , to mark skill as primary." at bounding box center [530, 282] width 581 height 19
click at [362, 277] on div "Click on , to mark skill as primary." at bounding box center [530, 282] width 581 height 19
click at [392, 232] on input "Curriculum Development" at bounding box center [366, 232] width 253 height 28
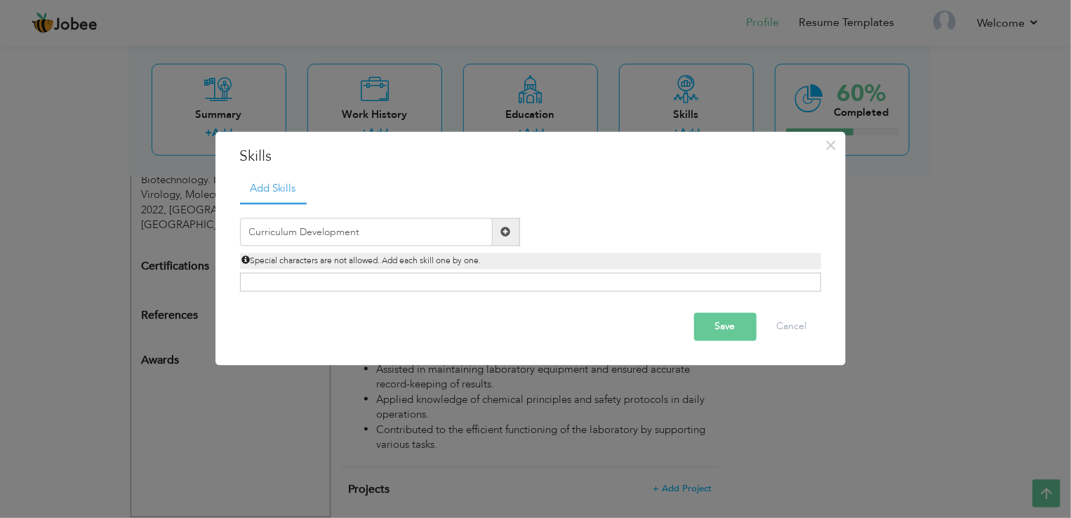
click at [504, 231] on span at bounding box center [506, 232] width 10 height 10
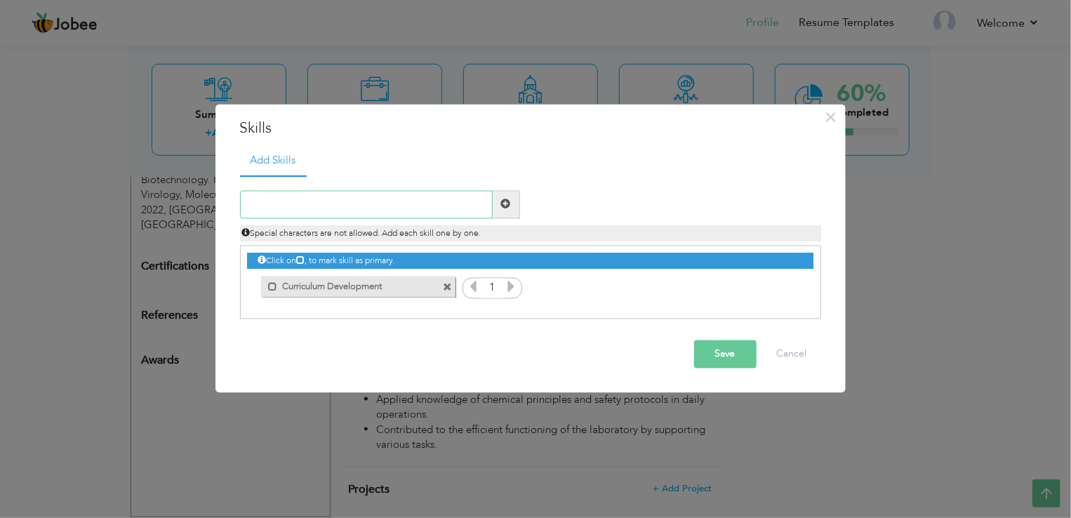
click at [390, 211] on input "text" at bounding box center [366, 204] width 253 height 28
paste input "Classroom Management:"
type input "Classroom Management:"
click at [508, 197] on span at bounding box center [506, 204] width 27 height 28
click at [447, 214] on input "text" at bounding box center [366, 204] width 253 height 28
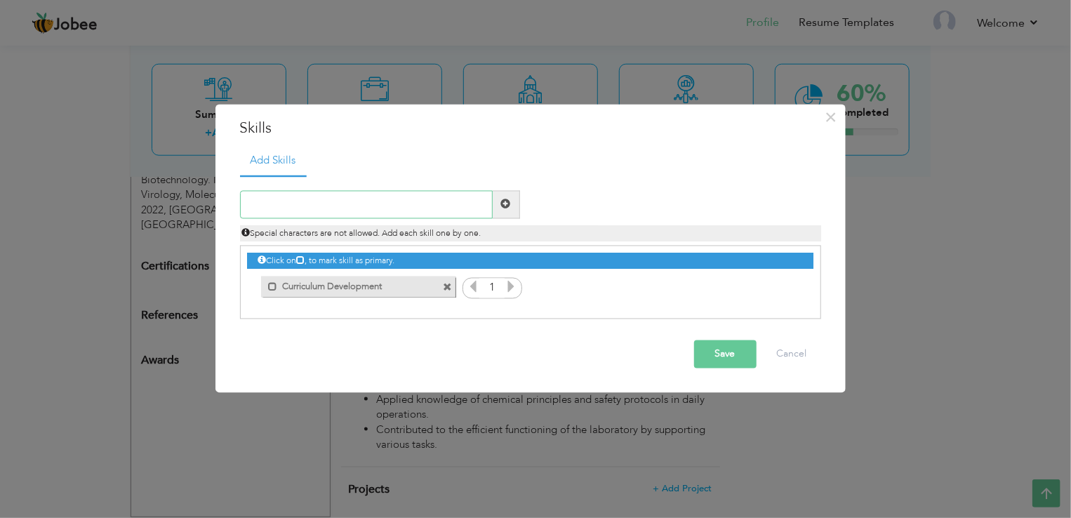
paste input "Classroom Management:"
type input "Classroom Management"
click at [508, 204] on span at bounding box center [506, 204] width 10 height 10
click at [441, 213] on input "text" at bounding box center [366, 204] width 253 height 28
type input "MS Office"
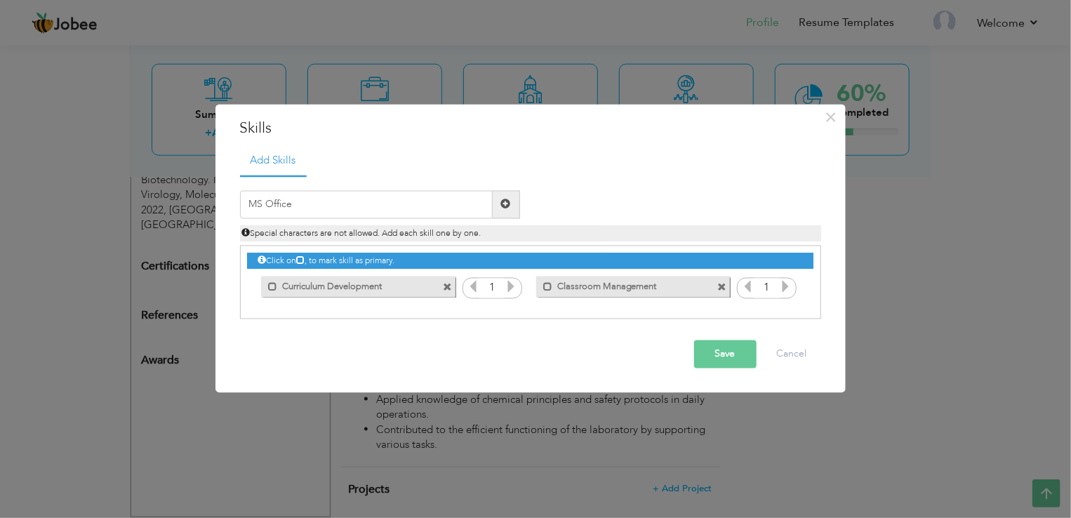
click at [508, 207] on span at bounding box center [506, 204] width 10 height 10
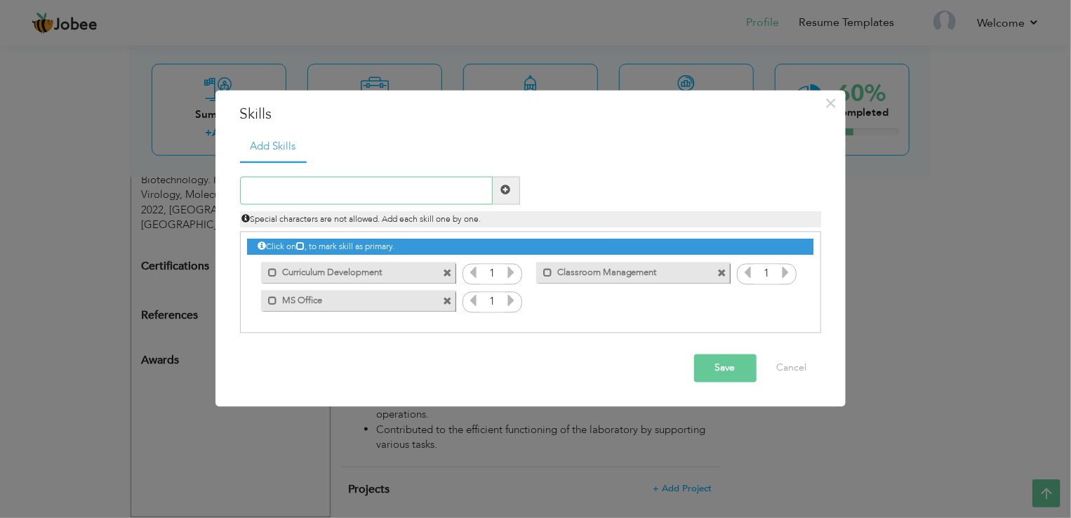
click at [433, 194] on input "text" at bounding box center [366, 190] width 253 height 28
paste input "Technology Integration"
type input "Technology Integration"
click at [506, 190] on span at bounding box center [506, 190] width 10 height 10
click at [369, 194] on input "text" at bounding box center [366, 190] width 253 height 28
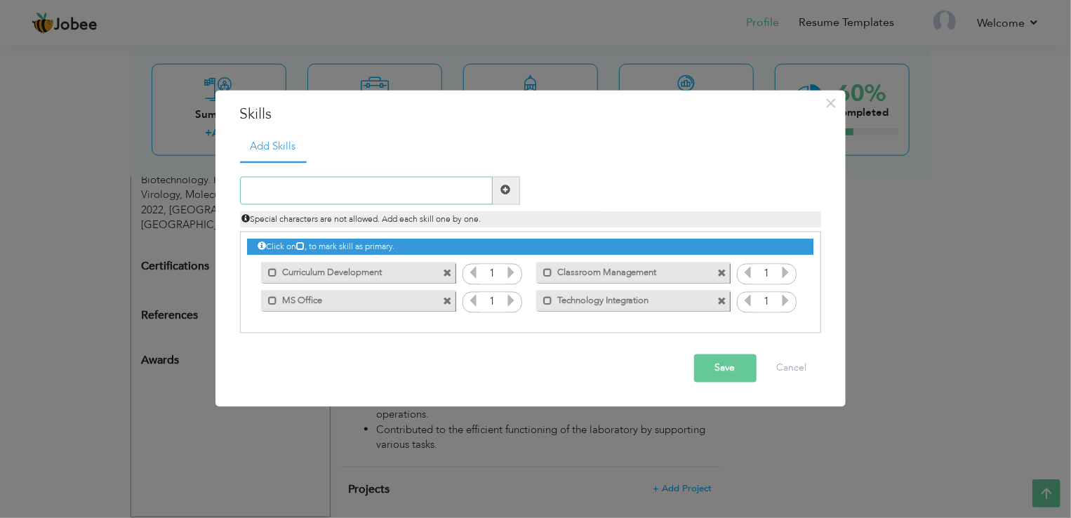
paste input "Assessment & Evaluation"
type input "Assessment & Evaluation"
click at [512, 188] on span at bounding box center [506, 190] width 27 height 28
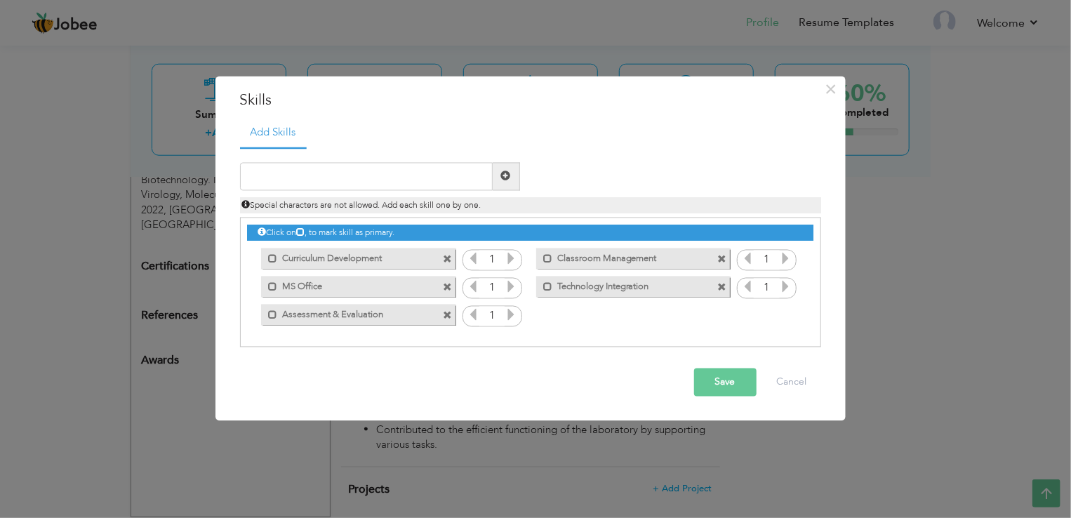
click at [718, 385] on button "Save" at bounding box center [725, 382] width 62 height 28
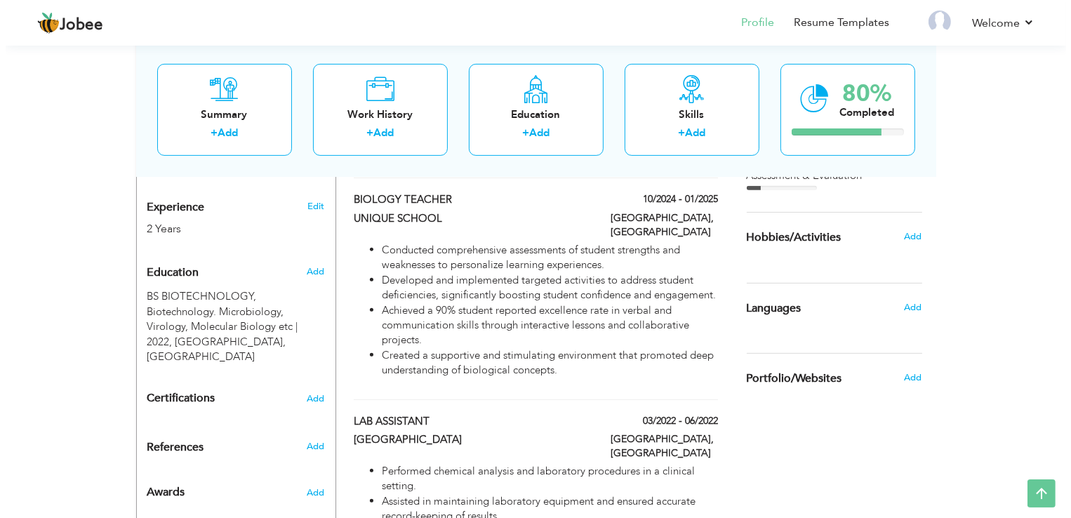
scroll to position [514, 0]
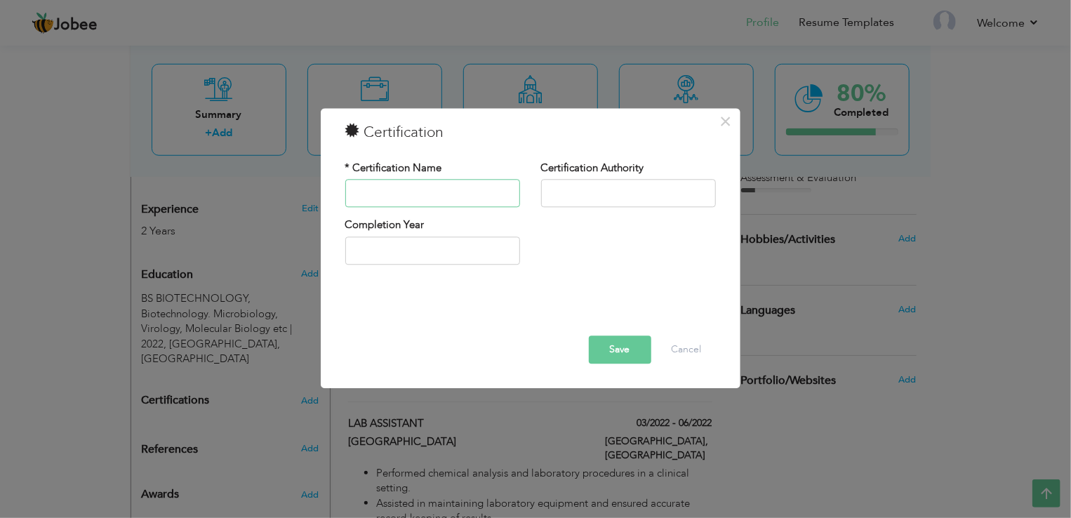
click at [459, 197] on input "text" at bounding box center [432, 194] width 175 height 28
paste input "VOLUNTEER LEAD"
type input "VOLUNTEER LEAD"
click at [628, 194] on input "text" at bounding box center [628, 194] width 175 height 28
click at [620, 225] on div "Completion Year" at bounding box center [531, 246] width 392 height 57
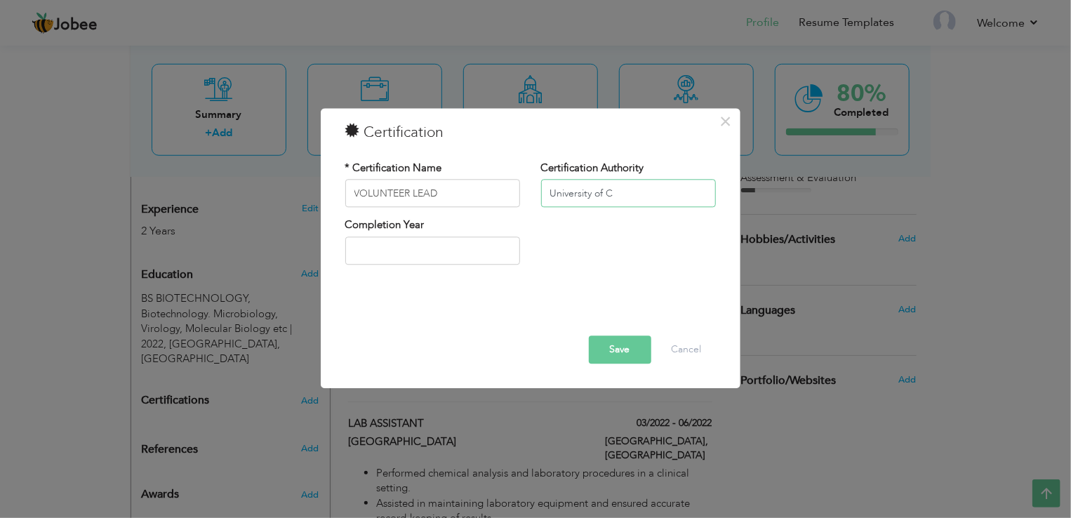
click at [550, 189] on input "University of C" at bounding box center [628, 194] width 175 height 28
paste input "Community Service"
click at [646, 189] on input "Community Service of [GEOGRAPHIC_DATA]" at bounding box center [628, 194] width 175 height 28
click at [692, 191] on input "Community Service of [GEOGRAPHIC_DATA]" at bounding box center [628, 194] width 175 height 28
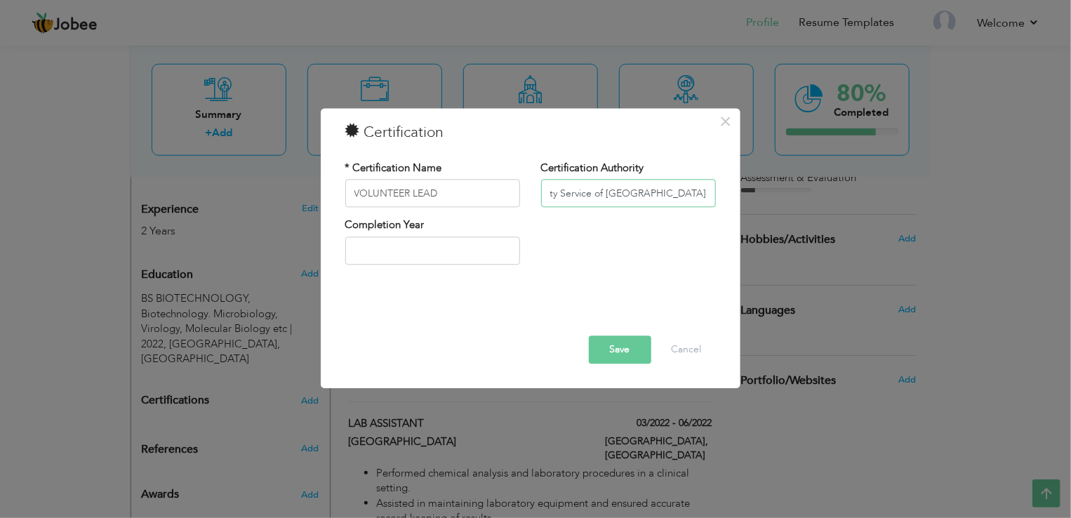
type input "Community Service of [GEOGRAPHIC_DATA]"
click at [478, 258] on input "text" at bounding box center [432, 251] width 175 height 28
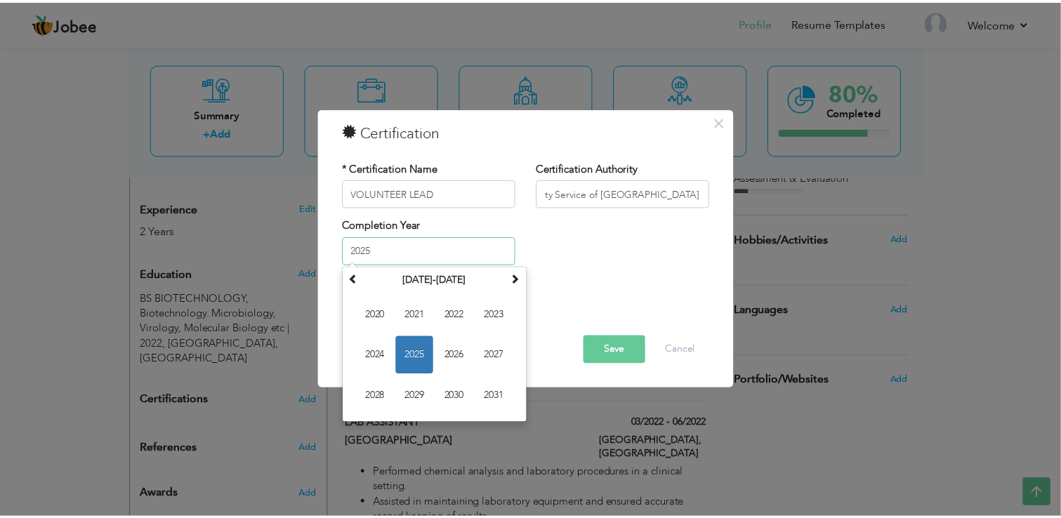
scroll to position [0, 0]
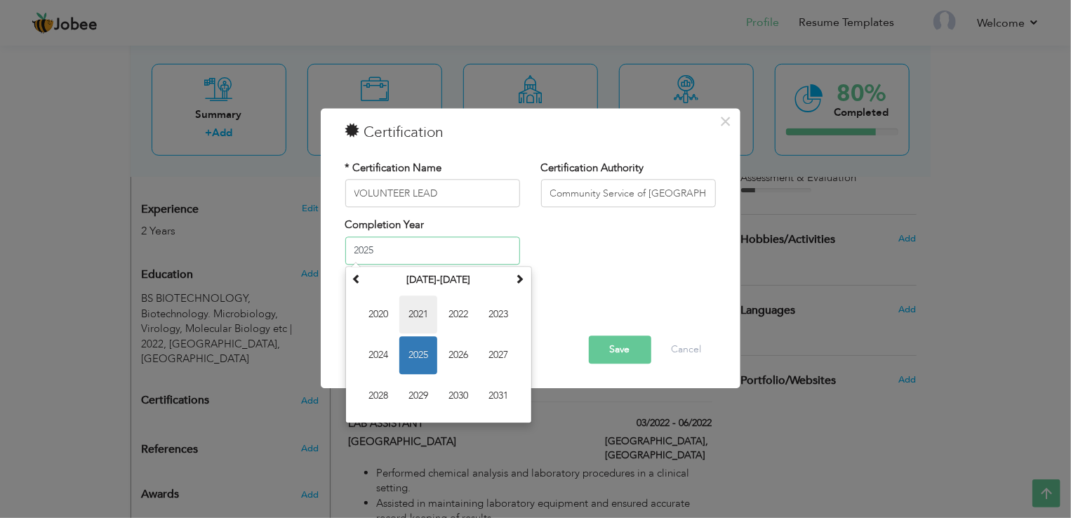
click at [427, 312] on span "2021" at bounding box center [419, 315] width 38 height 38
type input "2021"
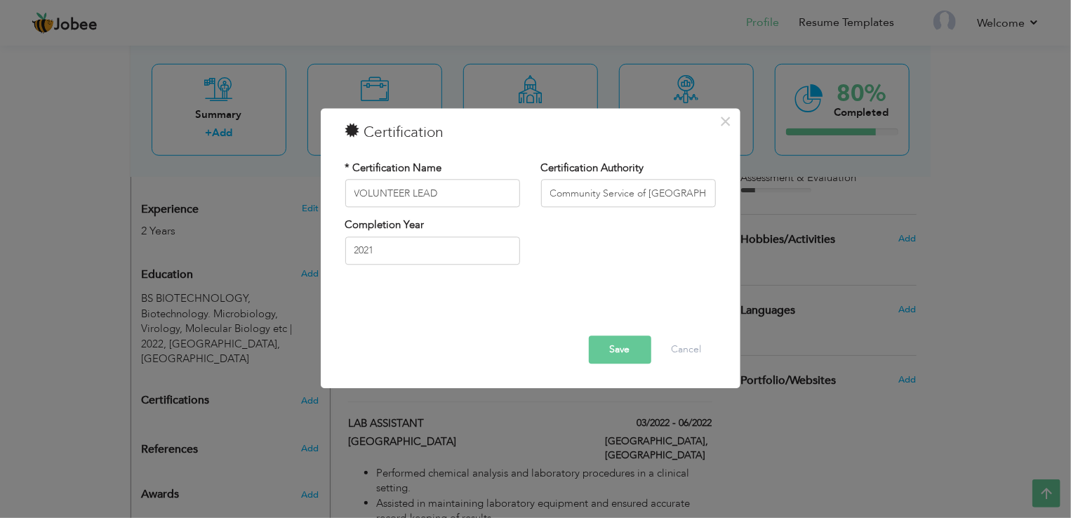
click at [616, 348] on button "Save" at bounding box center [620, 350] width 62 height 28
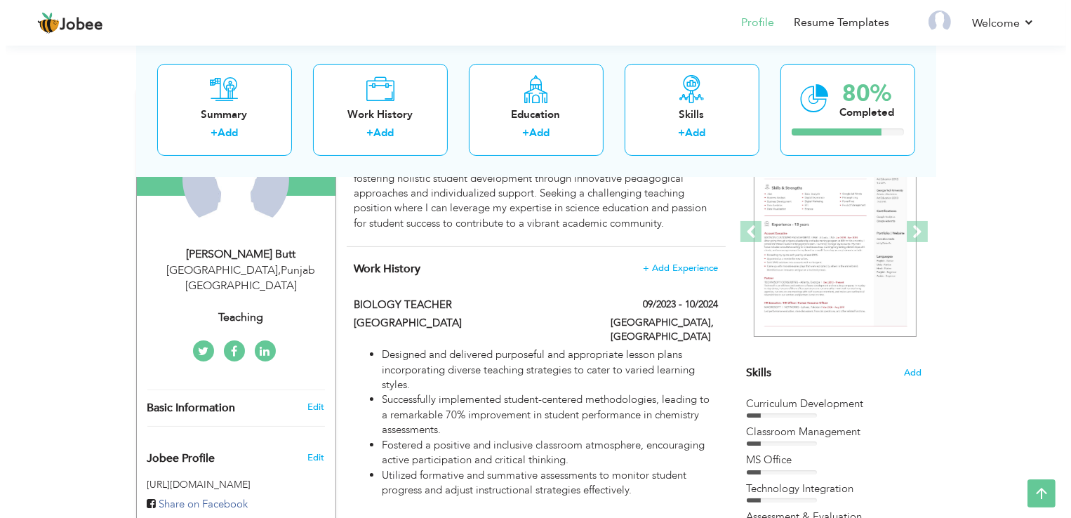
scroll to position [164, 0]
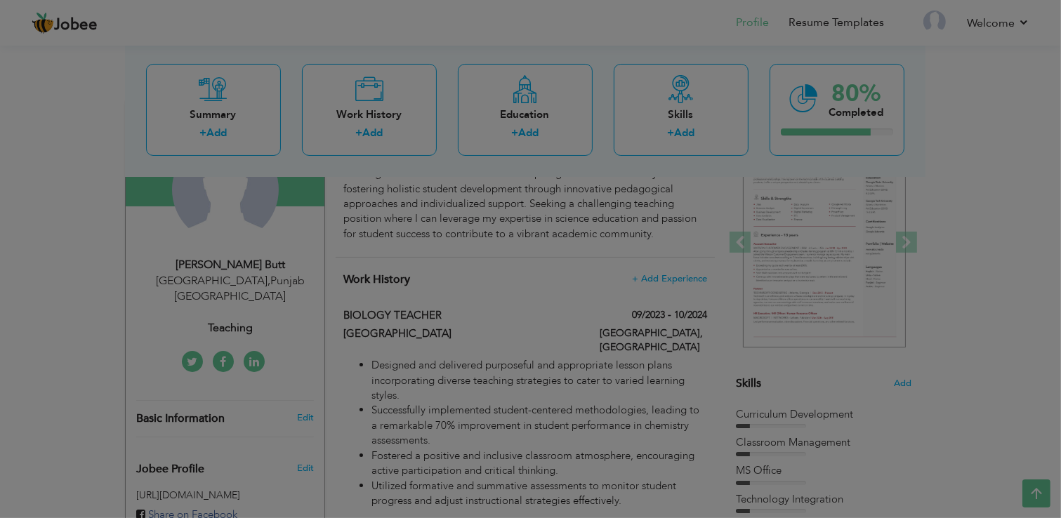
type input "[PERSON_NAME]"
type input "Butt"
type input "03085760885"
select select "number:166"
type input "[GEOGRAPHIC_DATA]"
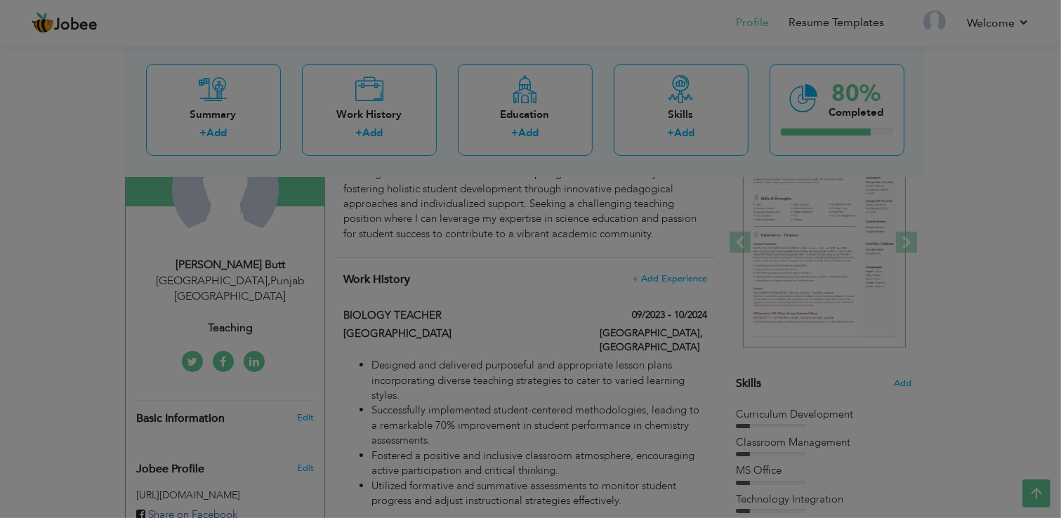
type input "[GEOGRAPHIC_DATA]"
select select "number:4"
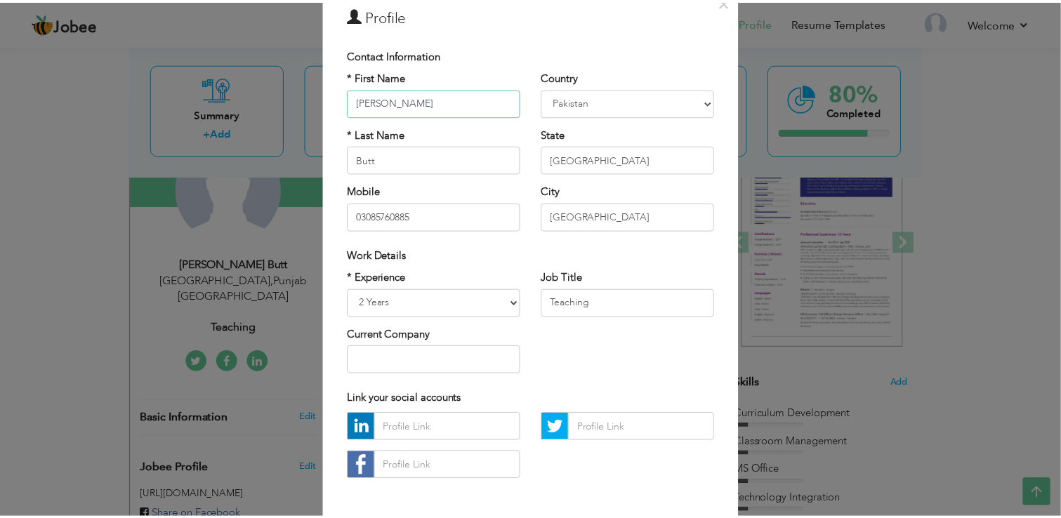
scroll to position [121, 0]
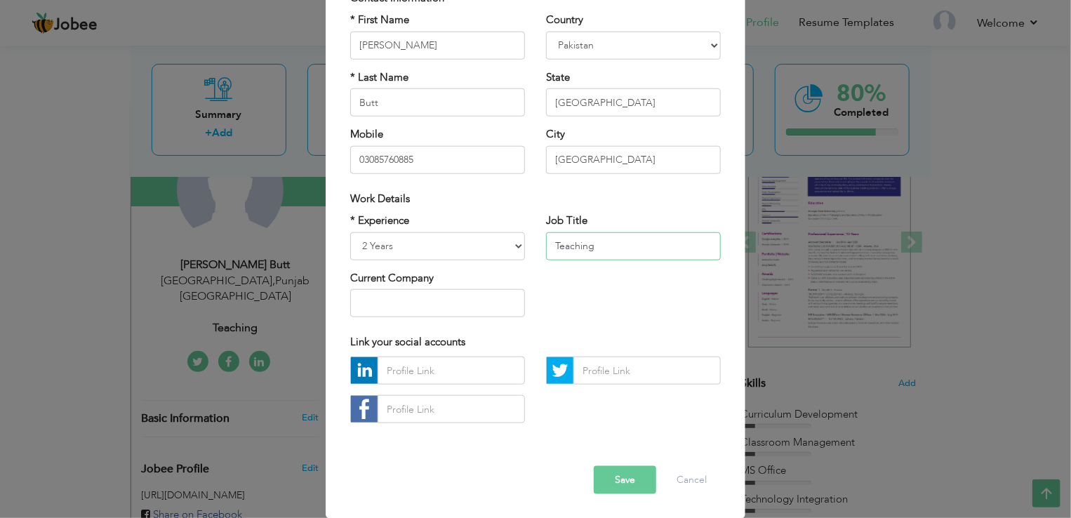
click at [607, 242] on input "Teaching" at bounding box center [633, 246] width 175 height 28
type input "T"
type input "M"
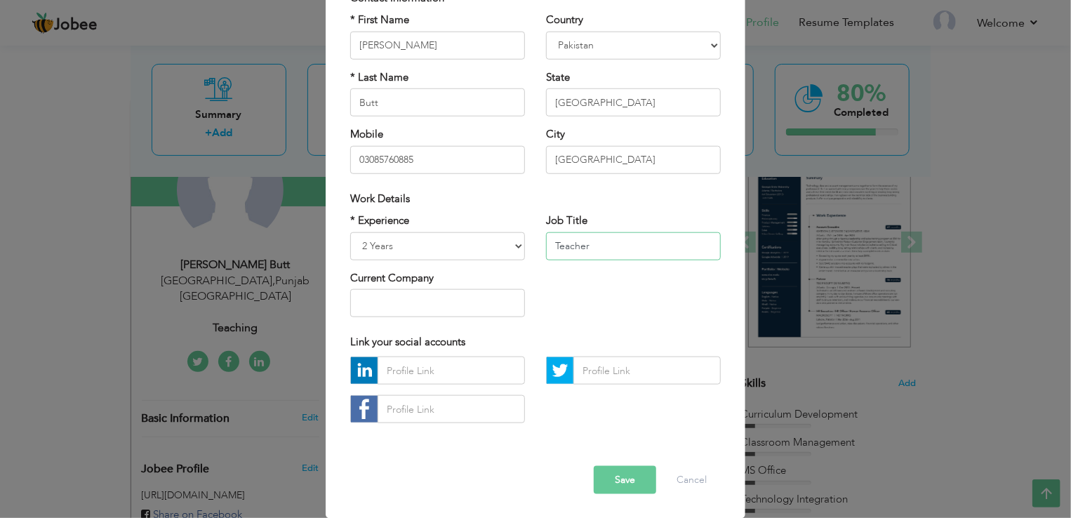
type input "Teacher"
click at [609, 481] on button "Save" at bounding box center [625, 480] width 62 height 28
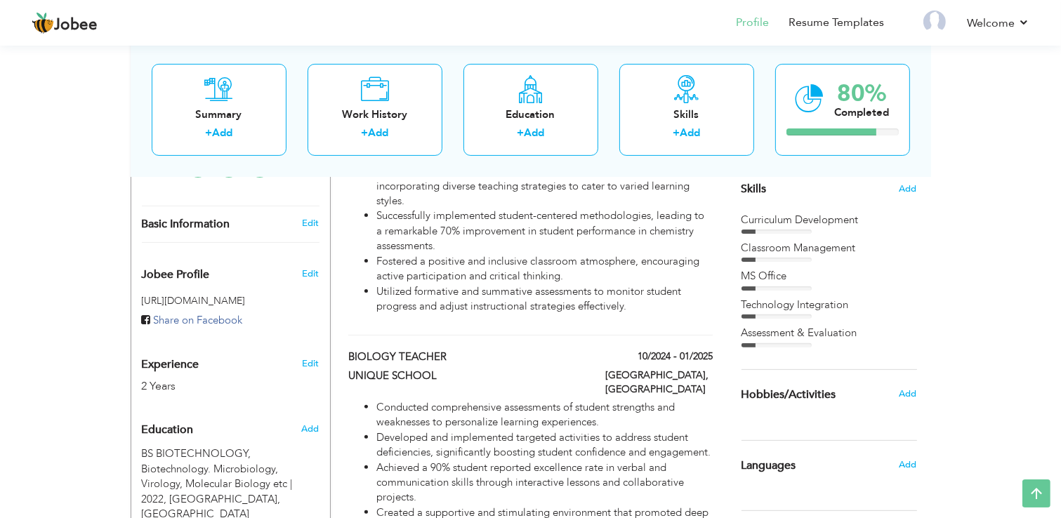
scroll to position [357, 0]
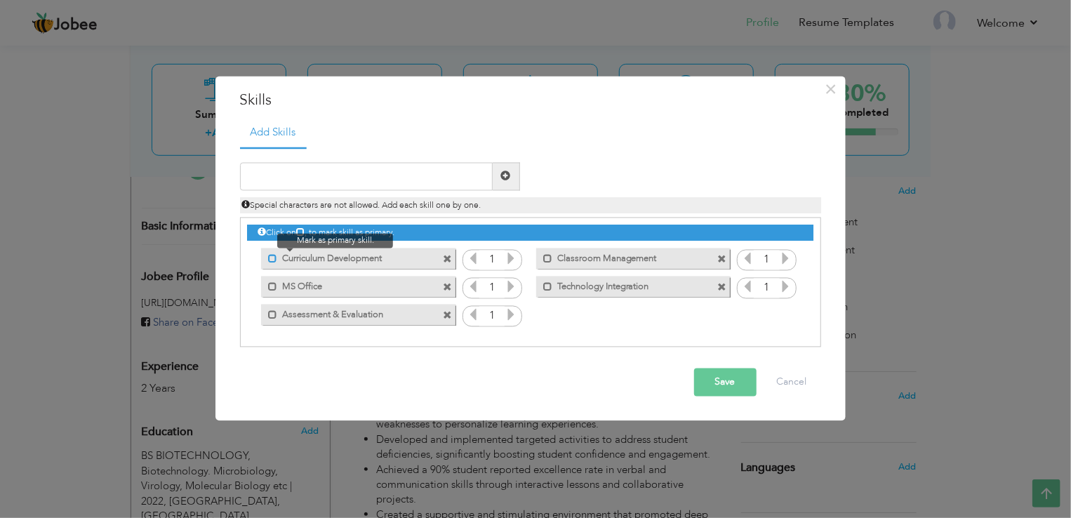
click at [268, 260] on span at bounding box center [272, 259] width 9 height 9
click at [269, 288] on span at bounding box center [272, 287] width 9 height 9
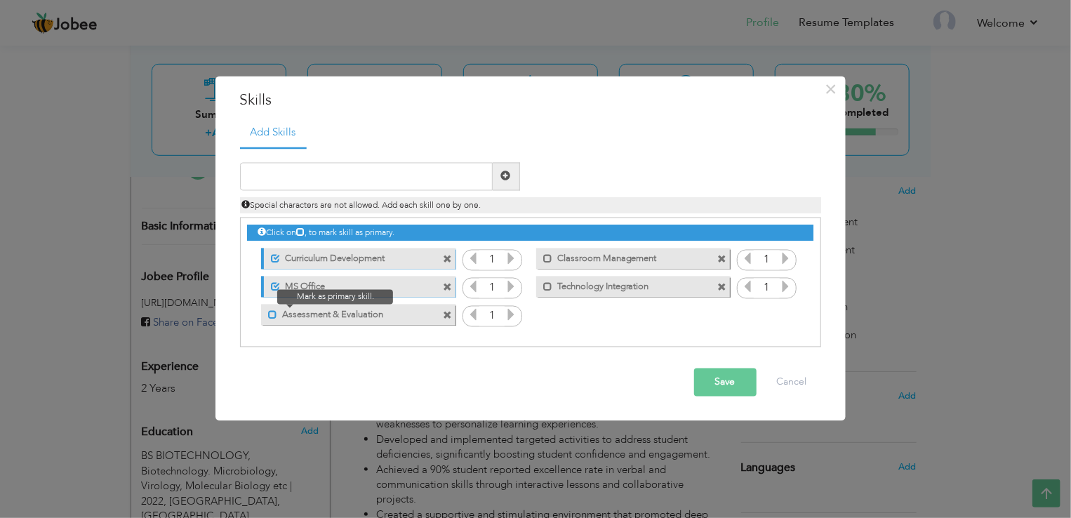
click at [270, 315] on span at bounding box center [272, 315] width 9 height 9
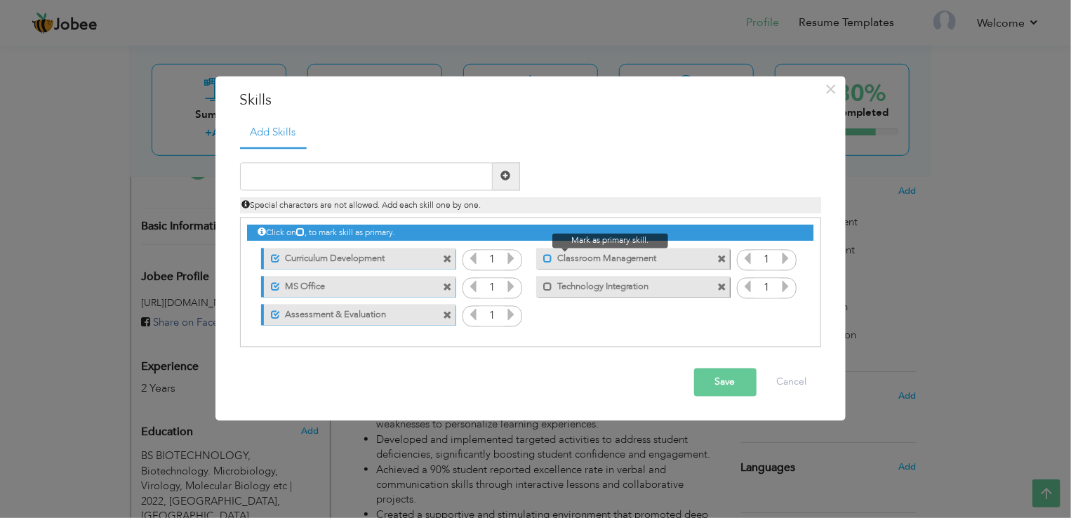
click at [547, 261] on span at bounding box center [547, 259] width 9 height 9
click at [542, 289] on span at bounding box center [544, 284] width 16 height 14
click at [722, 385] on button "Save" at bounding box center [725, 382] width 62 height 28
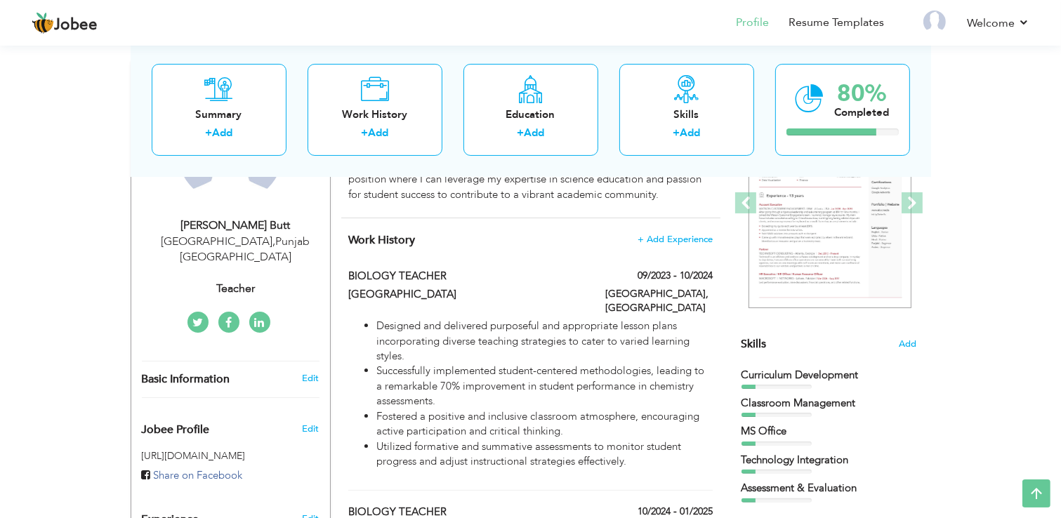
scroll to position [0, 0]
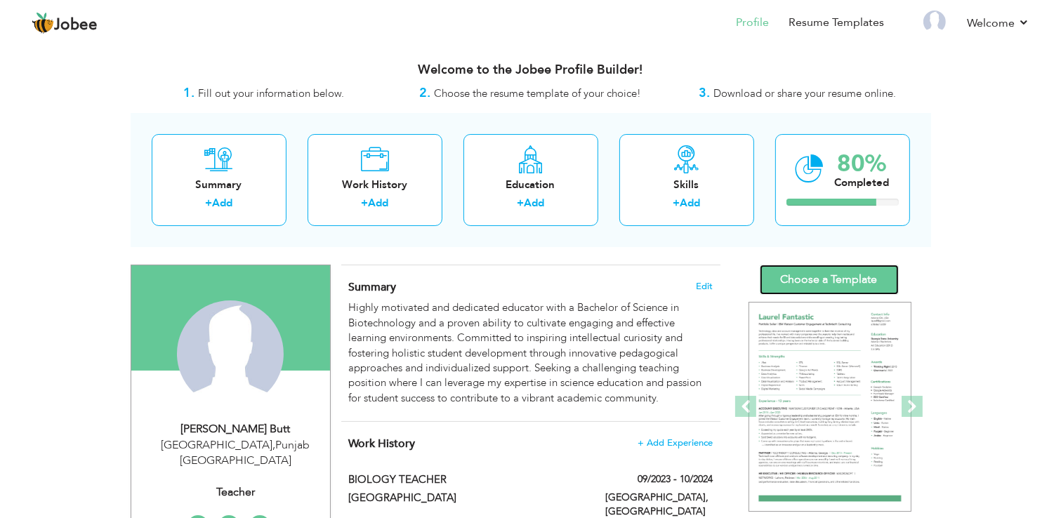
click at [847, 289] on link "Choose a Template" at bounding box center [829, 280] width 139 height 30
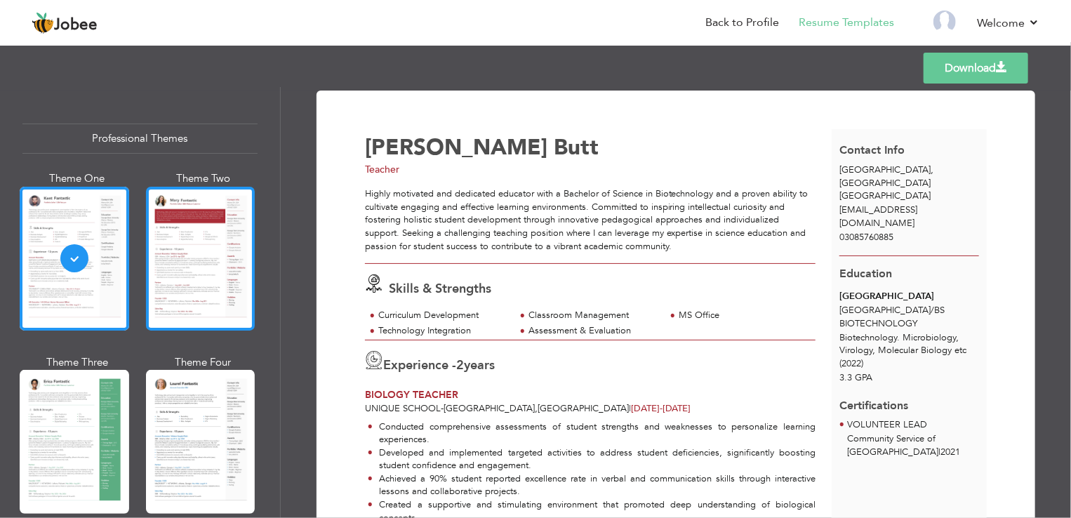
click at [202, 273] on div at bounding box center [201, 259] width 110 height 144
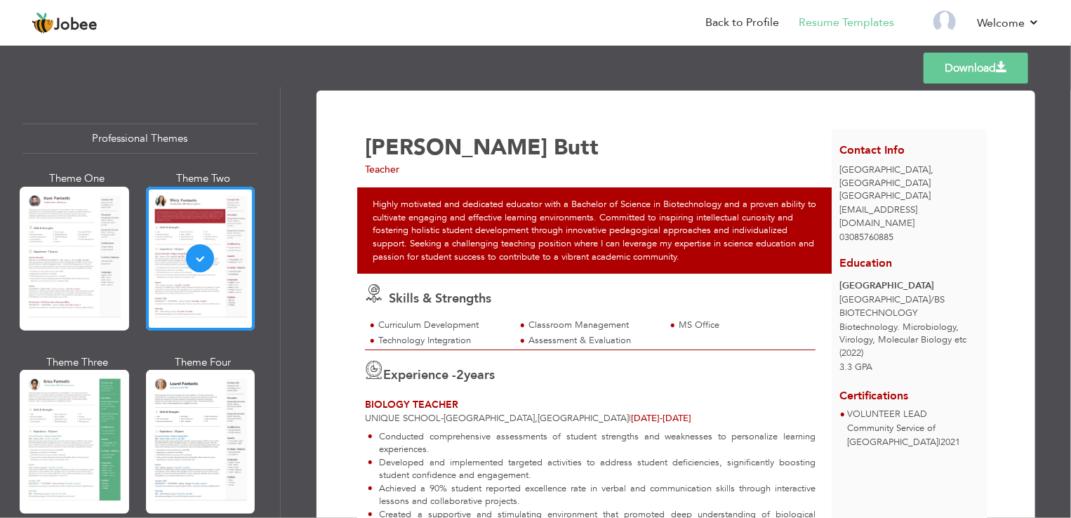
click at [952, 65] on link "Download" at bounding box center [976, 68] width 105 height 31
